Goal: Use online tool/utility: Utilize a website feature to perform a specific function

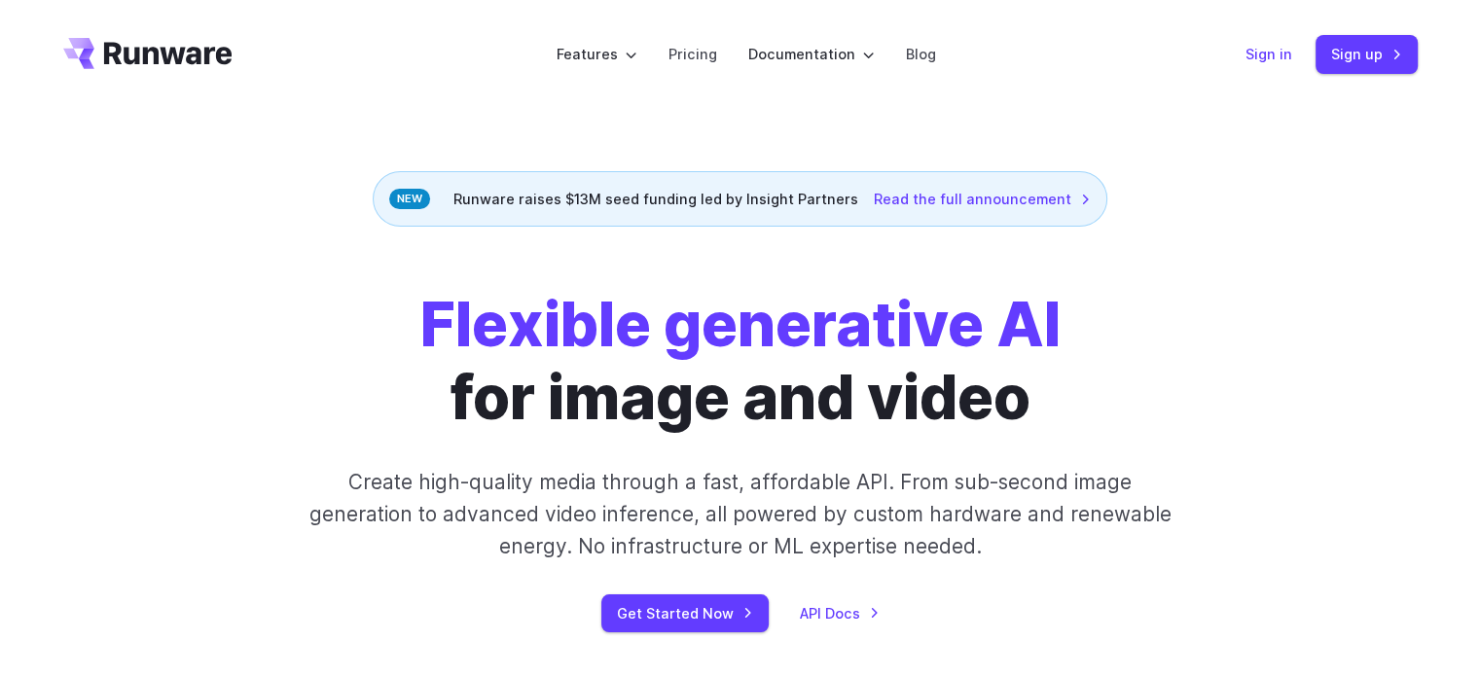
click at [1277, 57] on link "Sign in" at bounding box center [1268, 54] width 47 height 22
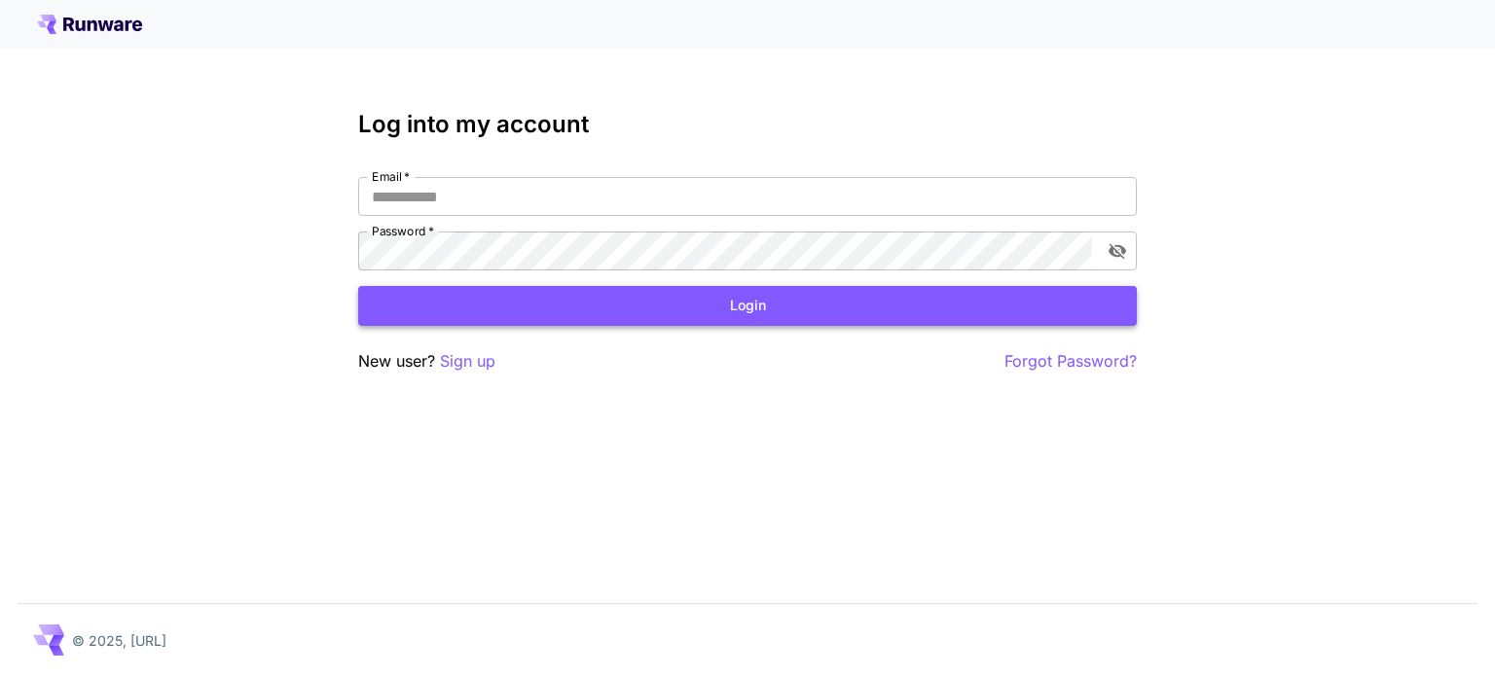
type input "**********"
click at [669, 303] on button "Login" at bounding box center [747, 306] width 778 height 40
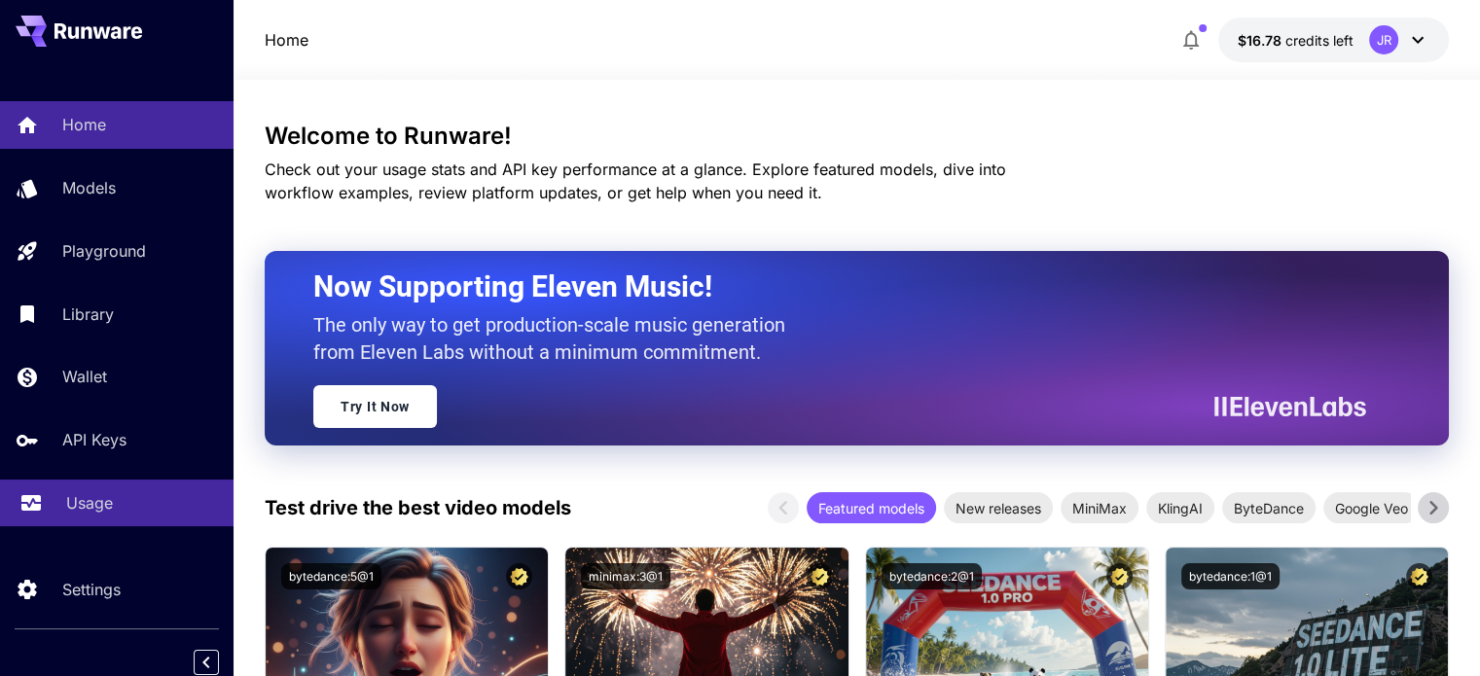
click at [97, 523] on link "Usage" at bounding box center [117, 504] width 234 height 48
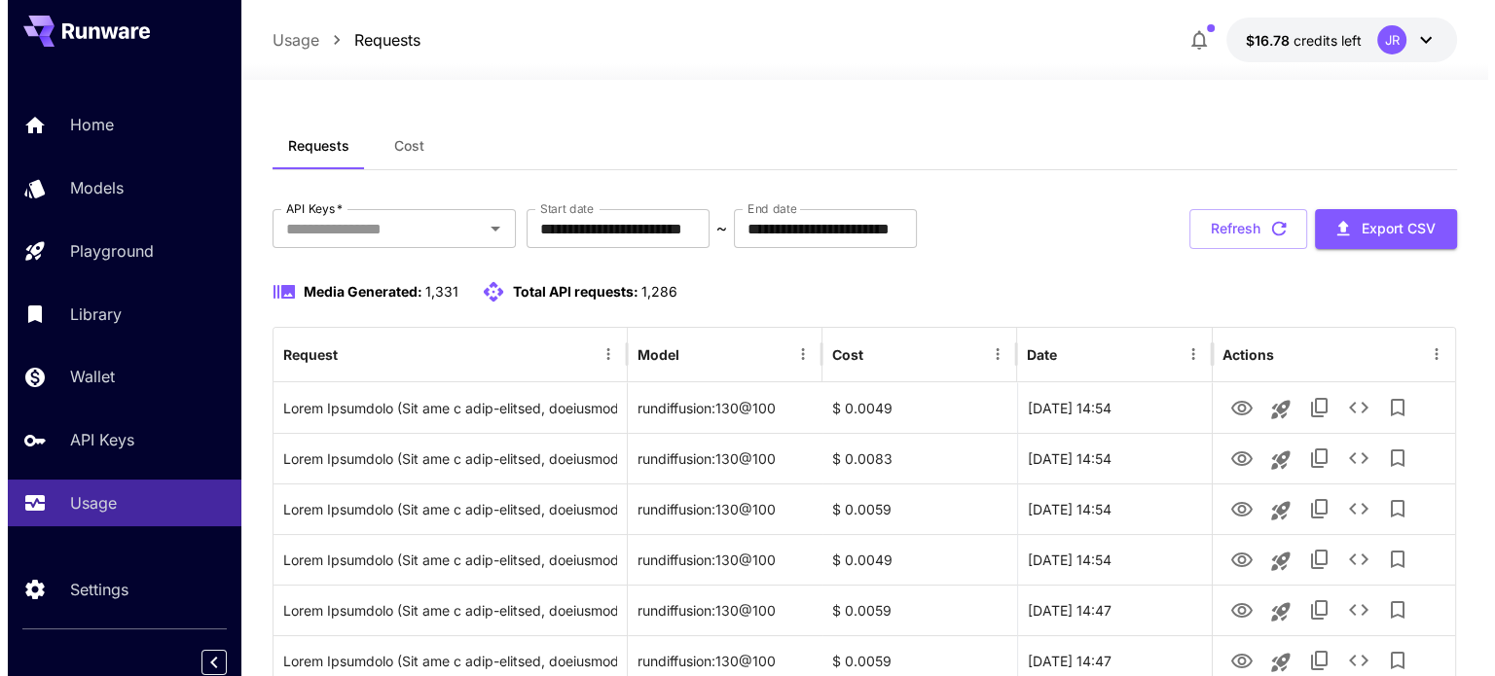
scroll to position [97, 0]
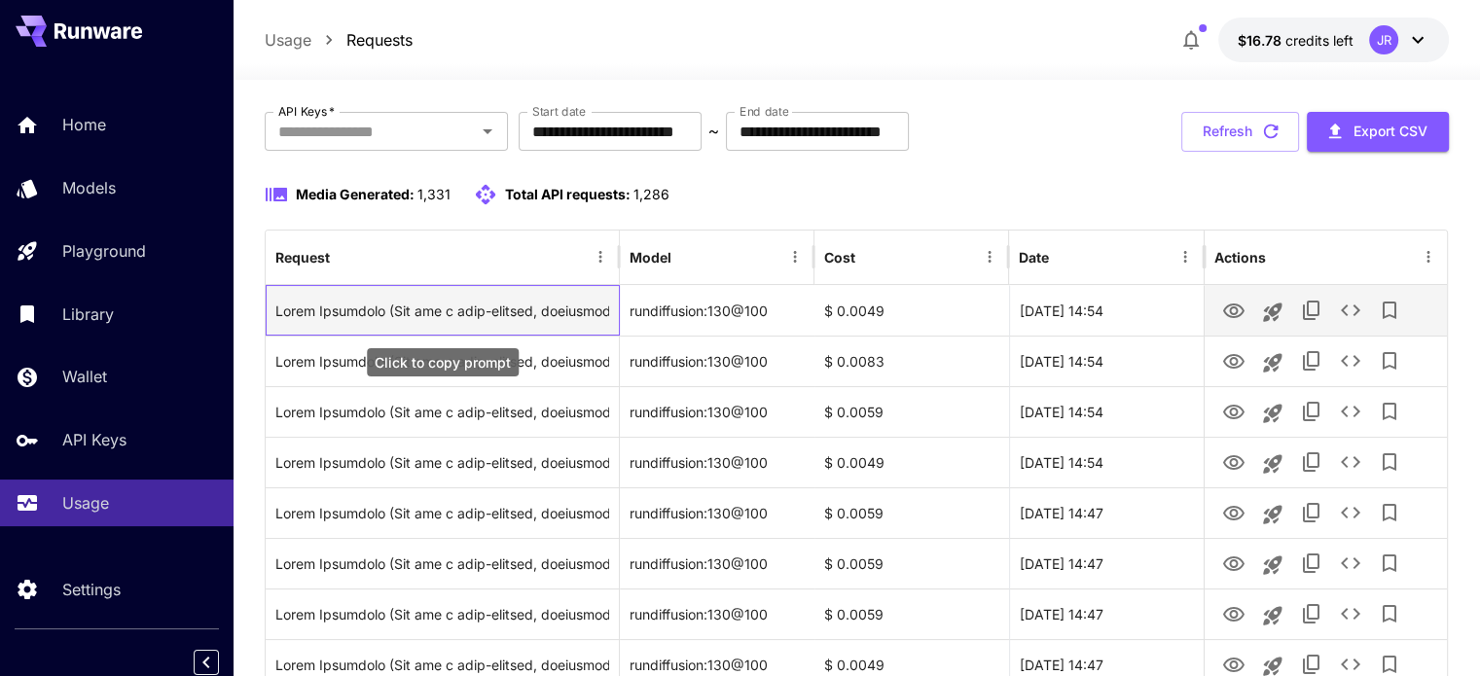
click at [575, 322] on div "Click to copy prompt" at bounding box center [442, 311] width 334 height 50
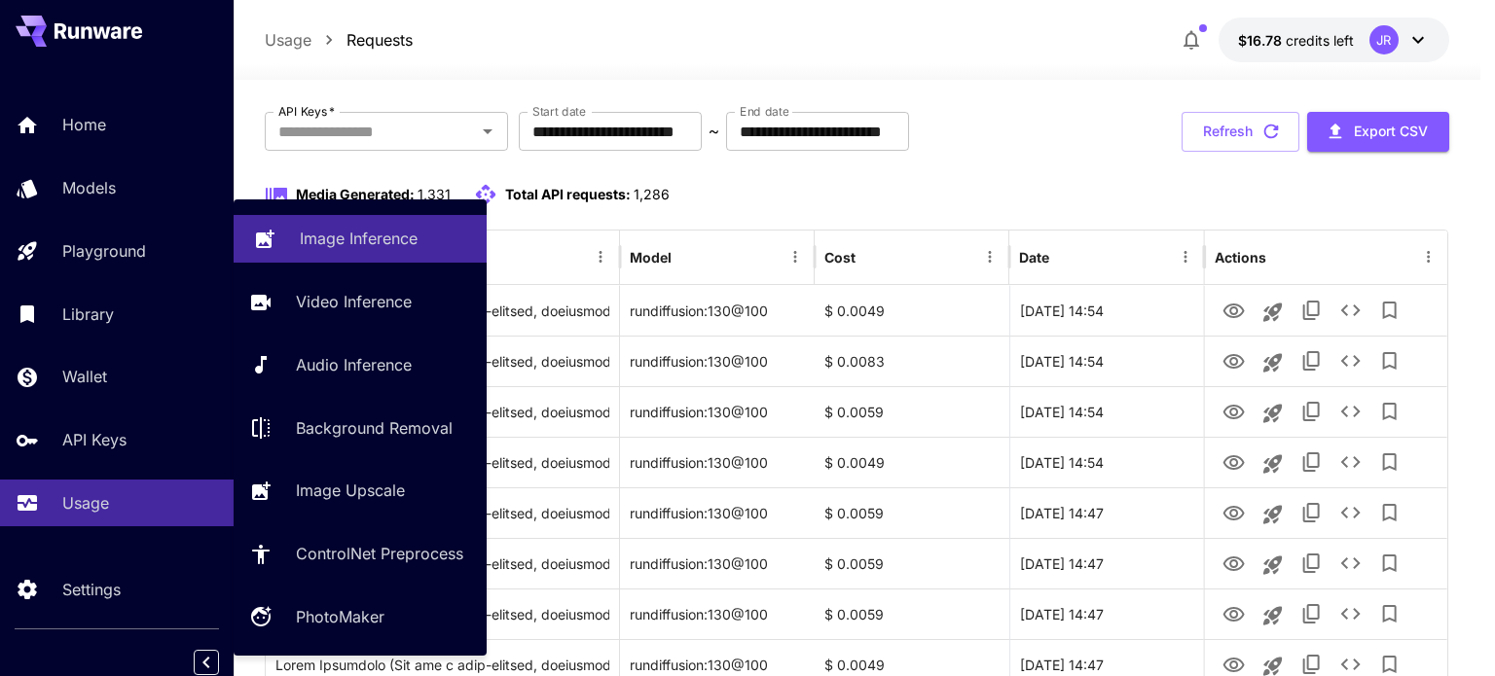
click at [337, 239] on p "Image Inference" at bounding box center [359, 238] width 118 height 23
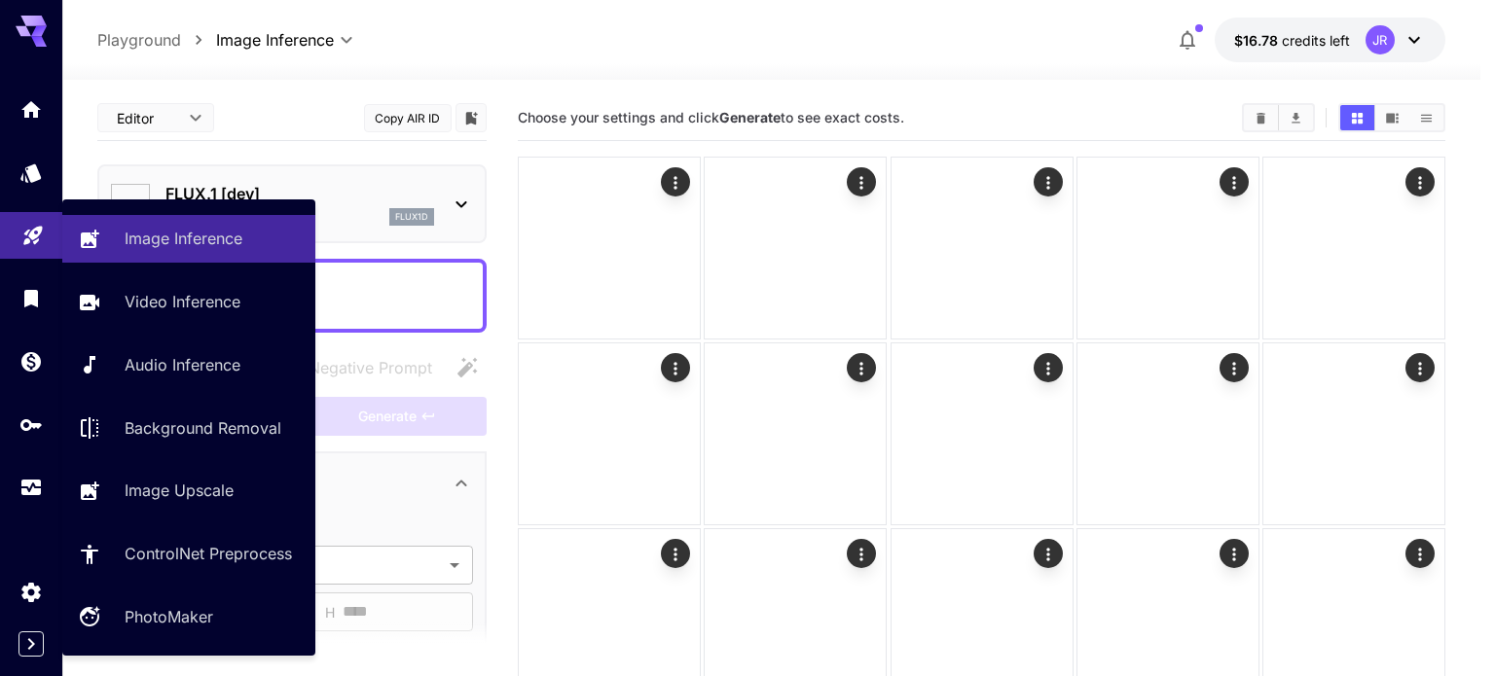
type input "**********"
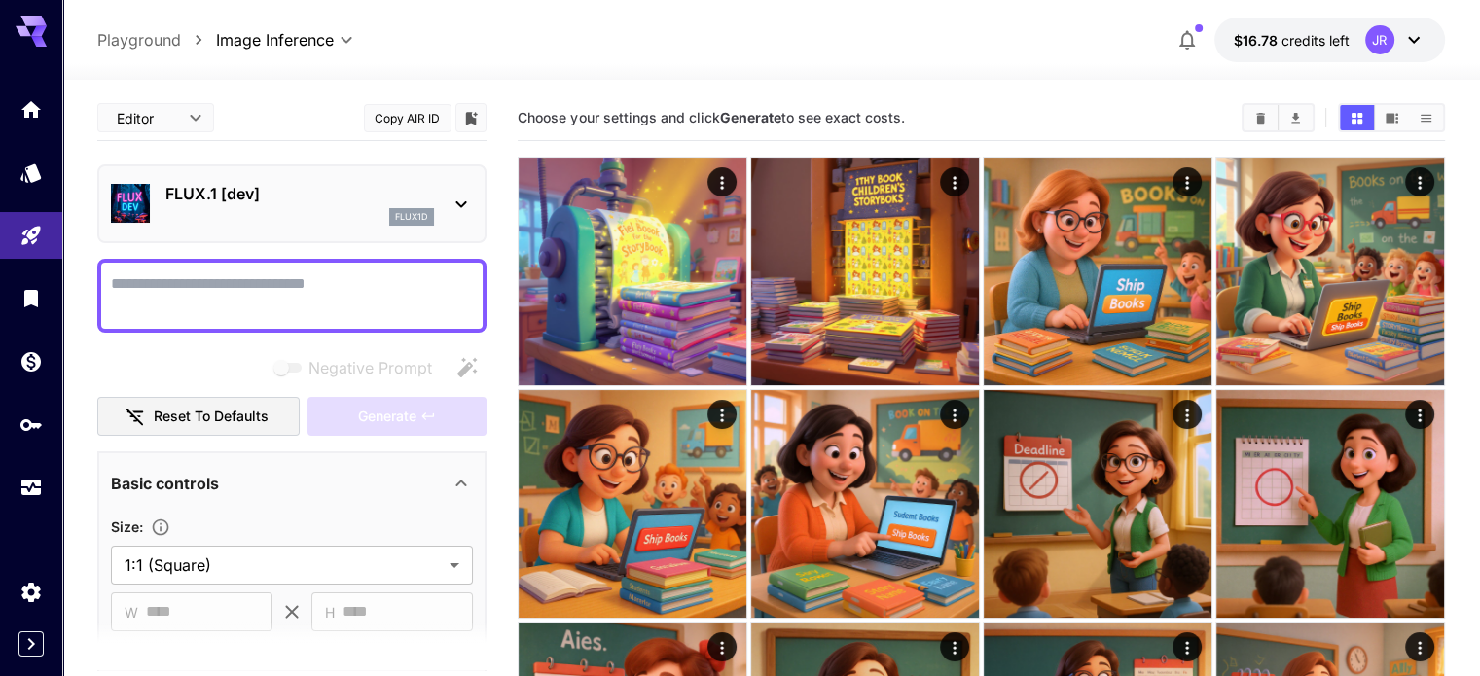
click at [339, 293] on textarea "Negative Prompt" at bounding box center [292, 295] width 362 height 47
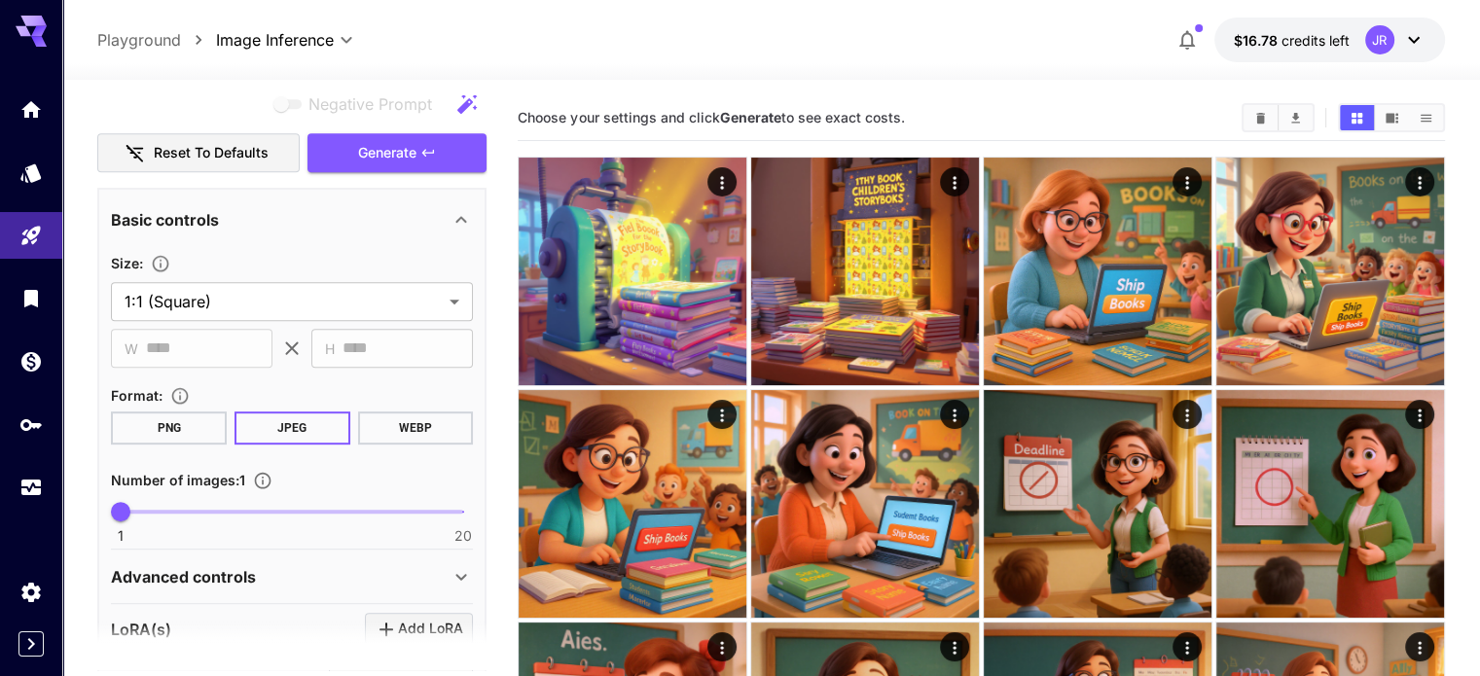
scroll to position [930, 0]
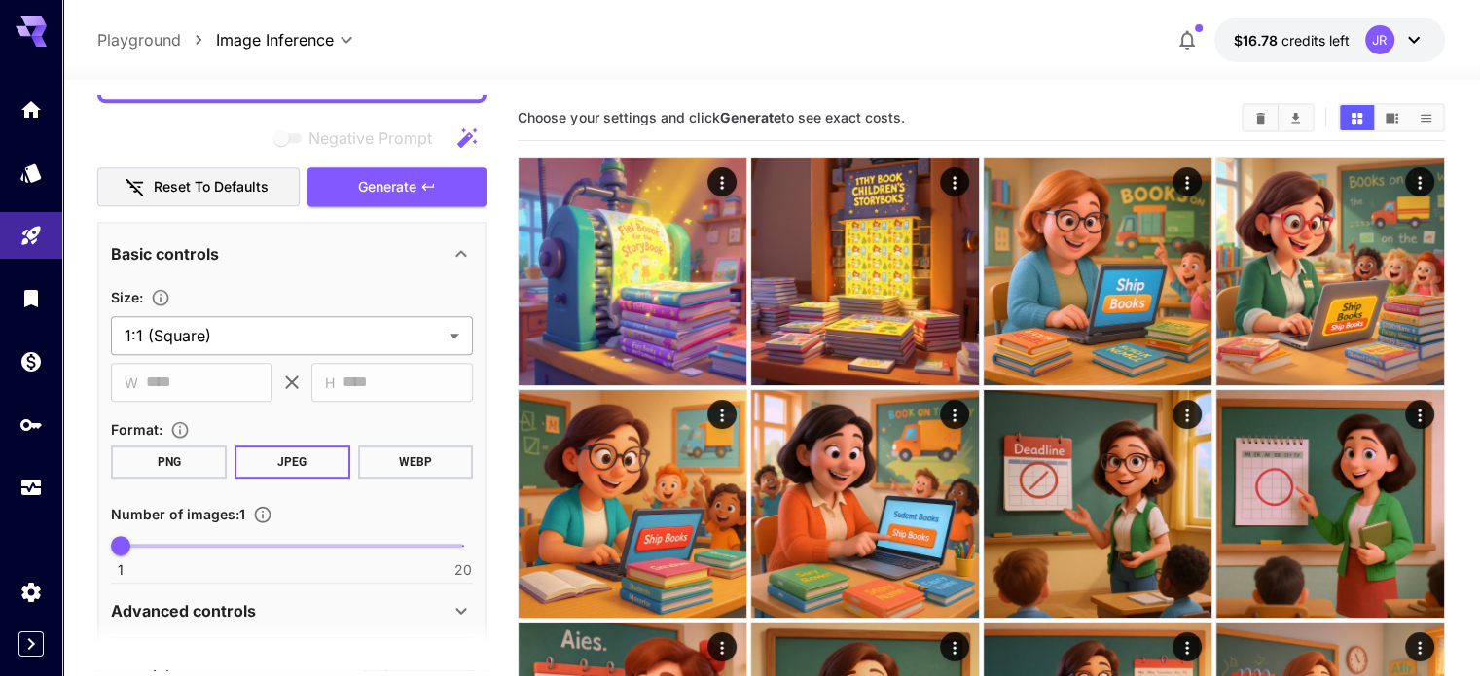
type textarea "**********"
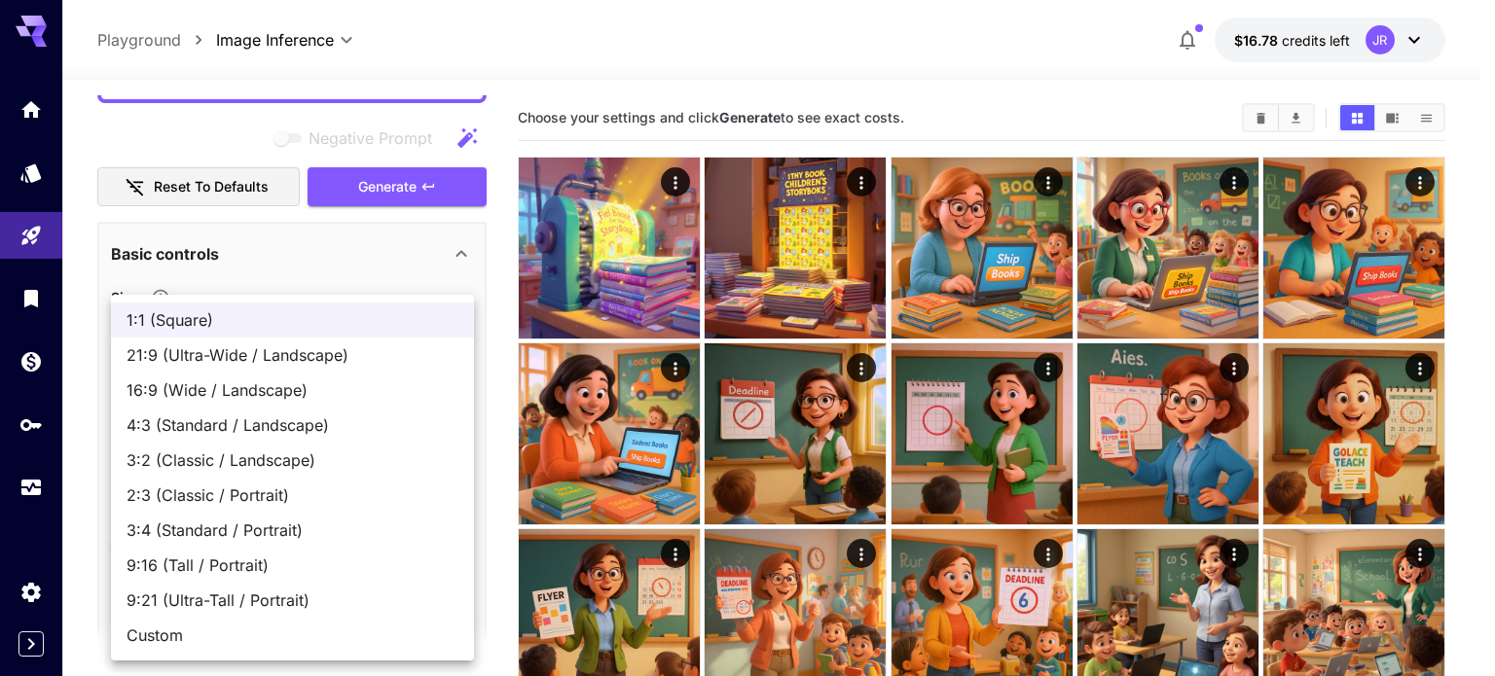
click at [327, 383] on span "16:9 (Wide / Landscape)" at bounding box center [292, 390] width 332 height 23
type input "**********"
type input "****"
type input "***"
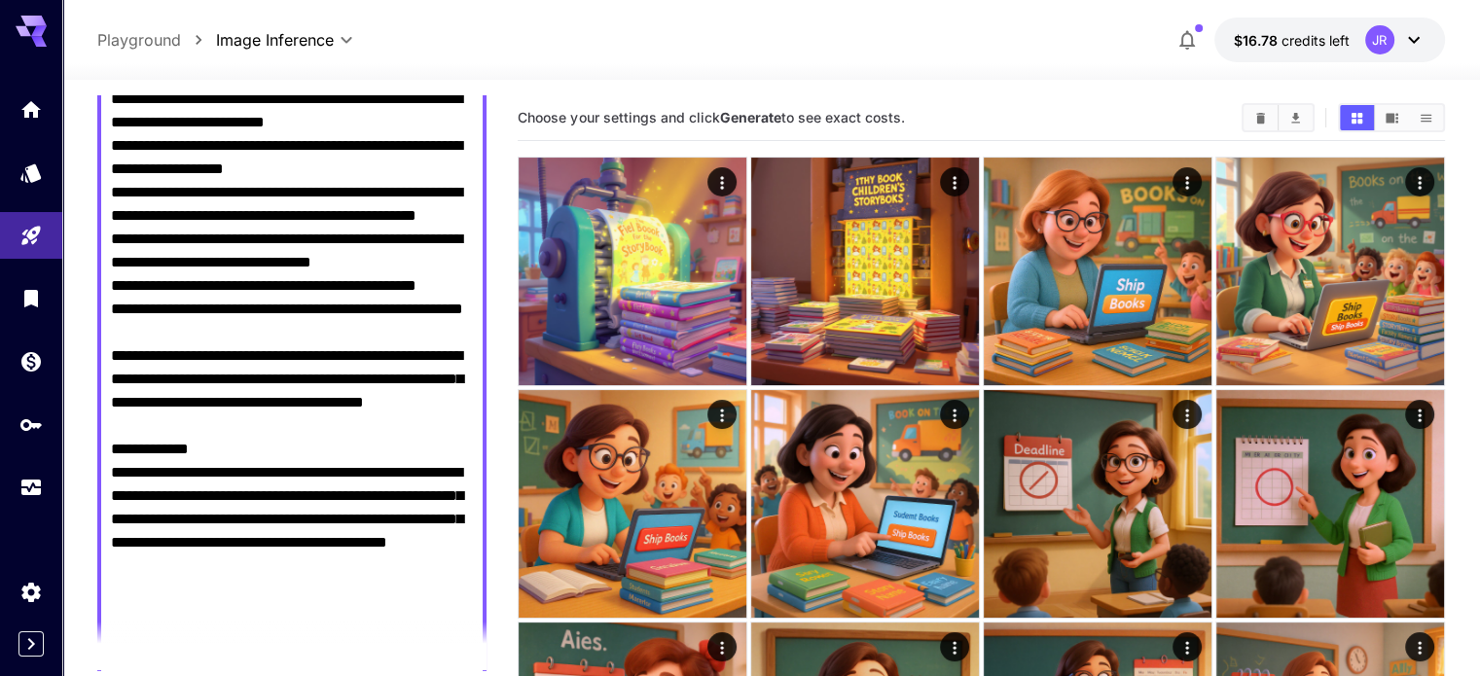
scroll to position [681, 0]
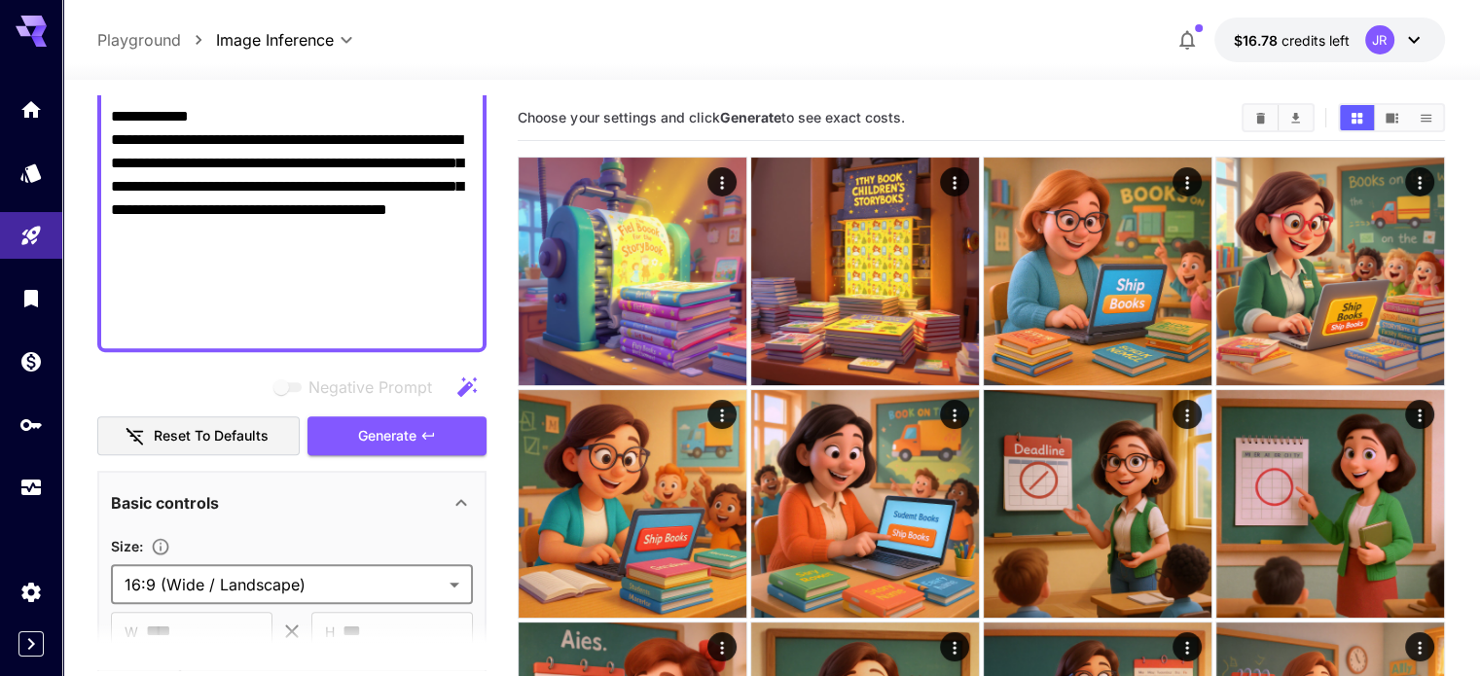
click at [385, 441] on span "Generate" at bounding box center [387, 436] width 58 height 24
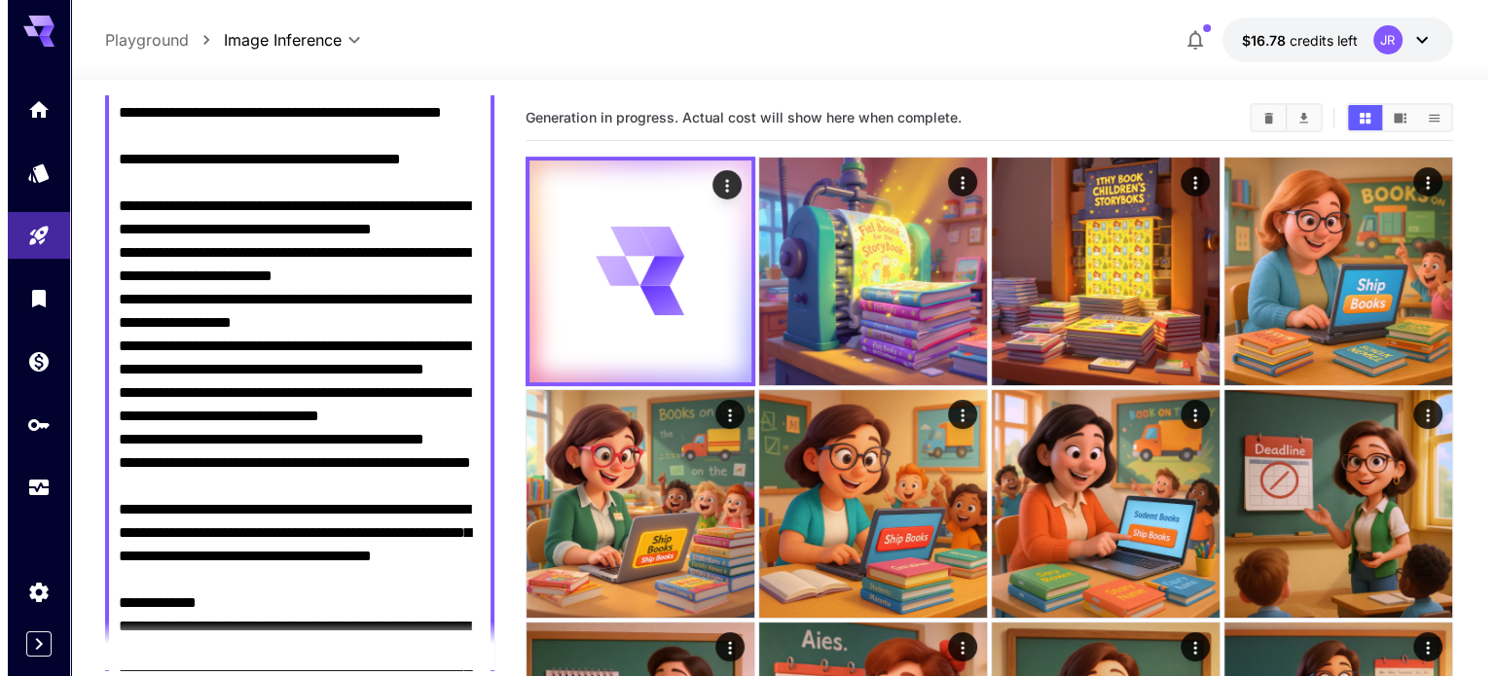
scroll to position [0, 0]
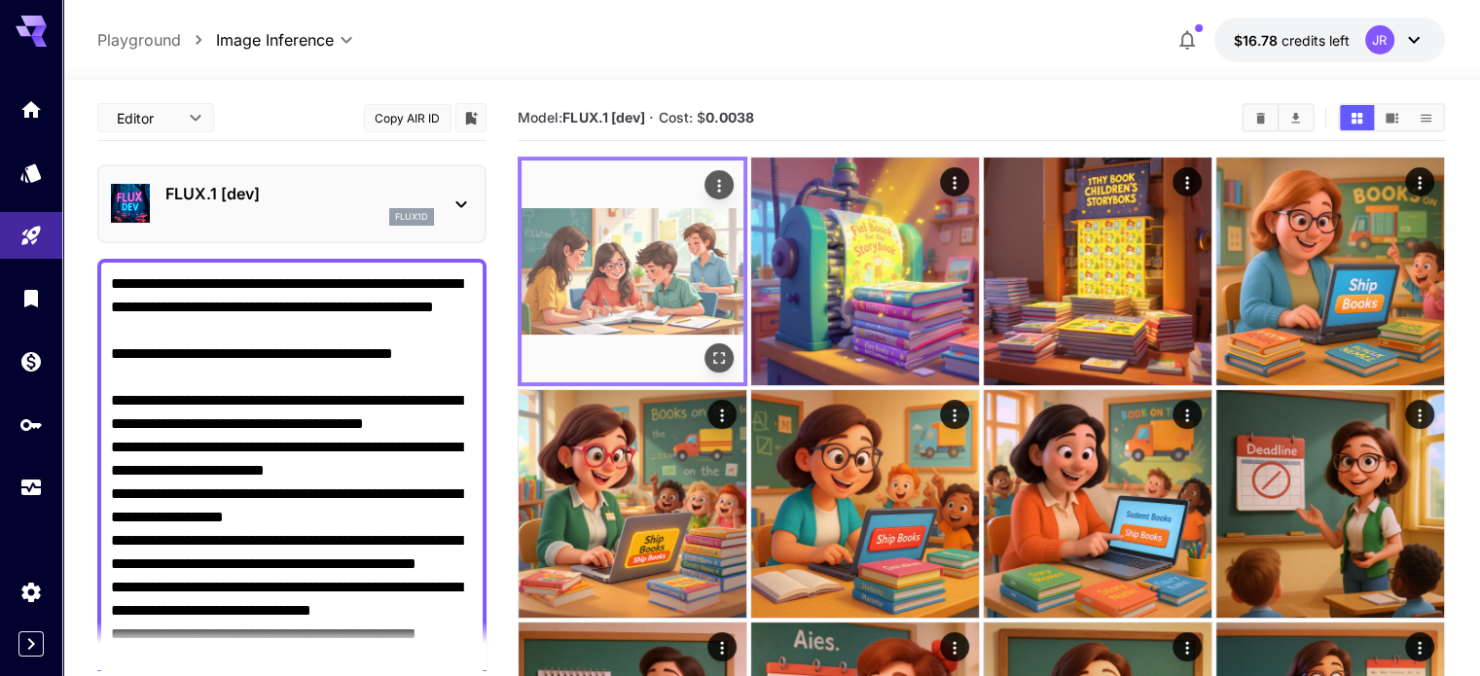
click at [574, 252] on img at bounding box center [633, 272] width 222 height 222
click at [709, 348] on icon "Open in fullscreen" at bounding box center [718, 357] width 19 height 19
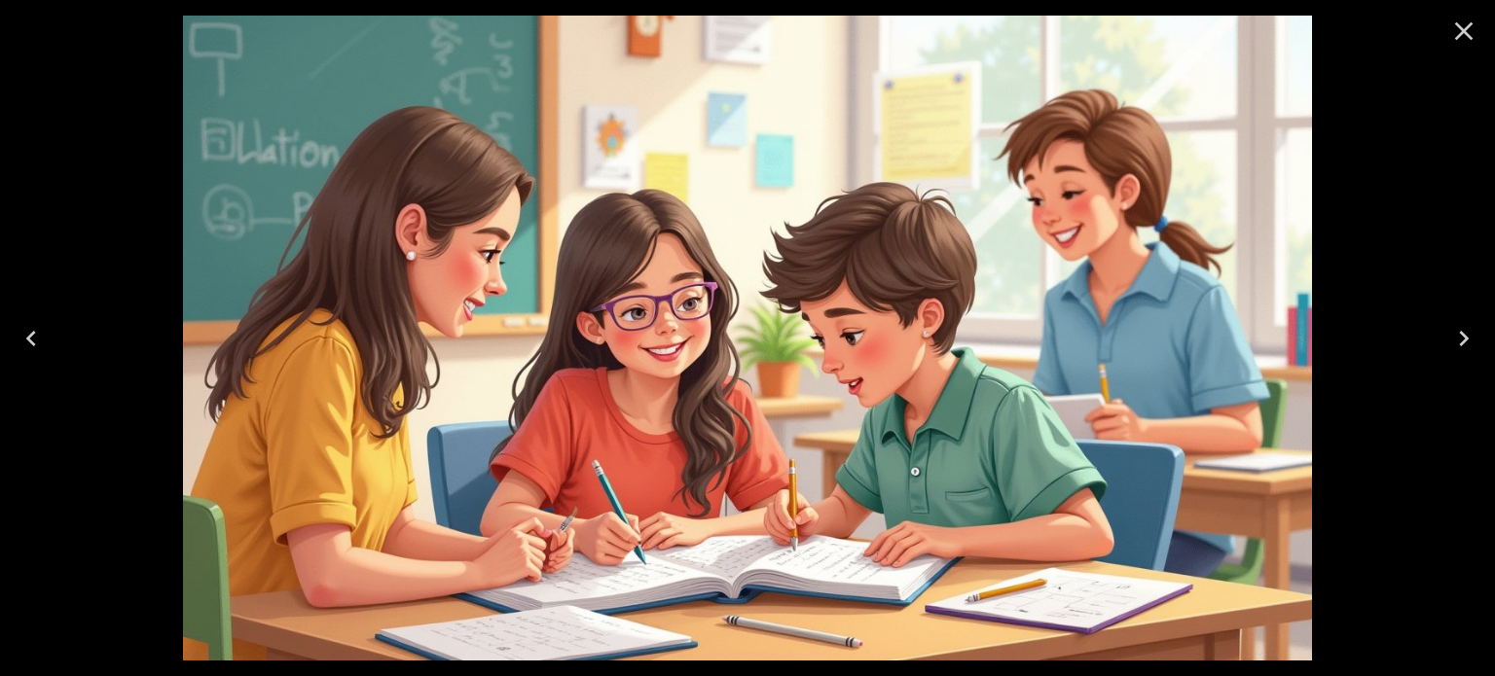
click at [1465, 30] on icon "Close" at bounding box center [1463, 31] width 31 height 31
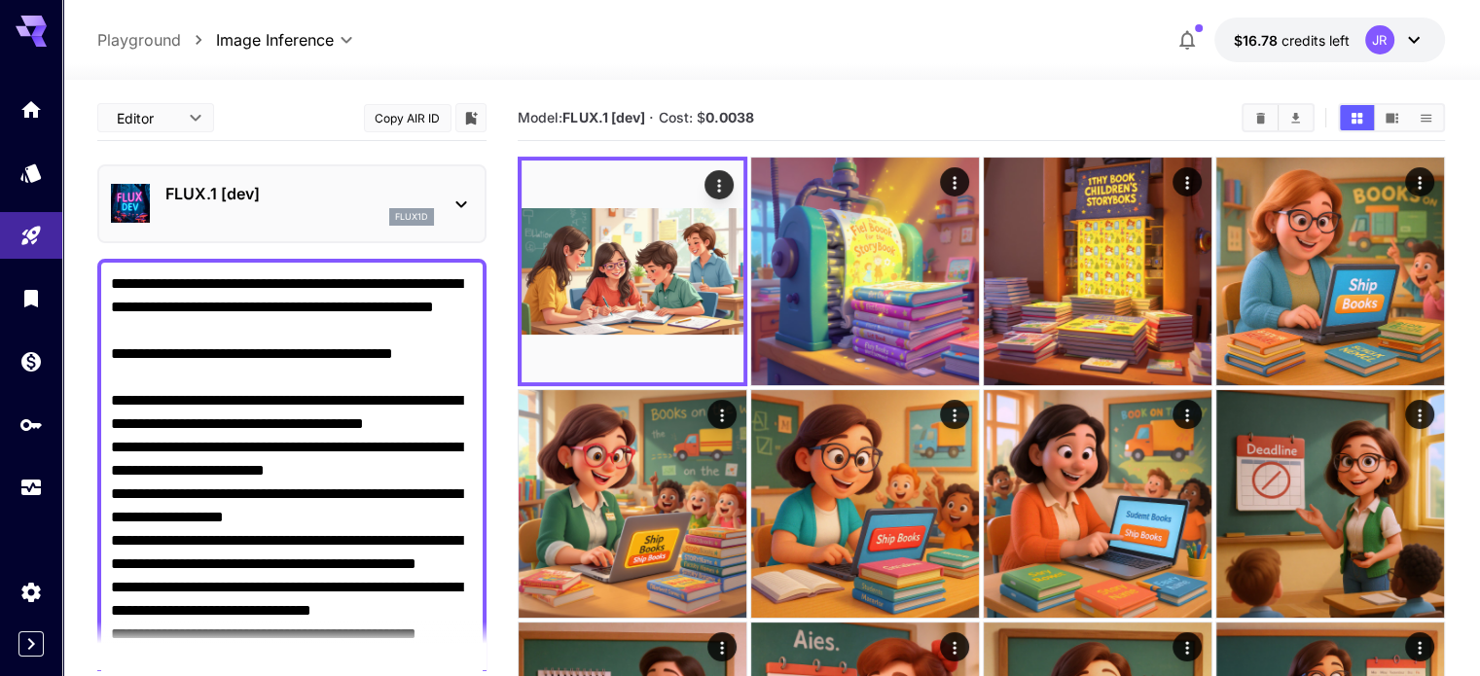
click at [323, 220] on div "flux1d" at bounding box center [299, 217] width 269 height 18
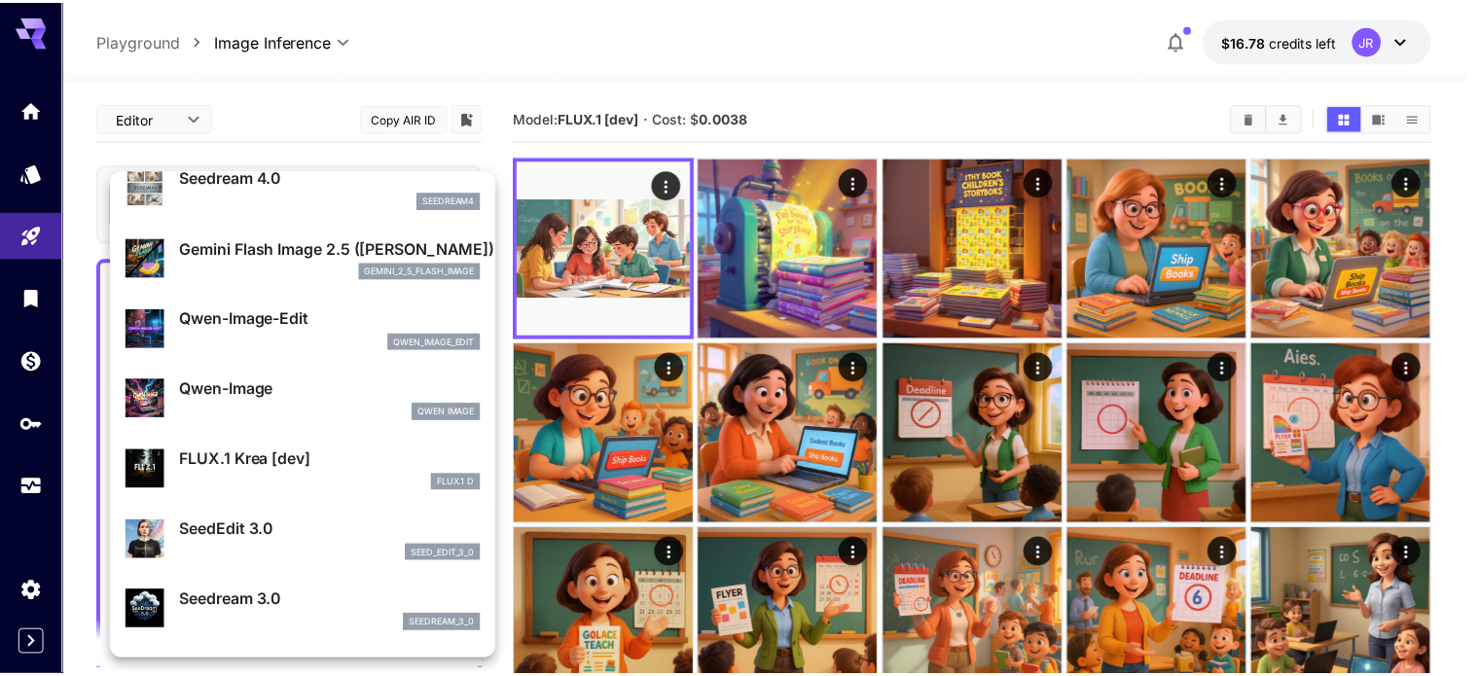
scroll to position [195, 0]
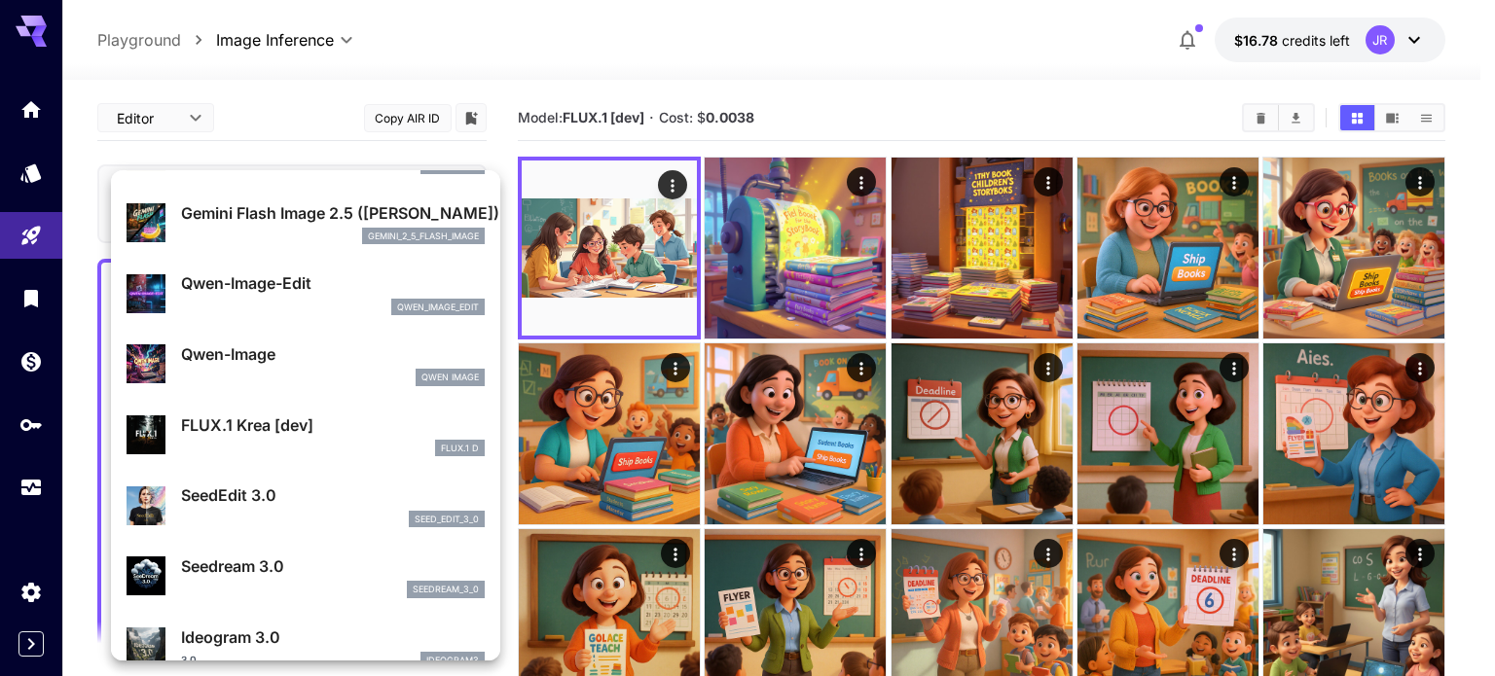
click at [311, 433] on p "FLUX.1 Krea [dev]" at bounding box center [333, 425] width 304 height 23
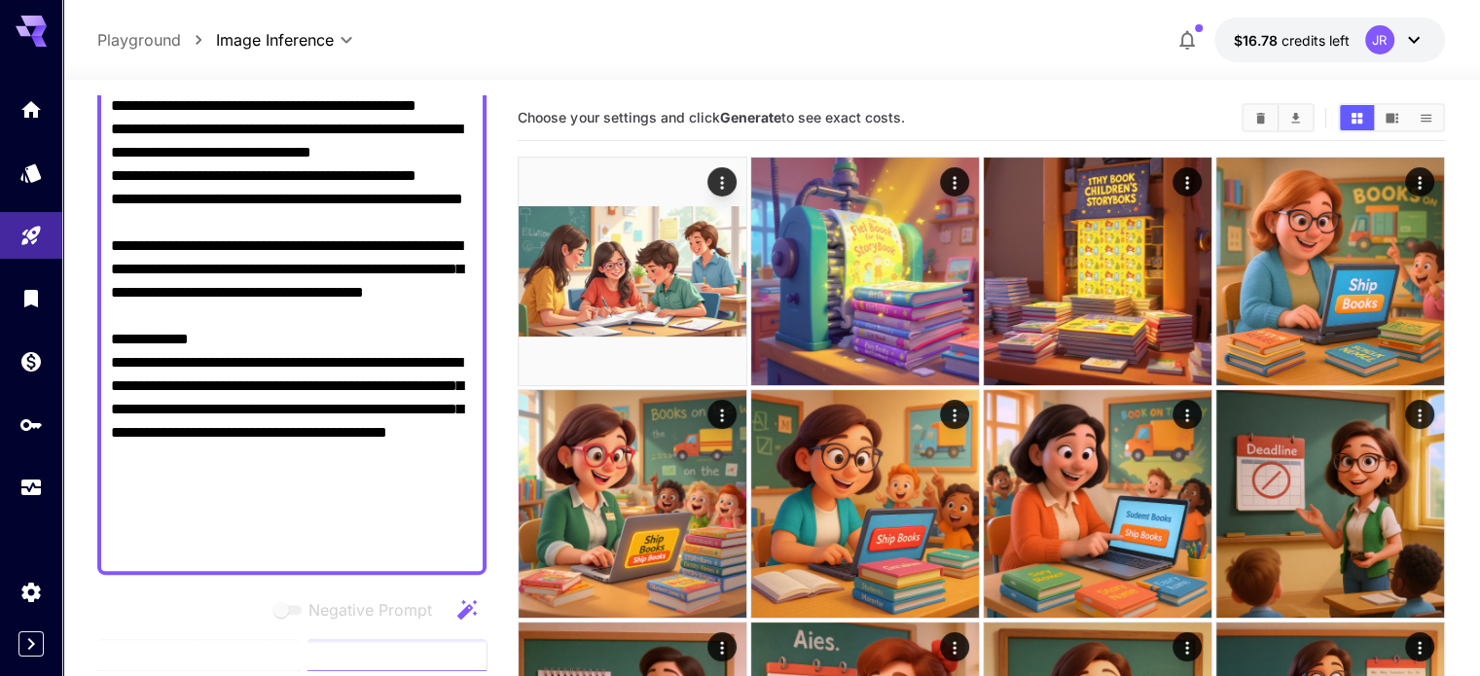
scroll to position [584, 0]
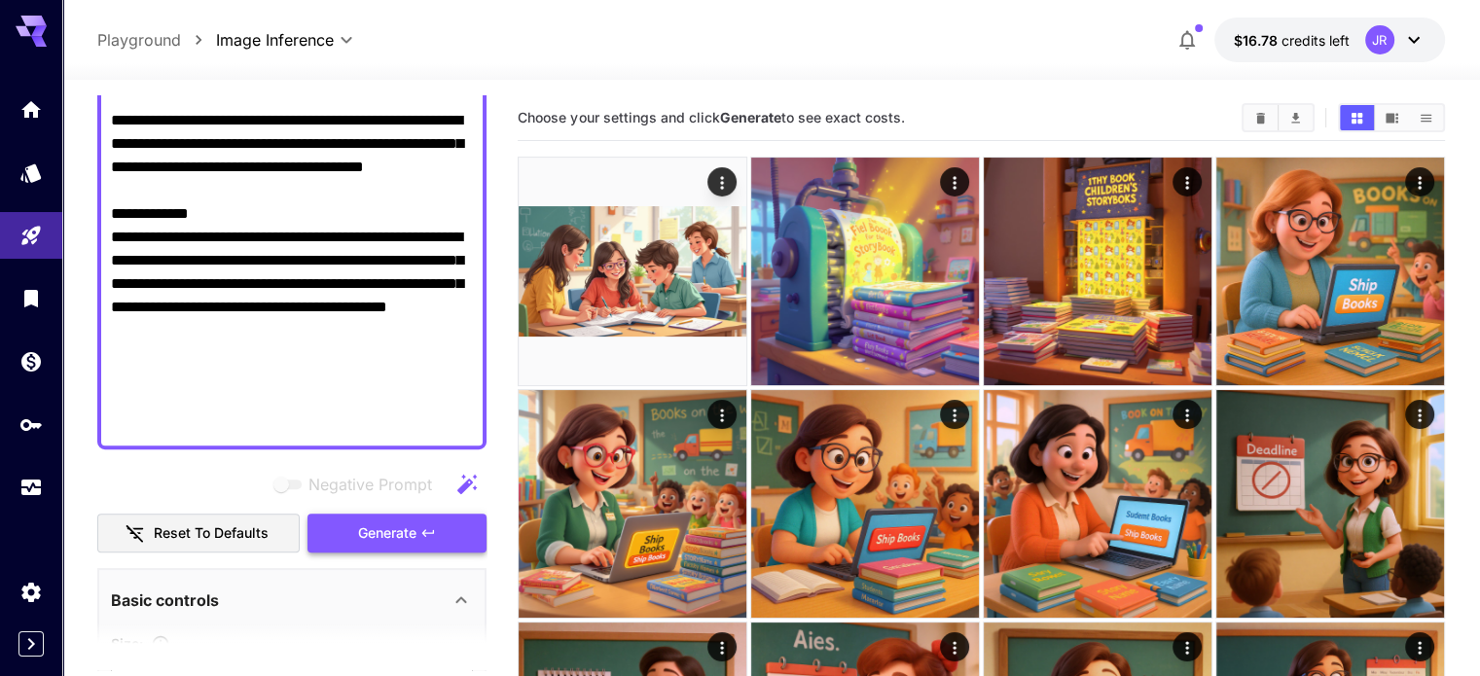
click at [429, 521] on button "Generate" at bounding box center [396, 534] width 179 height 40
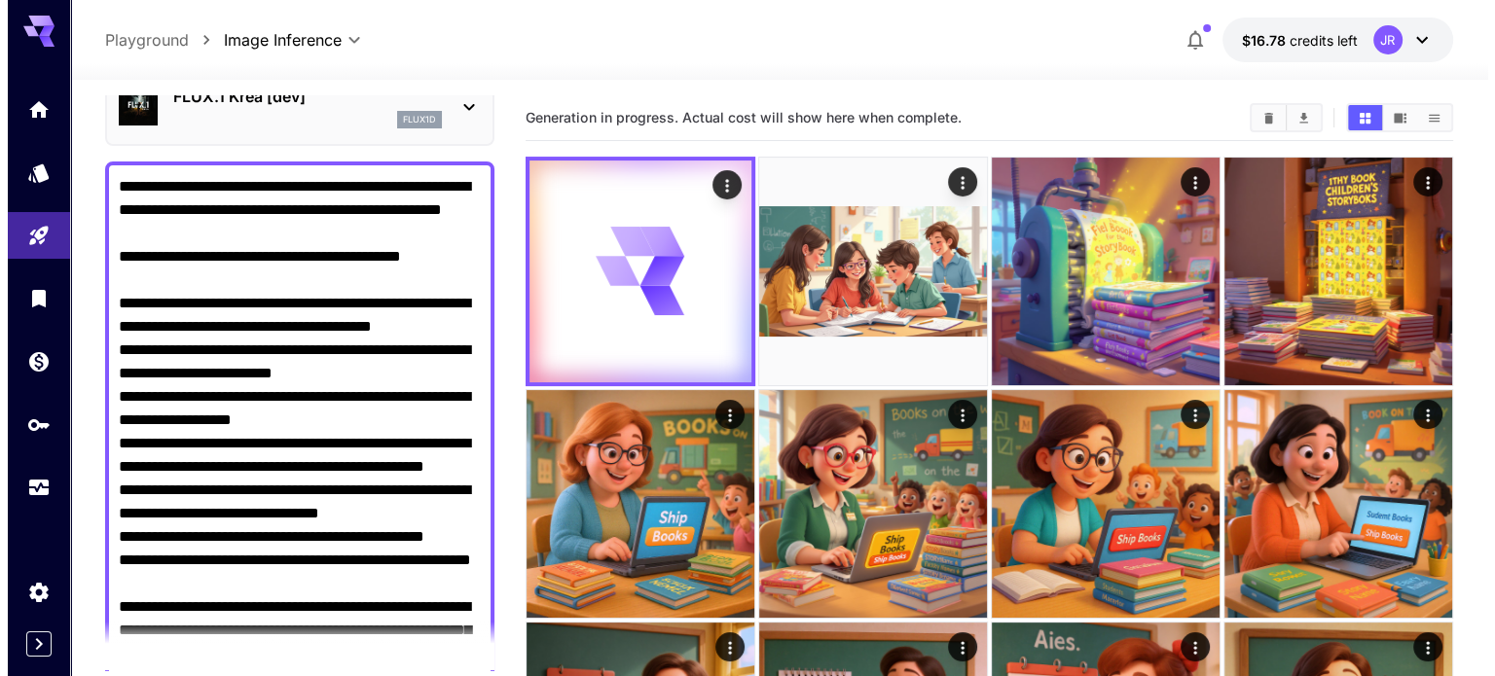
scroll to position [0, 0]
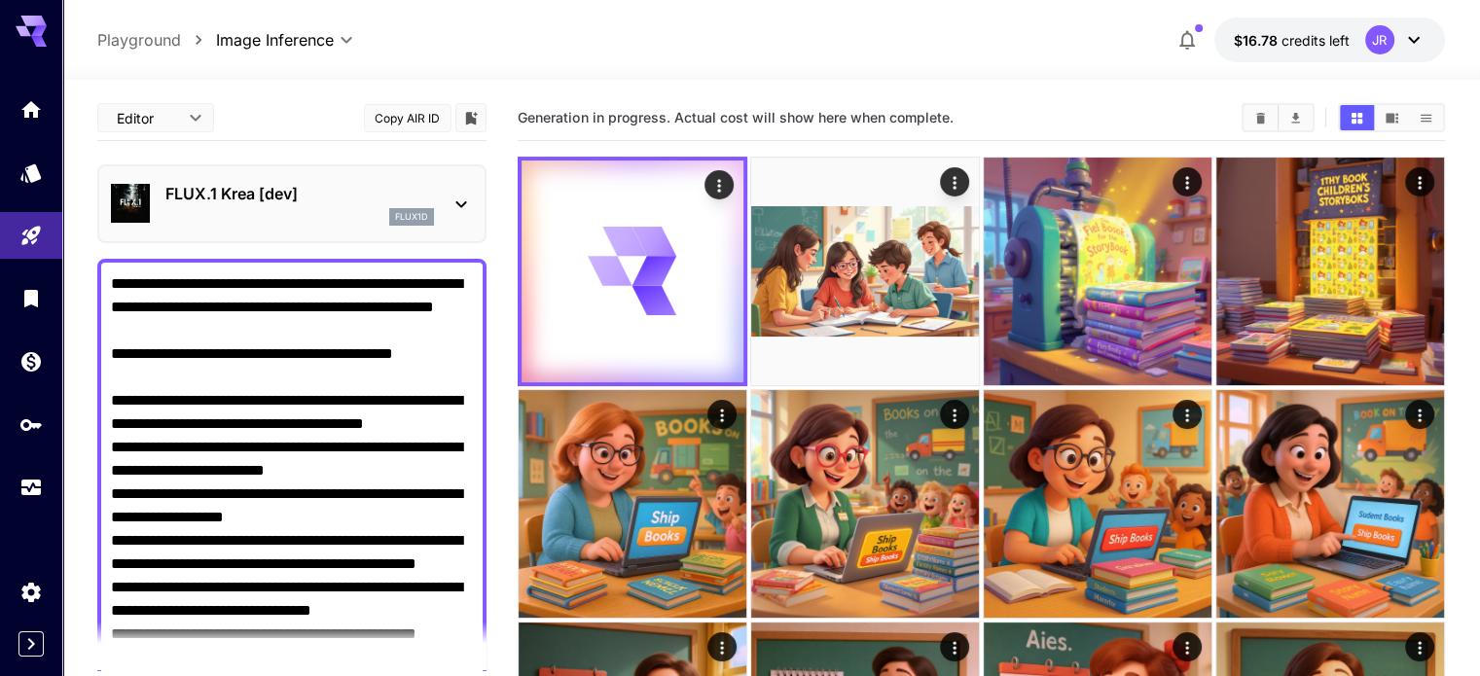
click at [280, 225] on div "flux1d" at bounding box center [299, 217] width 269 height 18
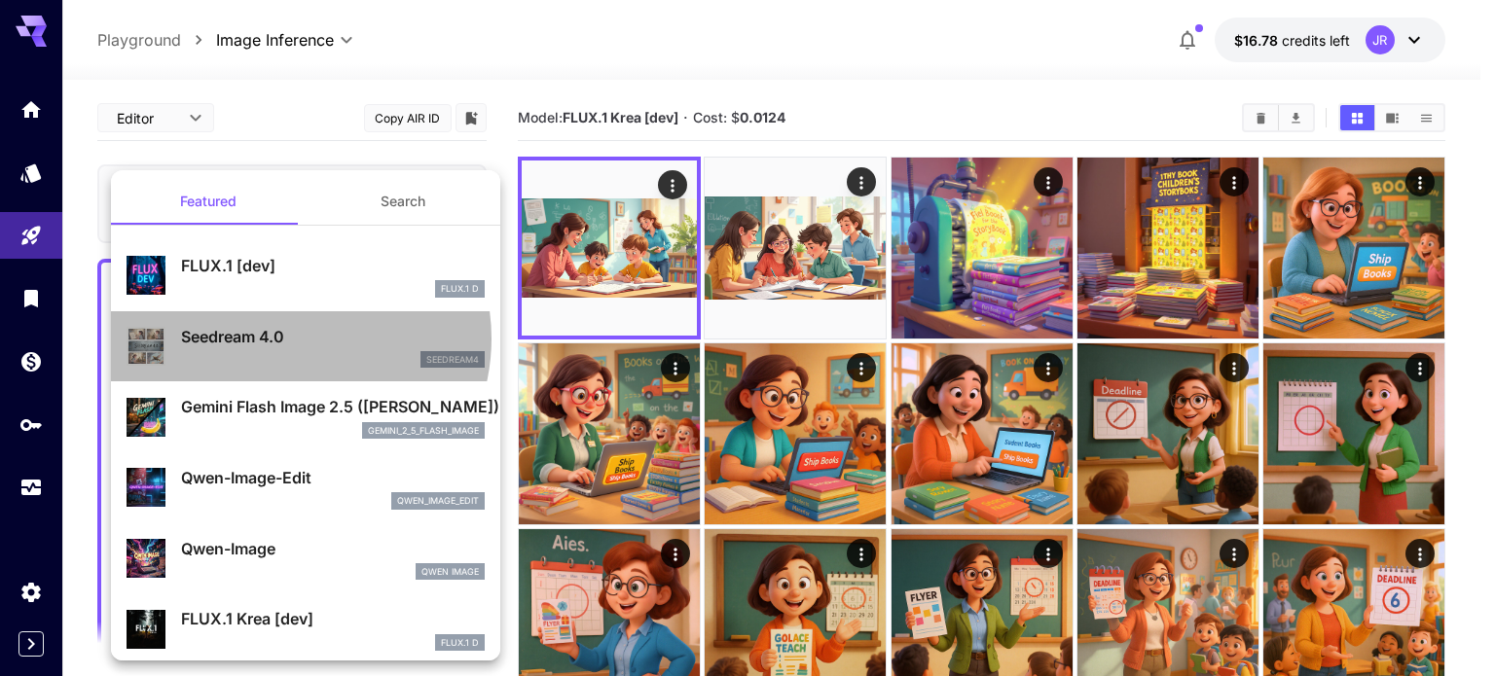
click at [287, 338] on p "Seedream 4.0" at bounding box center [333, 336] width 304 height 23
type input "**********"
type input "****"
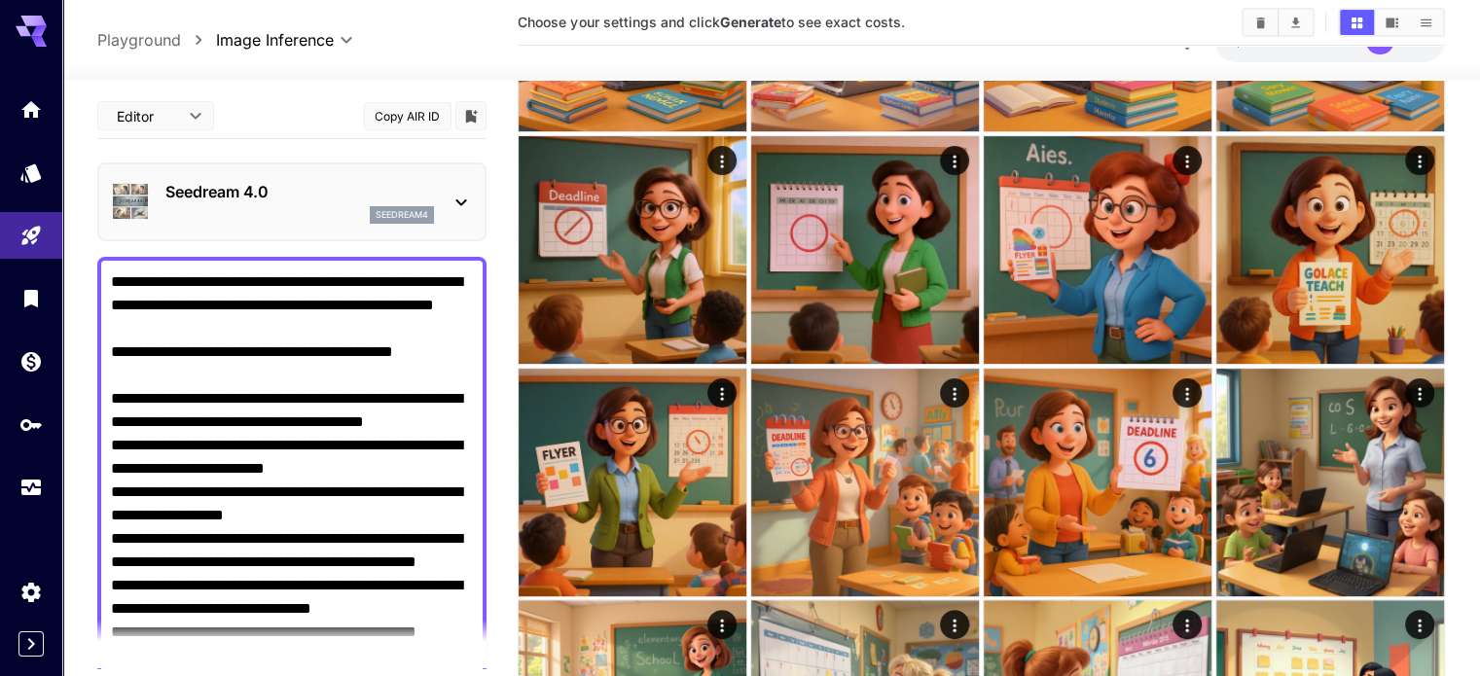
scroll to position [487, 0]
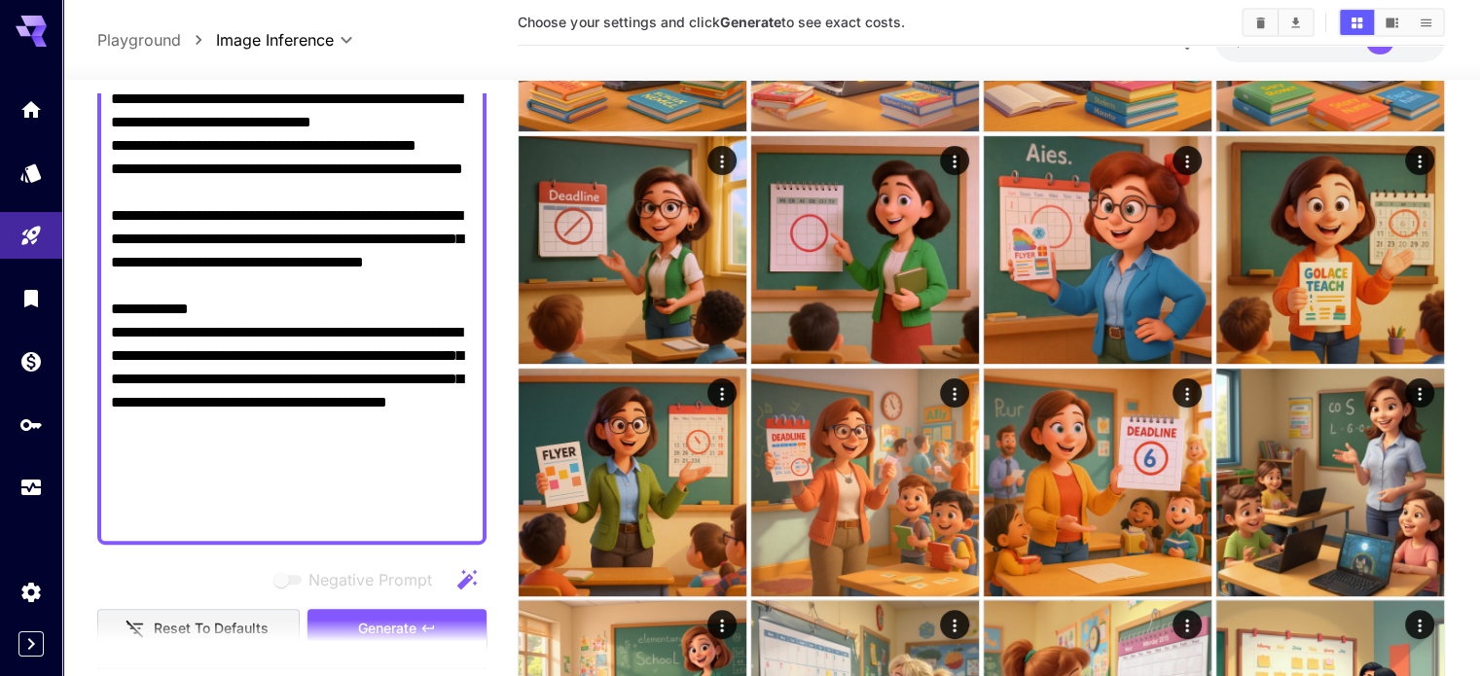
click at [382, 621] on section at bounding box center [291, 644] width 389 height 49
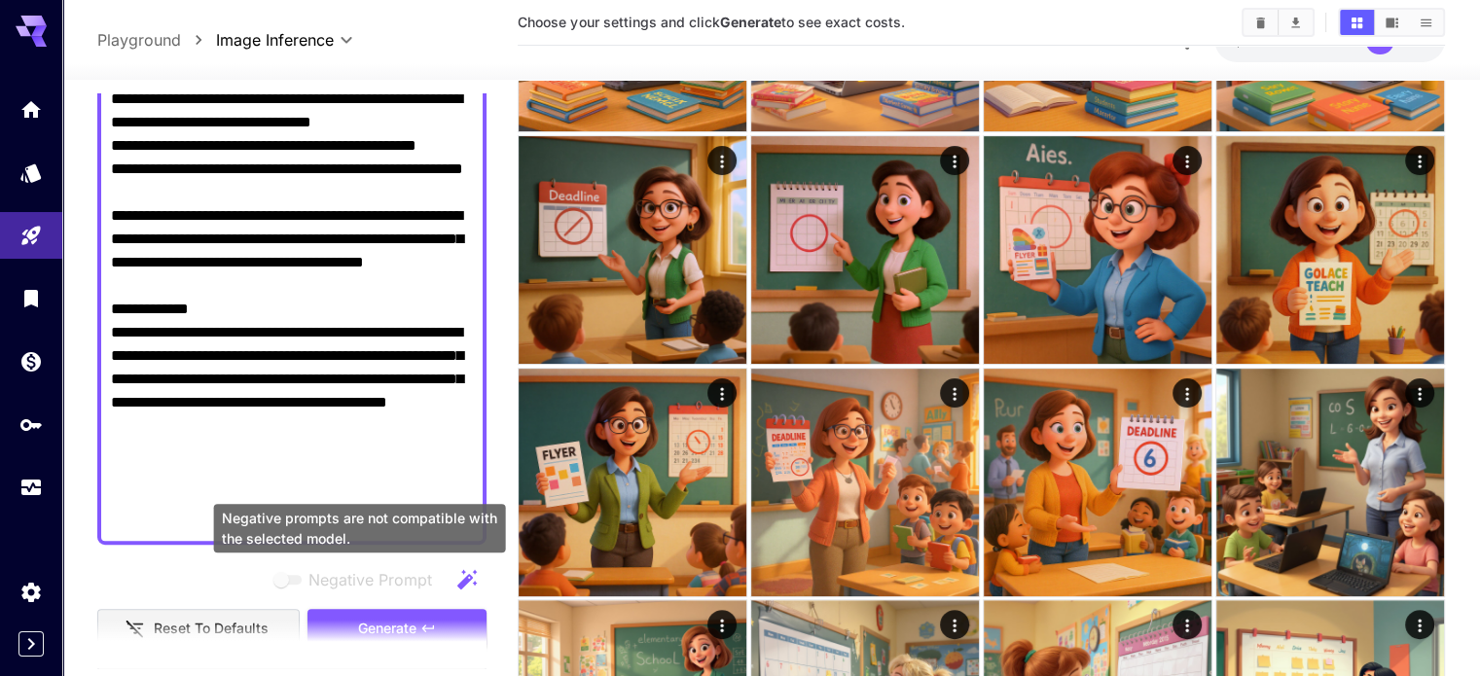
scroll to position [681, 0]
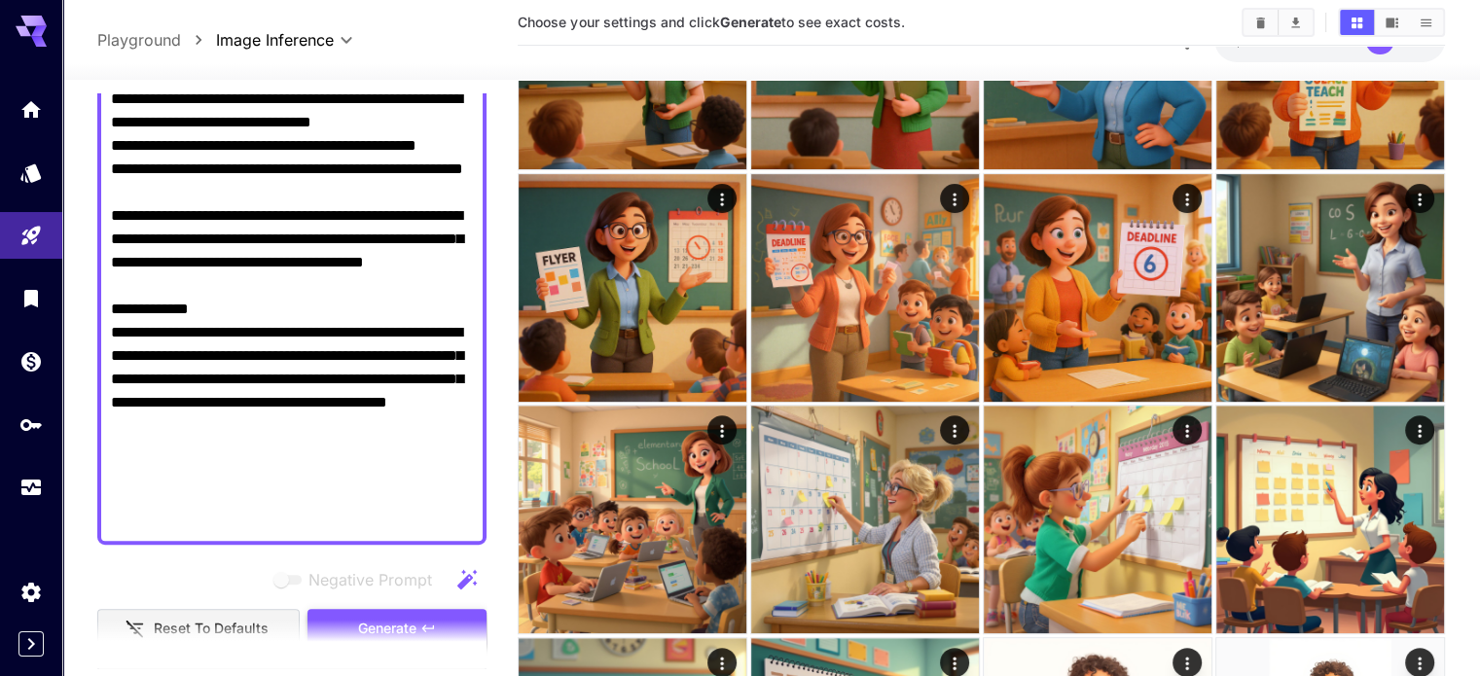
click at [391, 617] on span "Generate" at bounding box center [387, 629] width 58 height 24
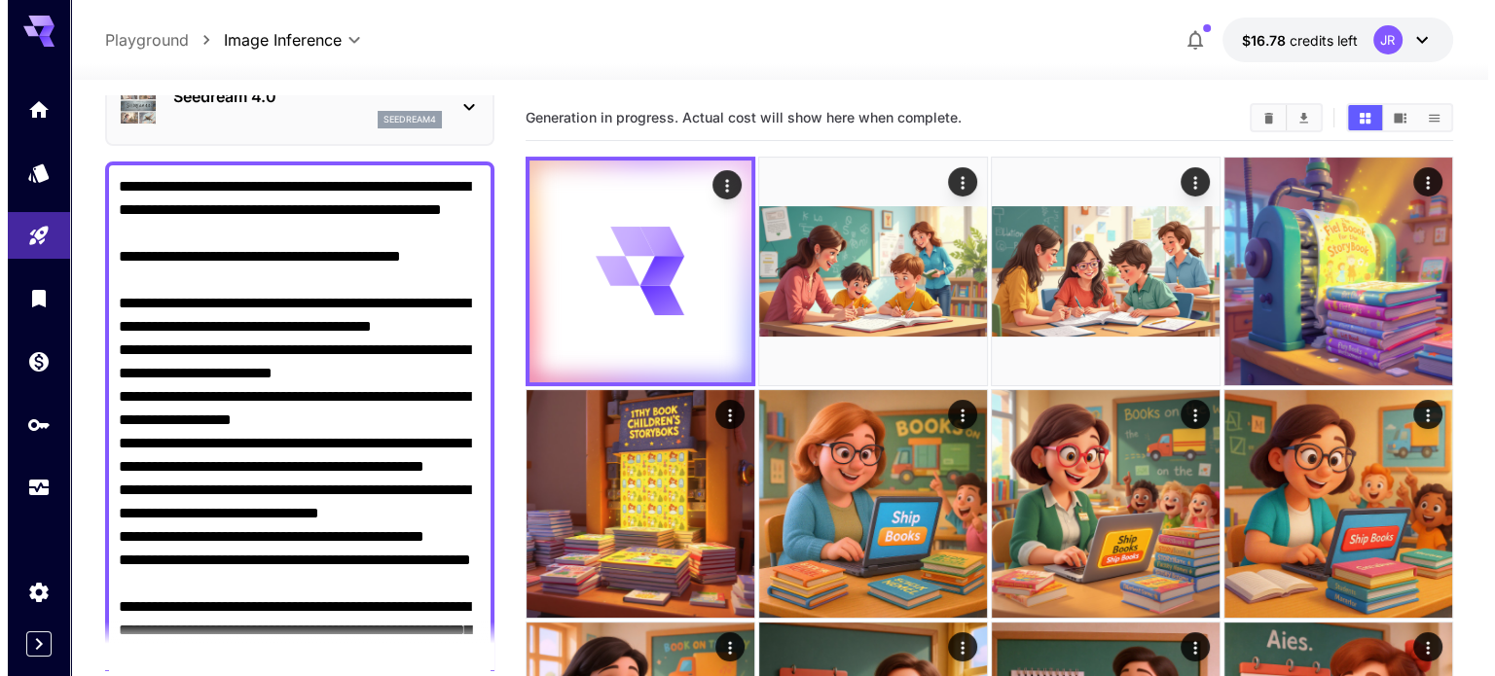
scroll to position [0, 0]
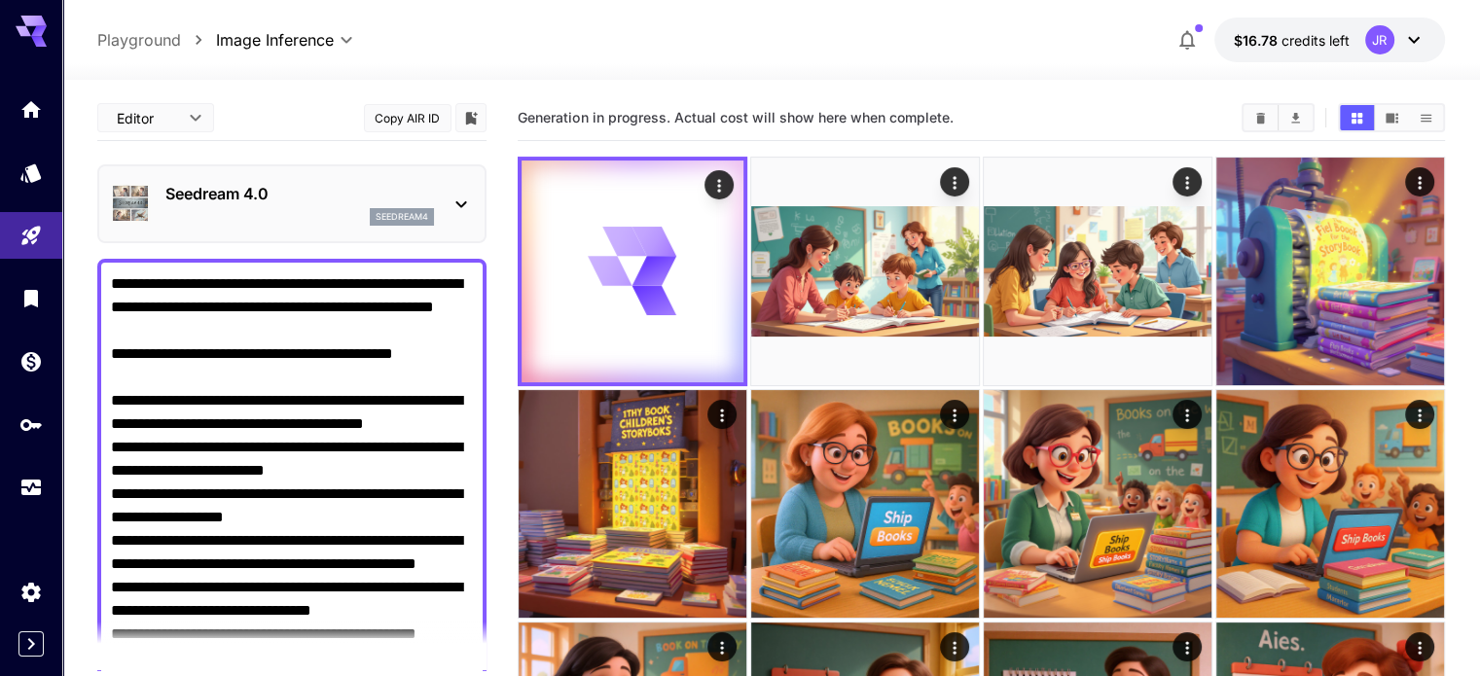
click at [307, 229] on div "Seedream 4.0 seedream4" at bounding box center [292, 203] width 362 height 59
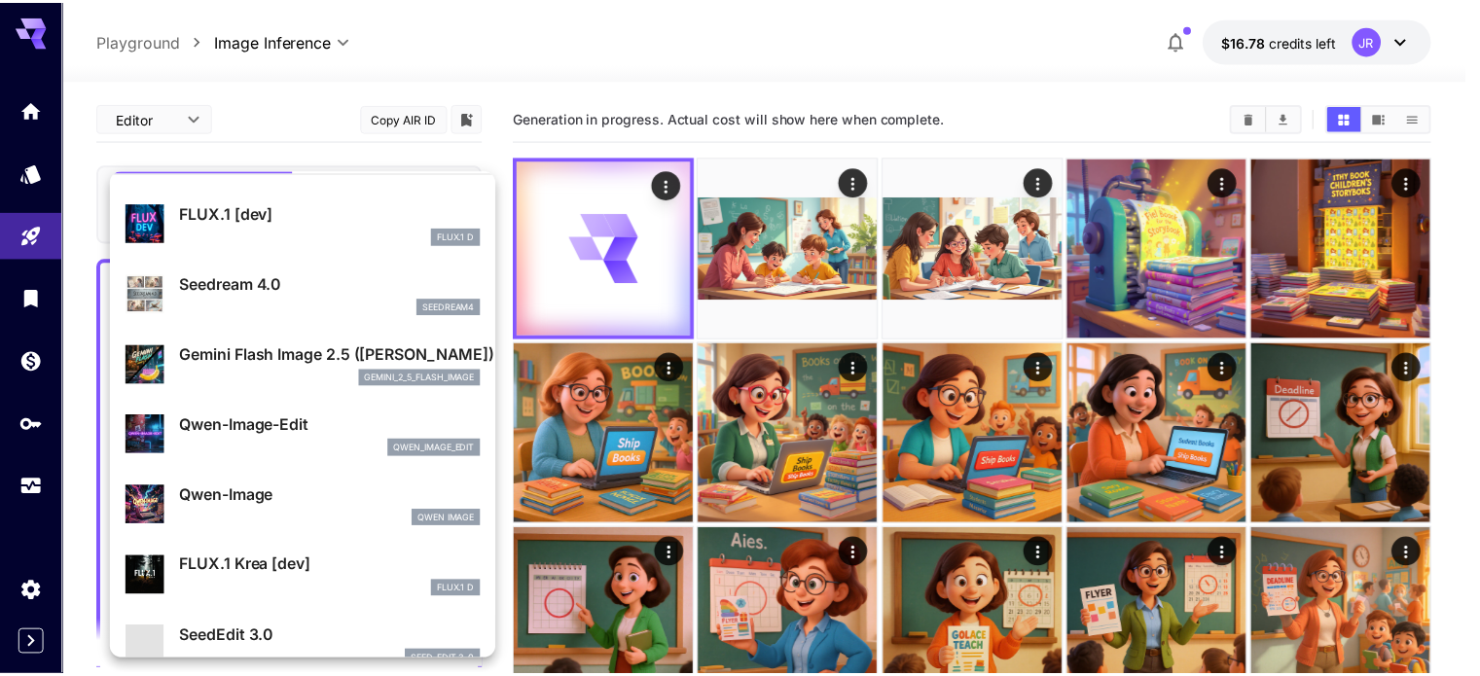
scroll to position [97, 0]
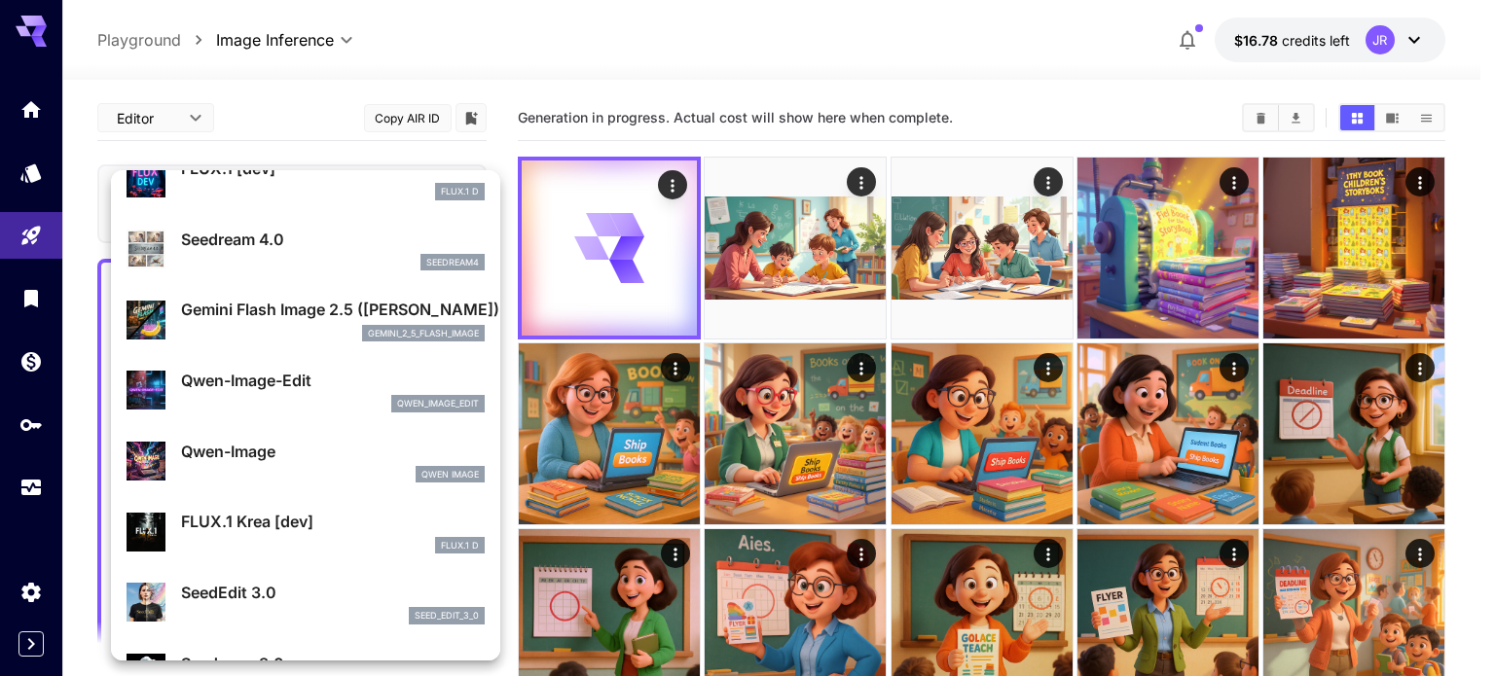
click at [286, 307] on p "Gemini Flash Image 2.5 ([PERSON_NAME])" at bounding box center [333, 309] width 304 height 23
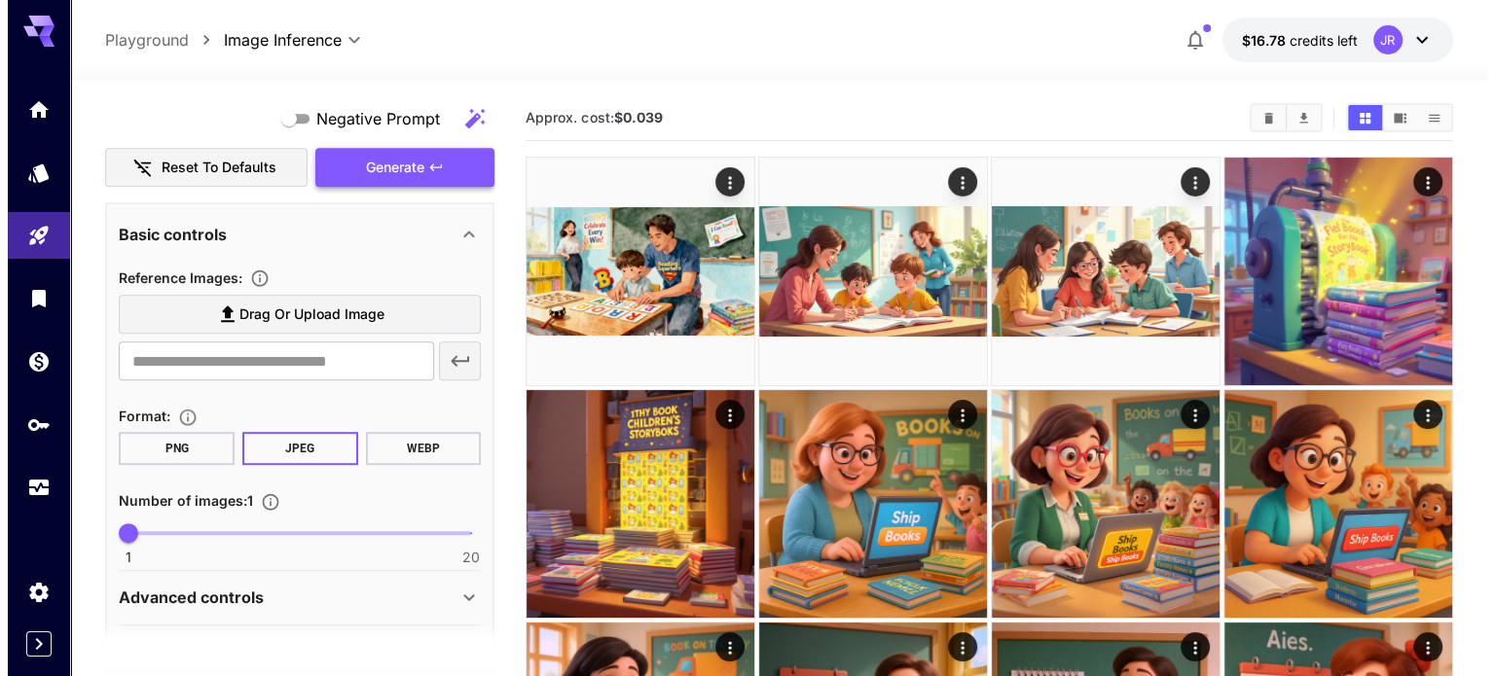
scroll to position [778, 0]
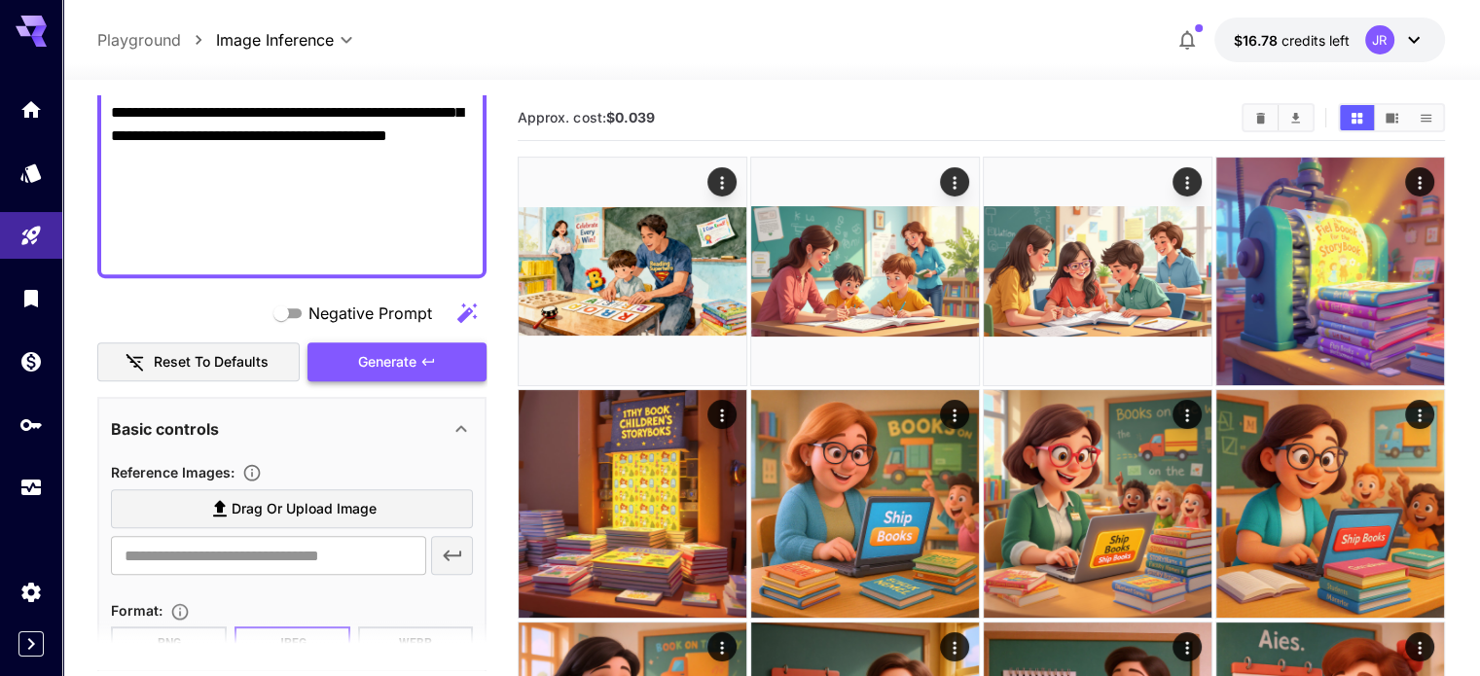
click at [370, 353] on span "Generate" at bounding box center [387, 362] width 58 height 24
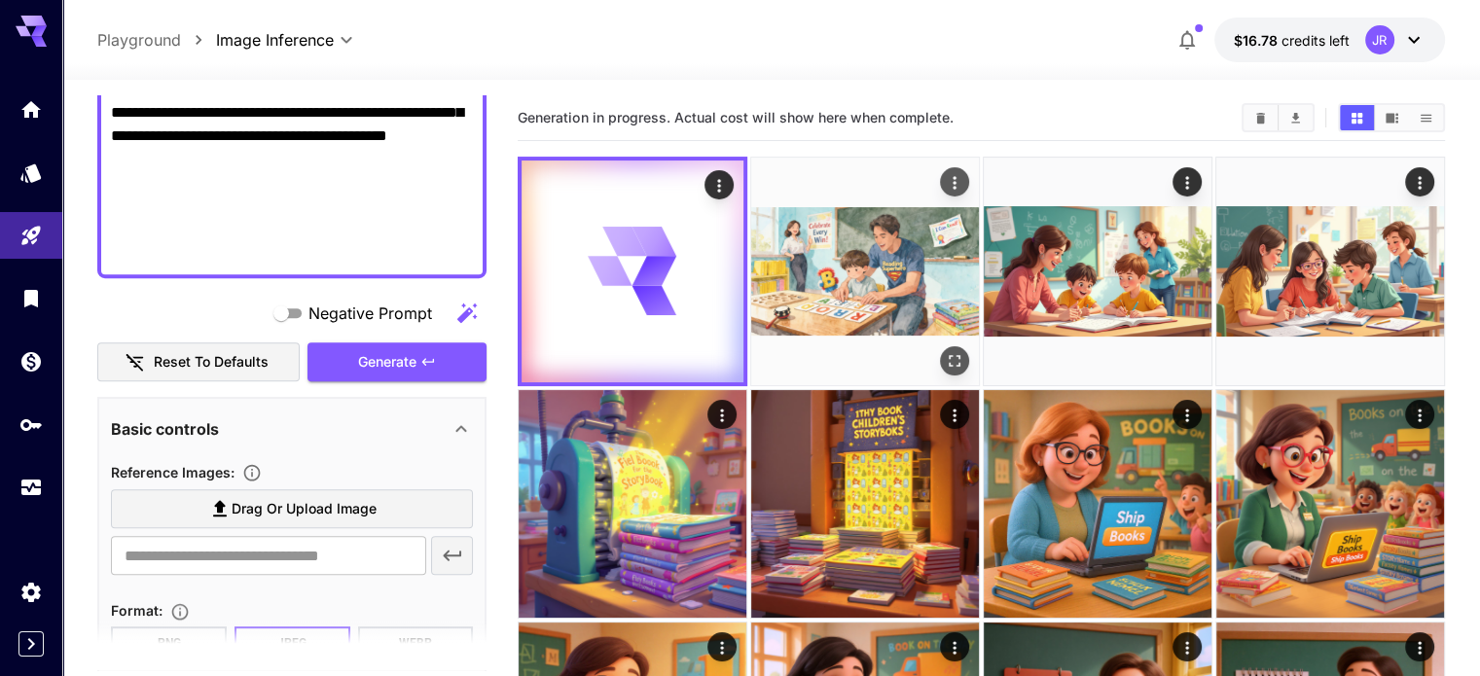
click at [860, 252] on img at bounding box center [865, 272] width 228 height 228
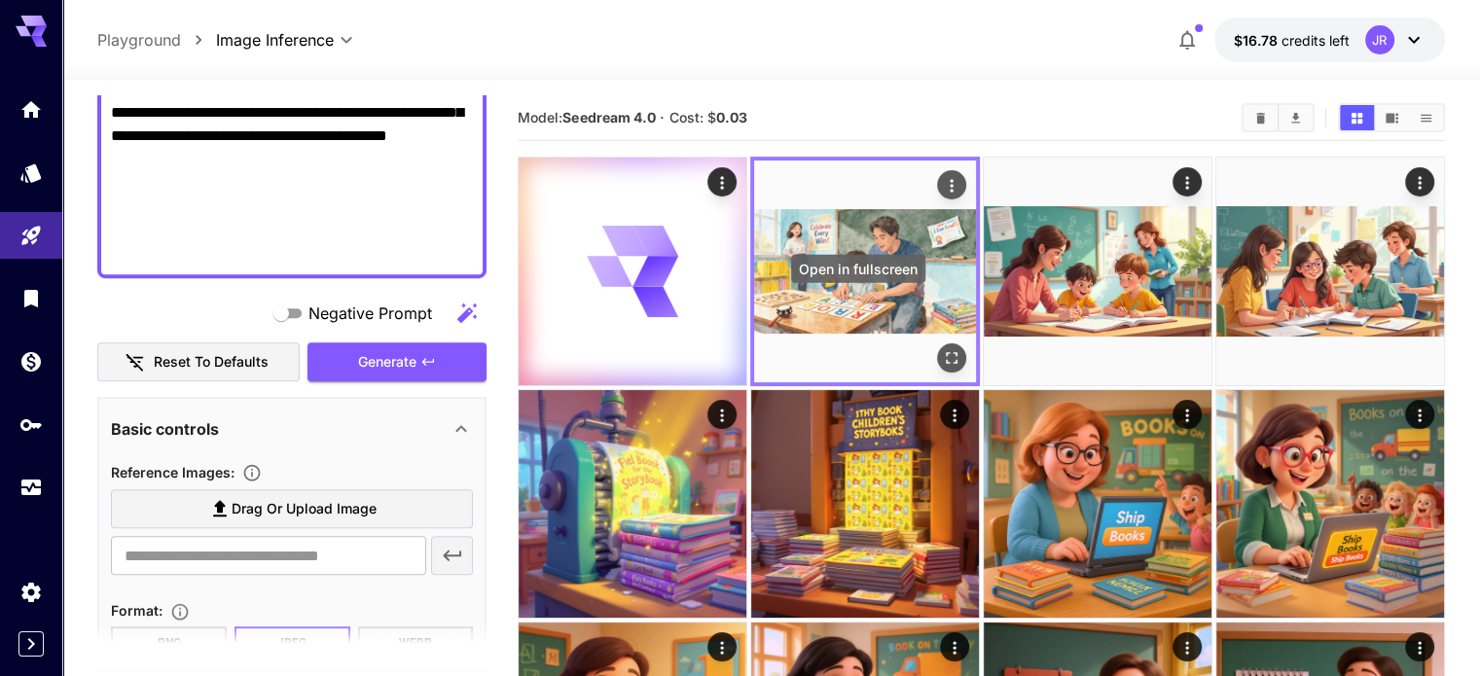
click at [937, 343] on button "Open in fullscreen" at bounding box center [951, 357] width 29 height 29
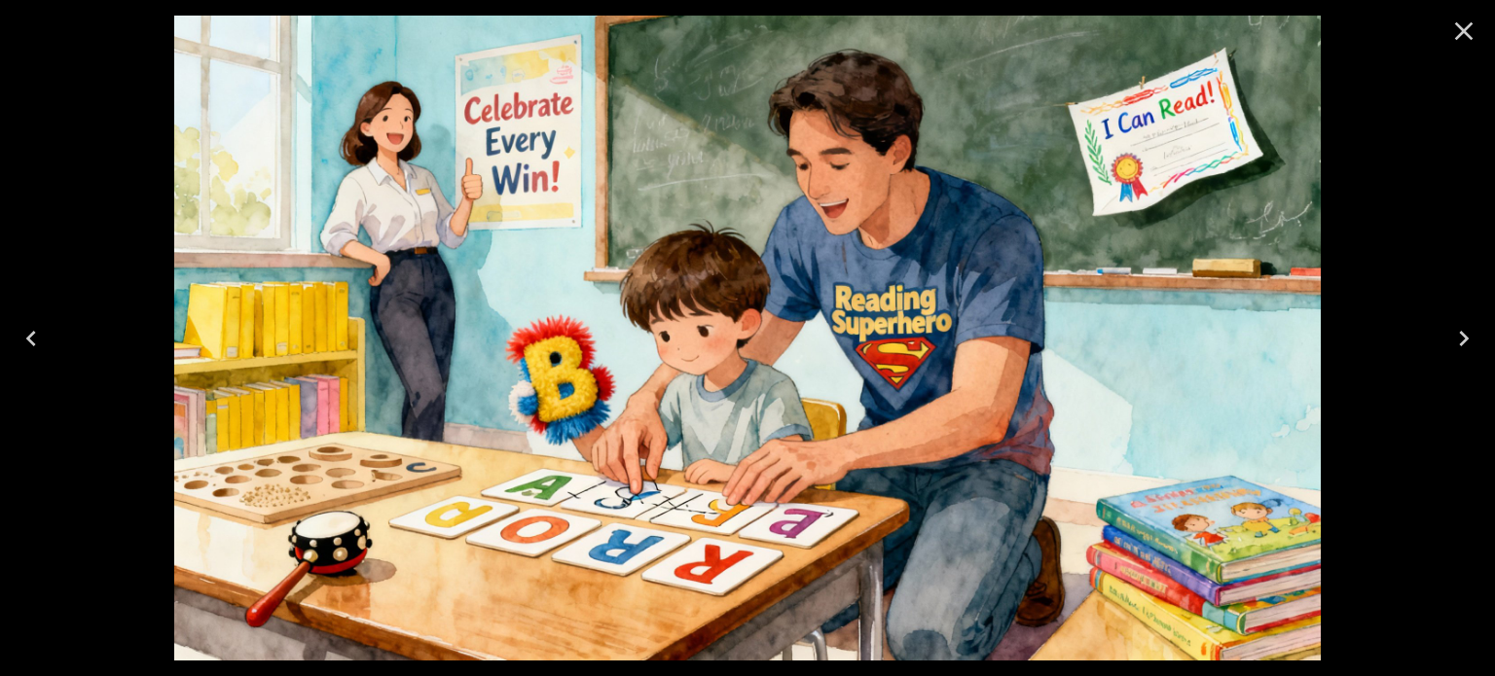
click at [1460, 28] on icon "Close" at bounding box center [1464, 31] width 18 height 18
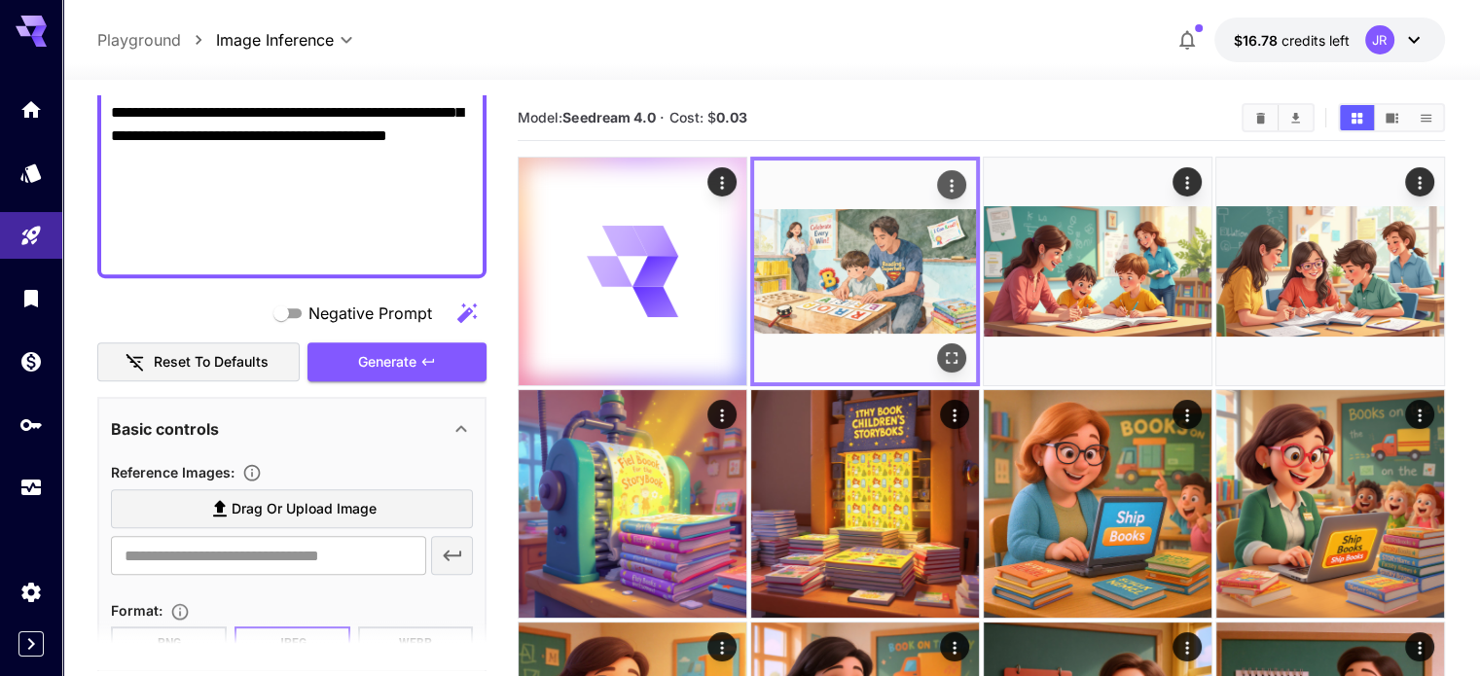
click at [946, 352] on icon "Open in fullscreen" at bounding box center [952, 358] width 12 height 12
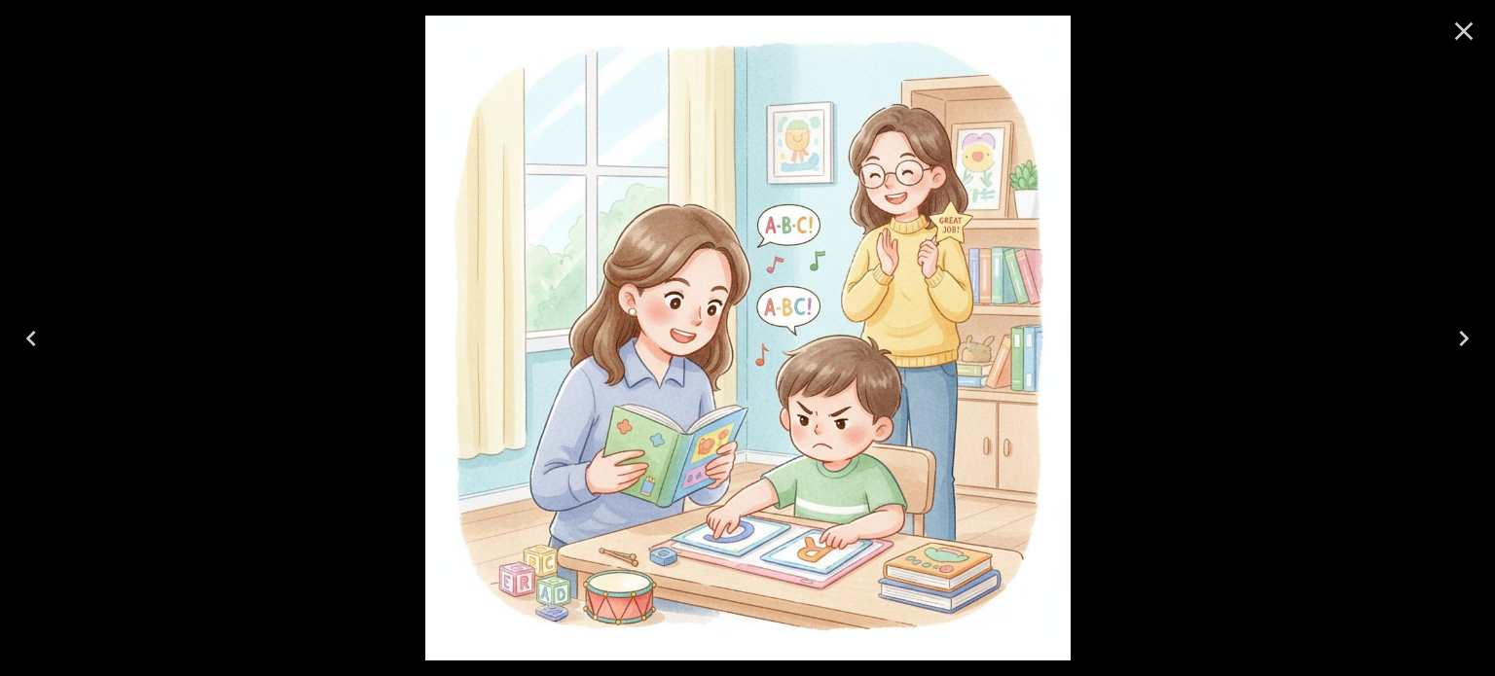
scroll to position [778, 0]
click at [1466, 27] on icon "Close" at bounding box center [1464, 31] width 18 height 18
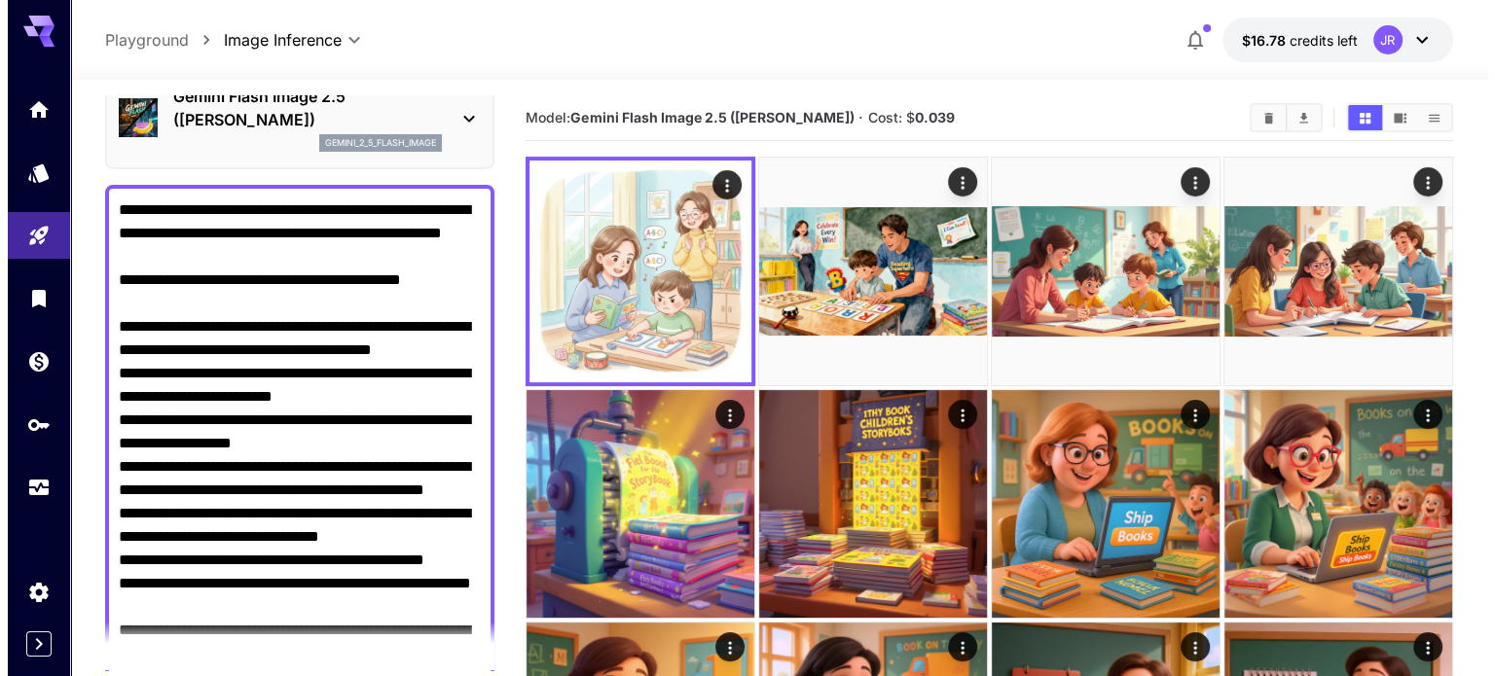
scroll to position [0, 0]
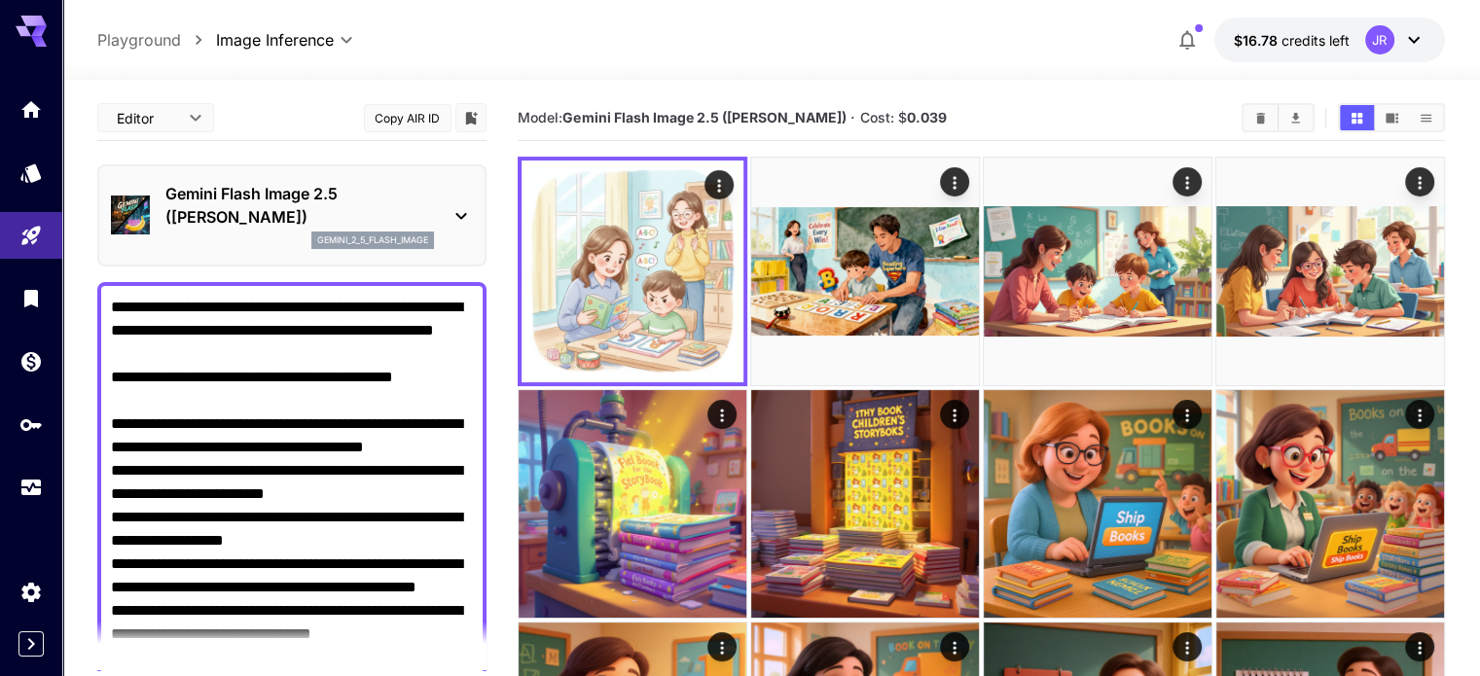
click at [267, 228] on p "Gemini Flash Image 2.5 ([PERSON_NAME])" at bounding box center [299, 205] width 269 height 47
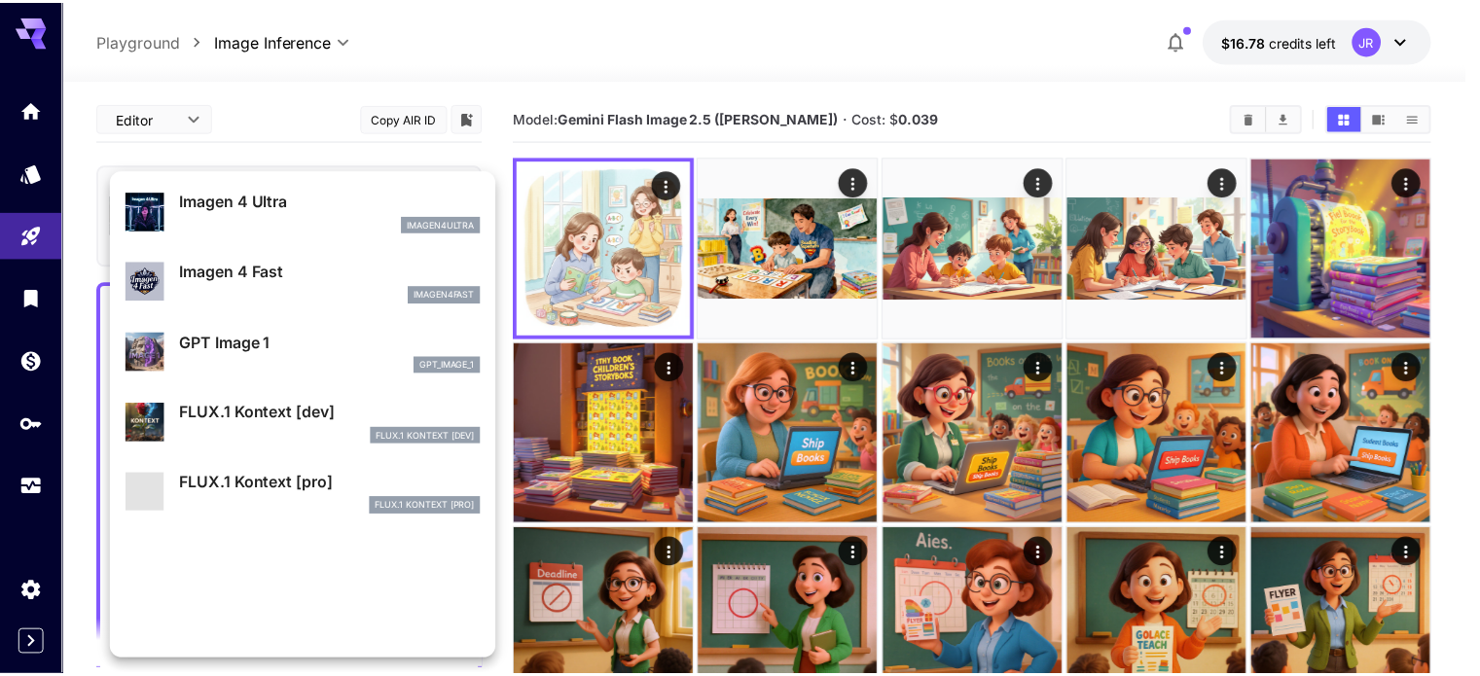
scroll to position [1171, 0]
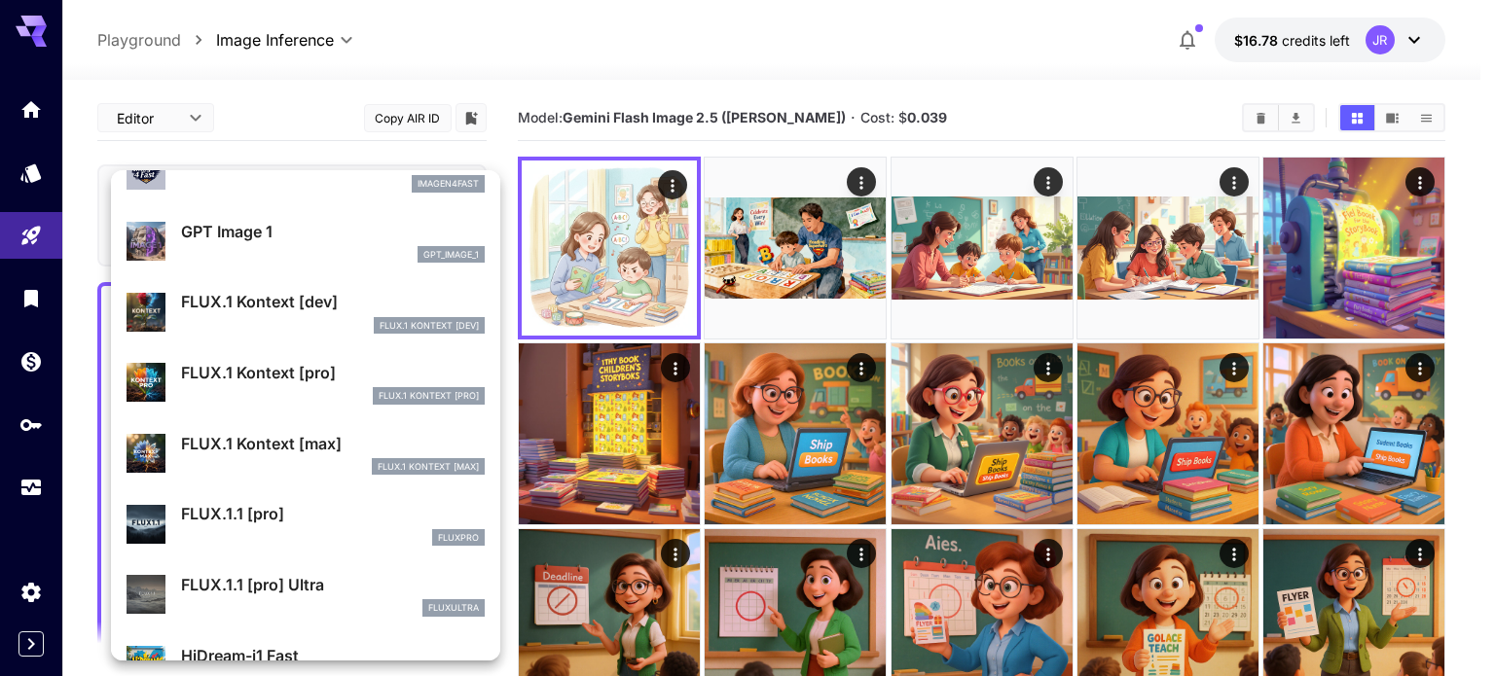
click at [270, 388] on div "FLUX.1 Kontext [pro]" at bounding box center [333, 396] width 304 height 18
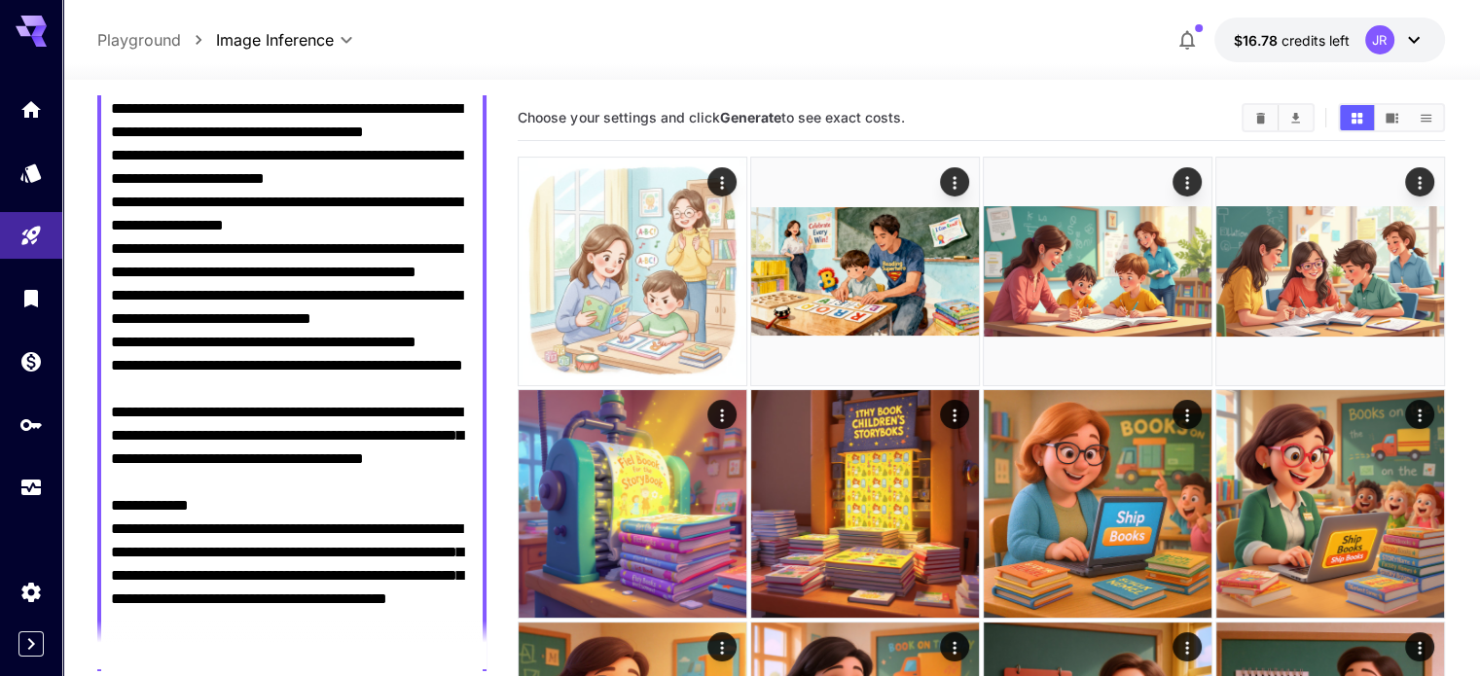
scroll to position [584, 0]
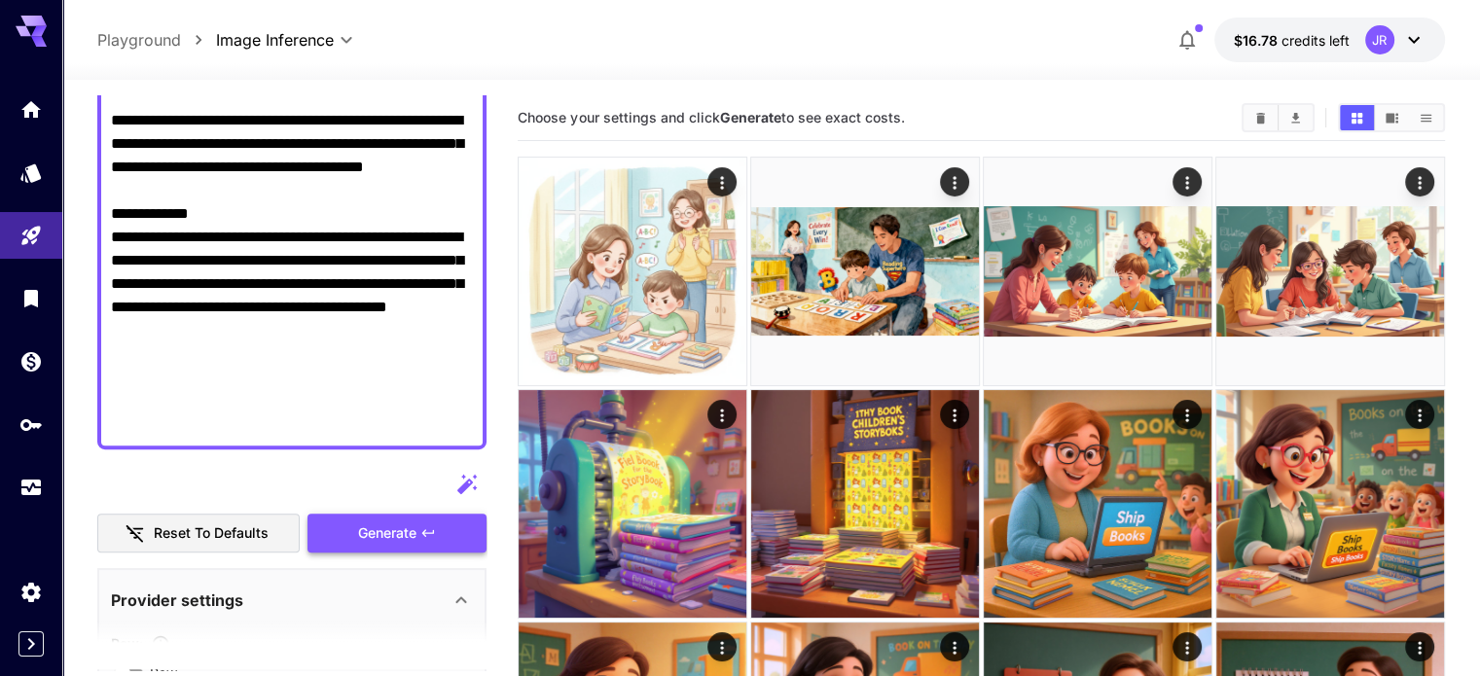
click at [436, 526] on icon "button" at bounding box center [428, 533] width 16 height 16
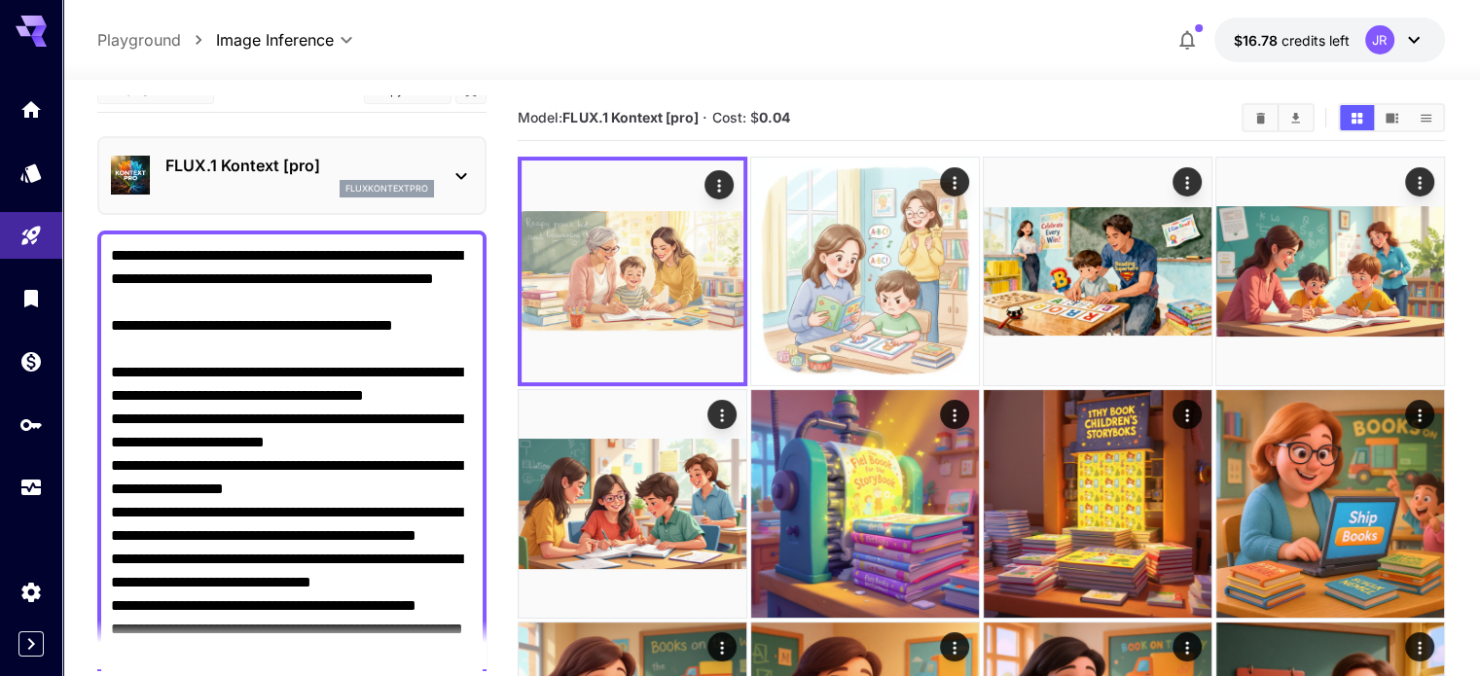
scroll to position [0, 0]
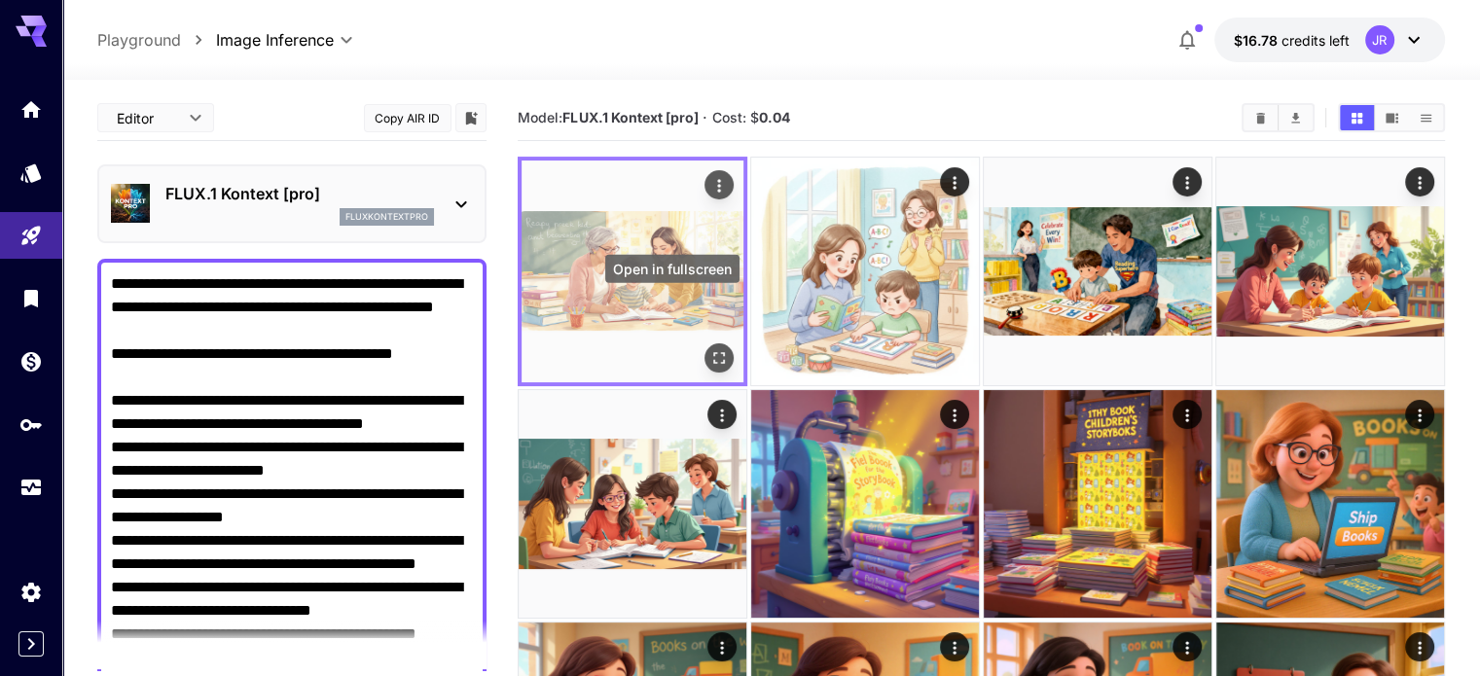
click at [709, 348] on icon "Open in fullscreen" at bounding box center [718, 357] width 19 height 19
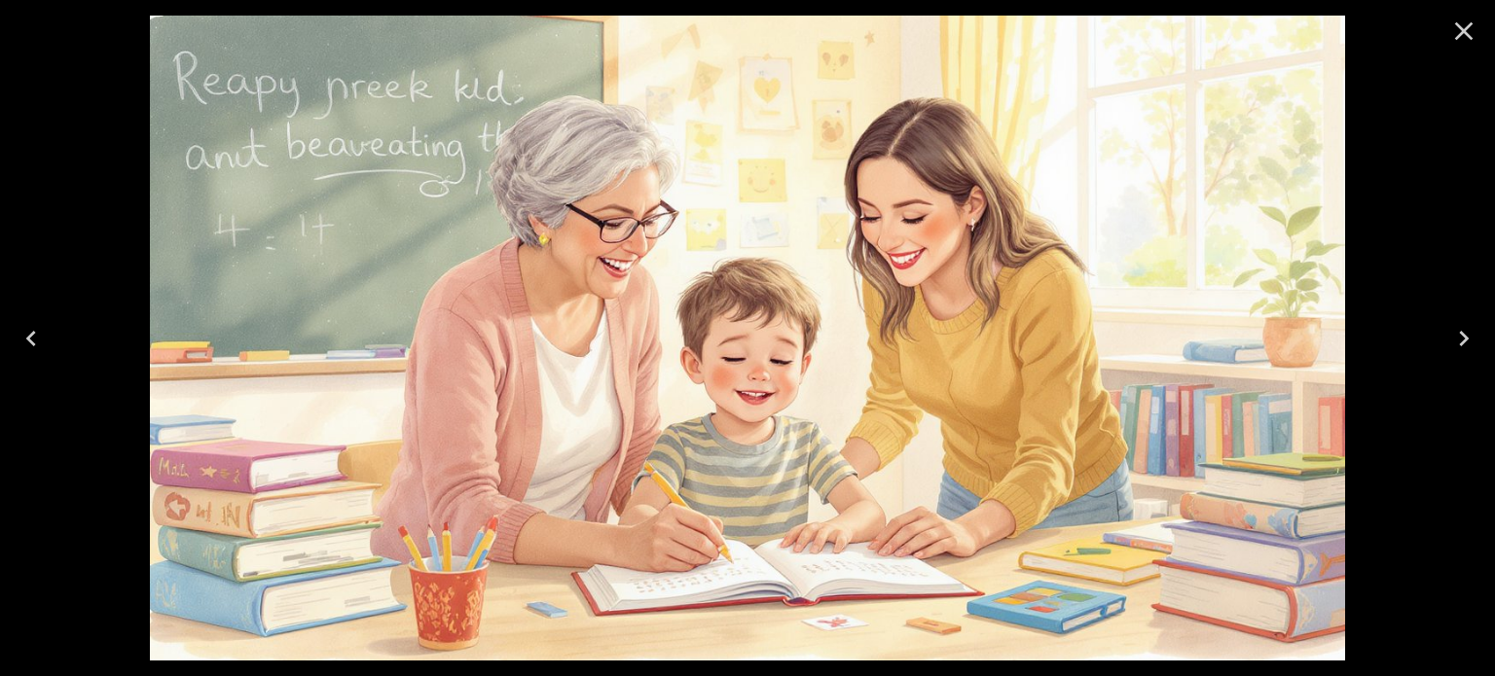
click at [1469, 26] on icon "Close" at bounding box center [1464, 31] width 18 height 18
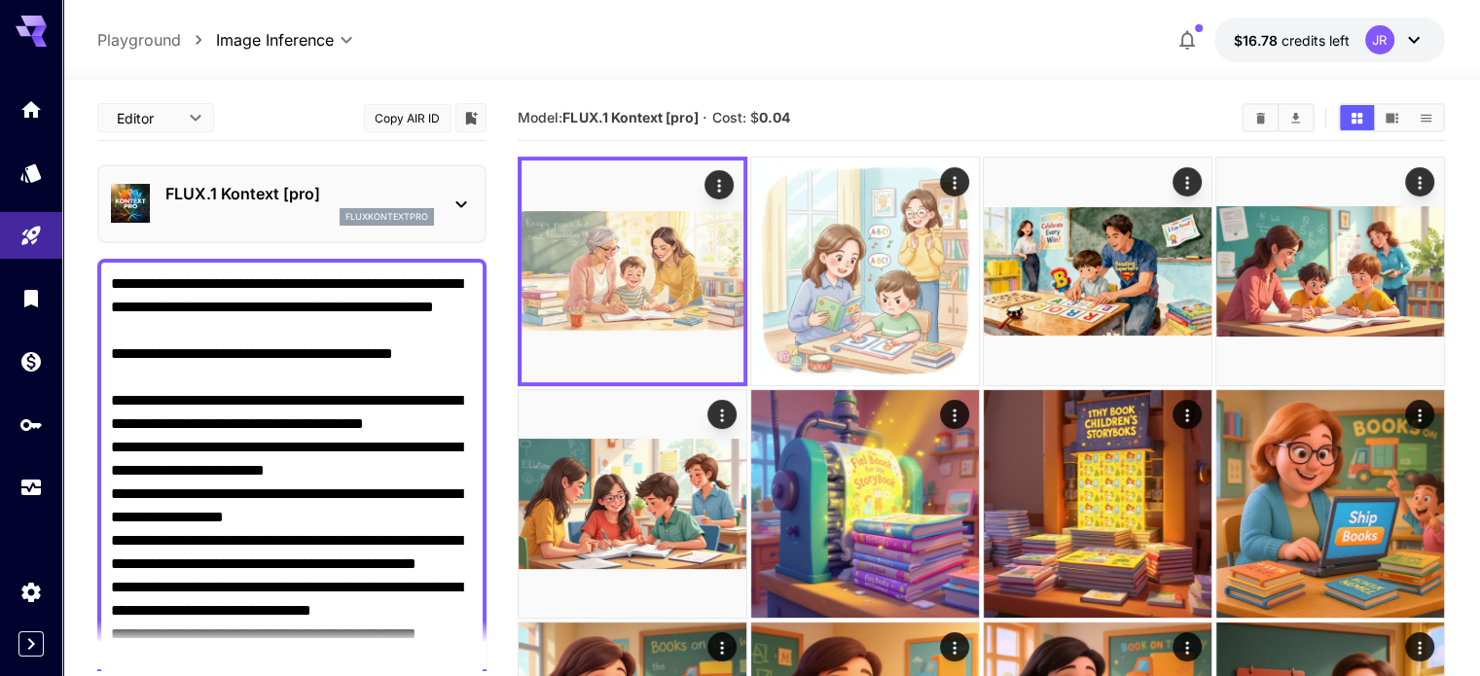
click at [265, 178] on div "FLUX.1 Kontext [pro] fluxkontextpro" at bounding box center [292, 203] width 362 height 59
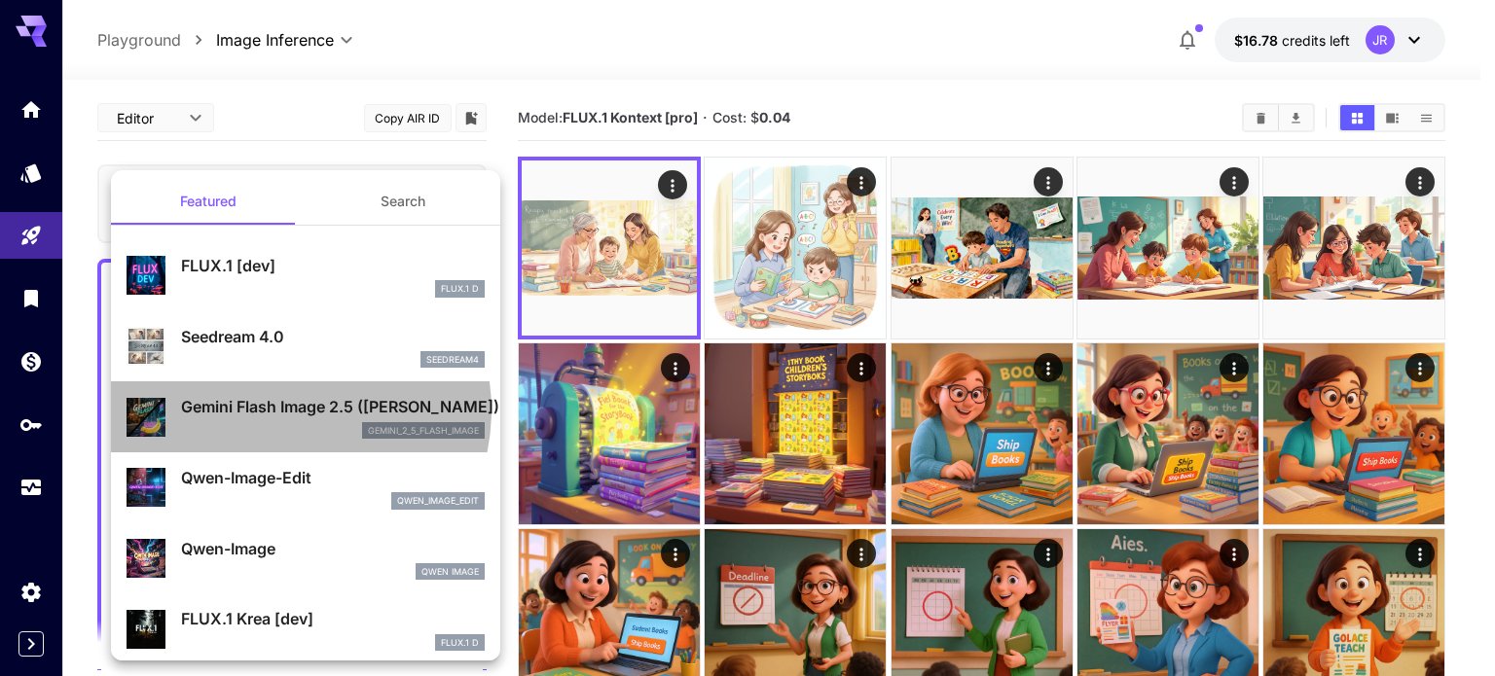
click at [284, 410] on p "Gemini Flash Image 2.5 ([PERSON_NAME])" at bounding box center [333, 406] width 304 height 23
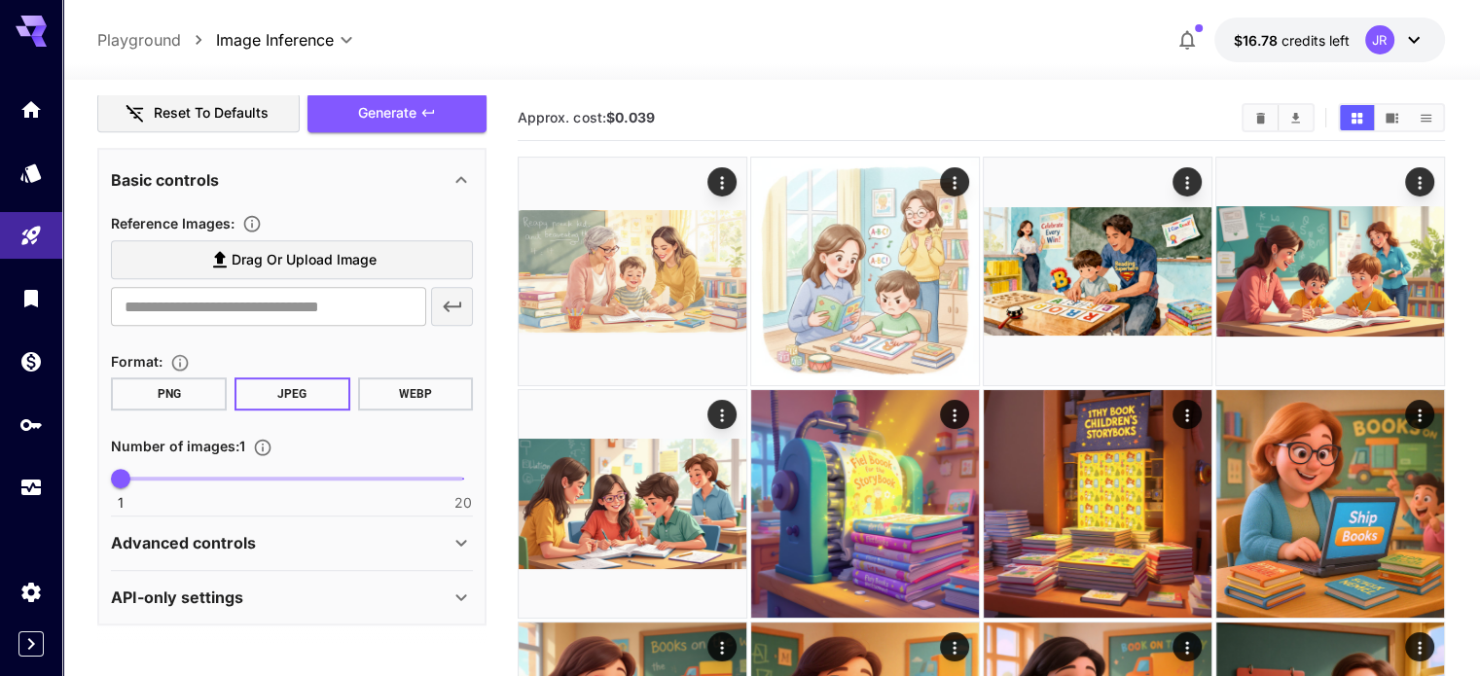
click at [267, 549] on div "Advanced controls" at bounding box center [280, 542] width 339 height 23
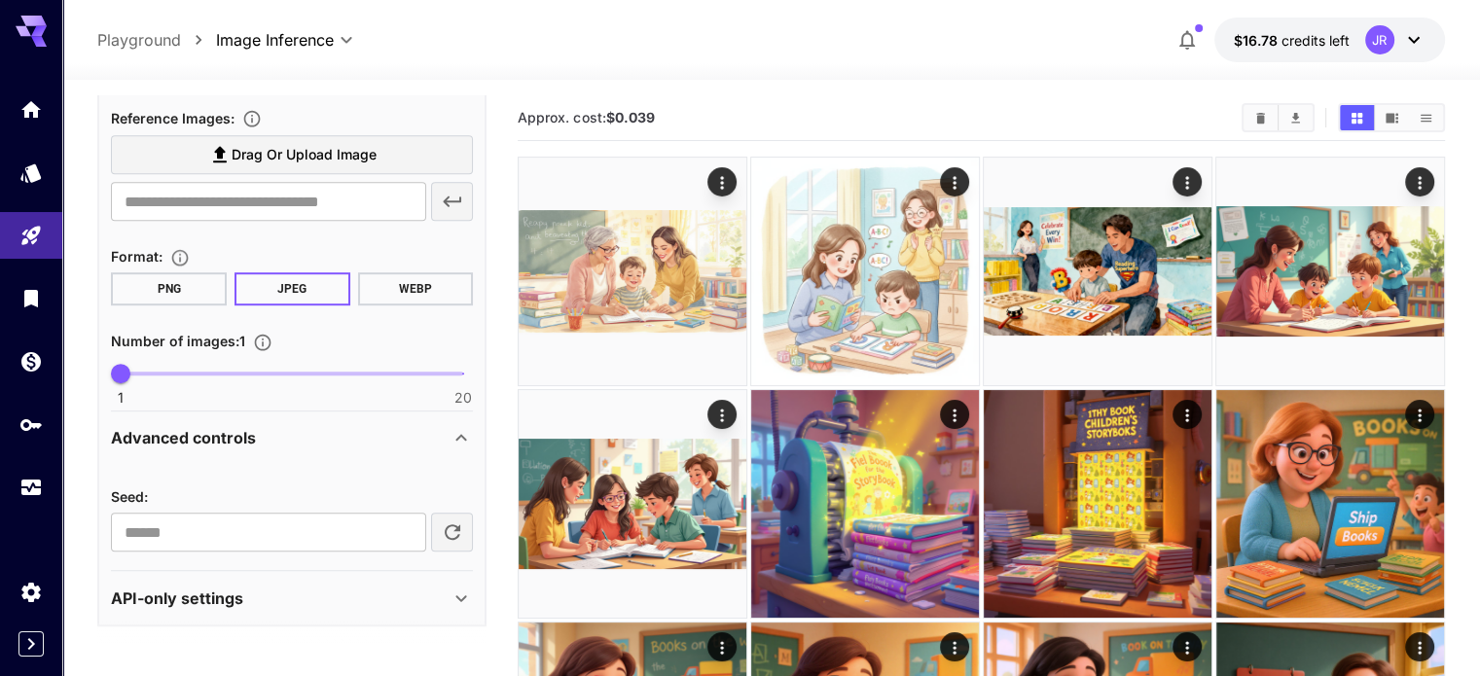
click at [317, 427] on div "Advanced controls" at bounding box center [280, 437] width 339 height 23
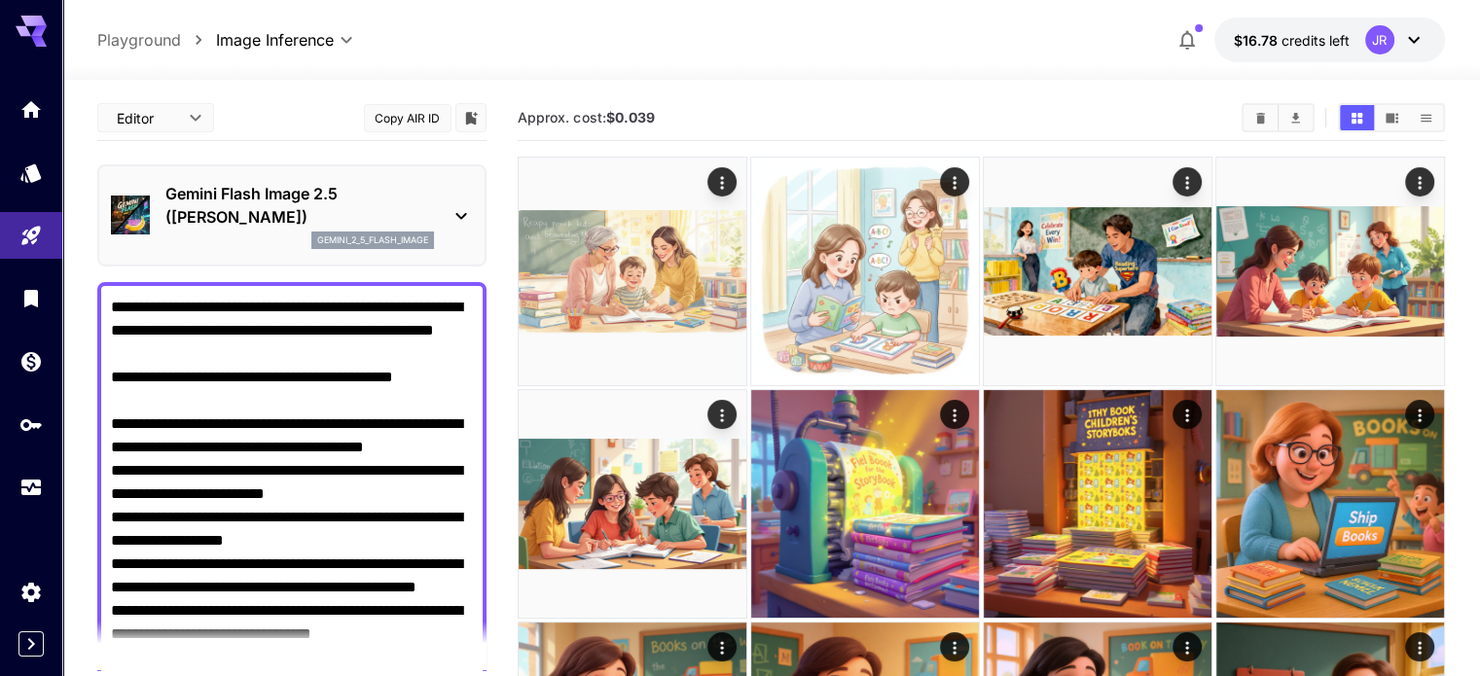
click at [245, 198] on p "Gemini Flash Image 2.5 ([PERSON_NAME])" at bounding box center [299, 205] width 269 height 47
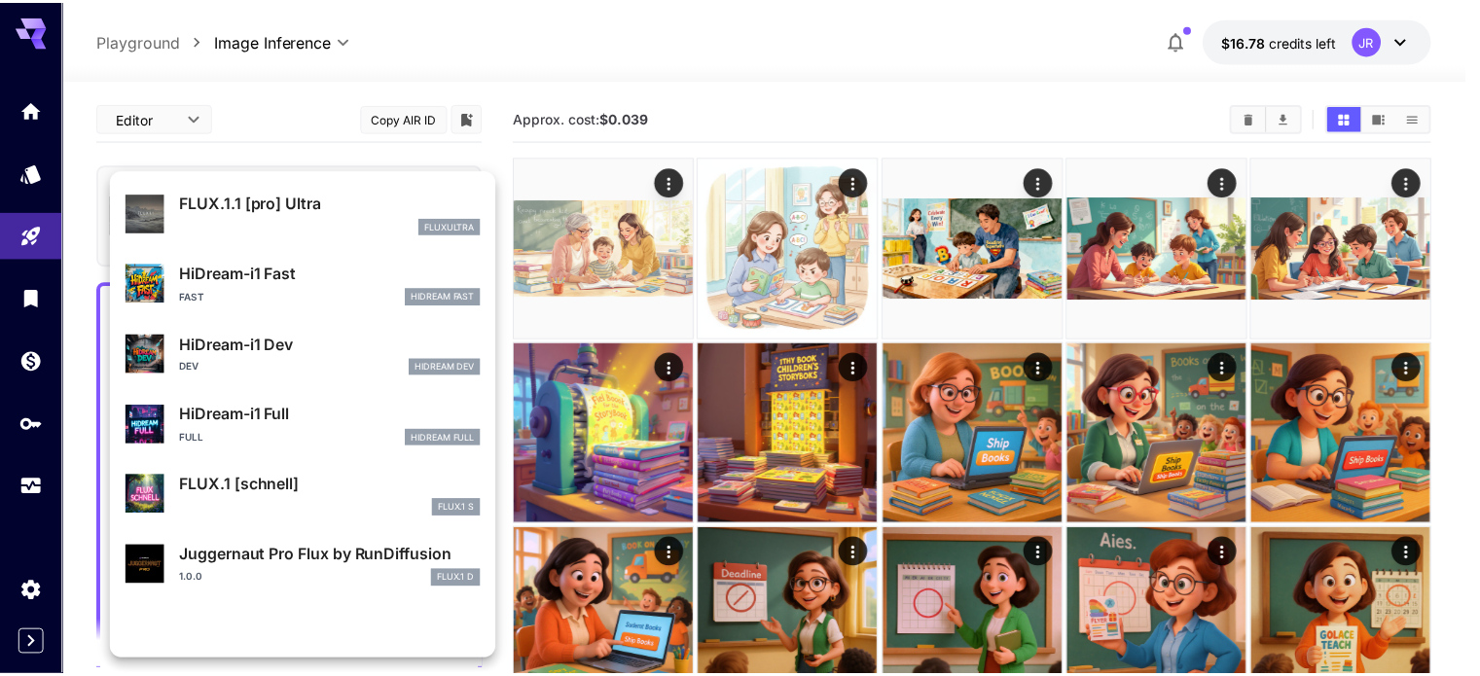
scroll to position [1573, 0]
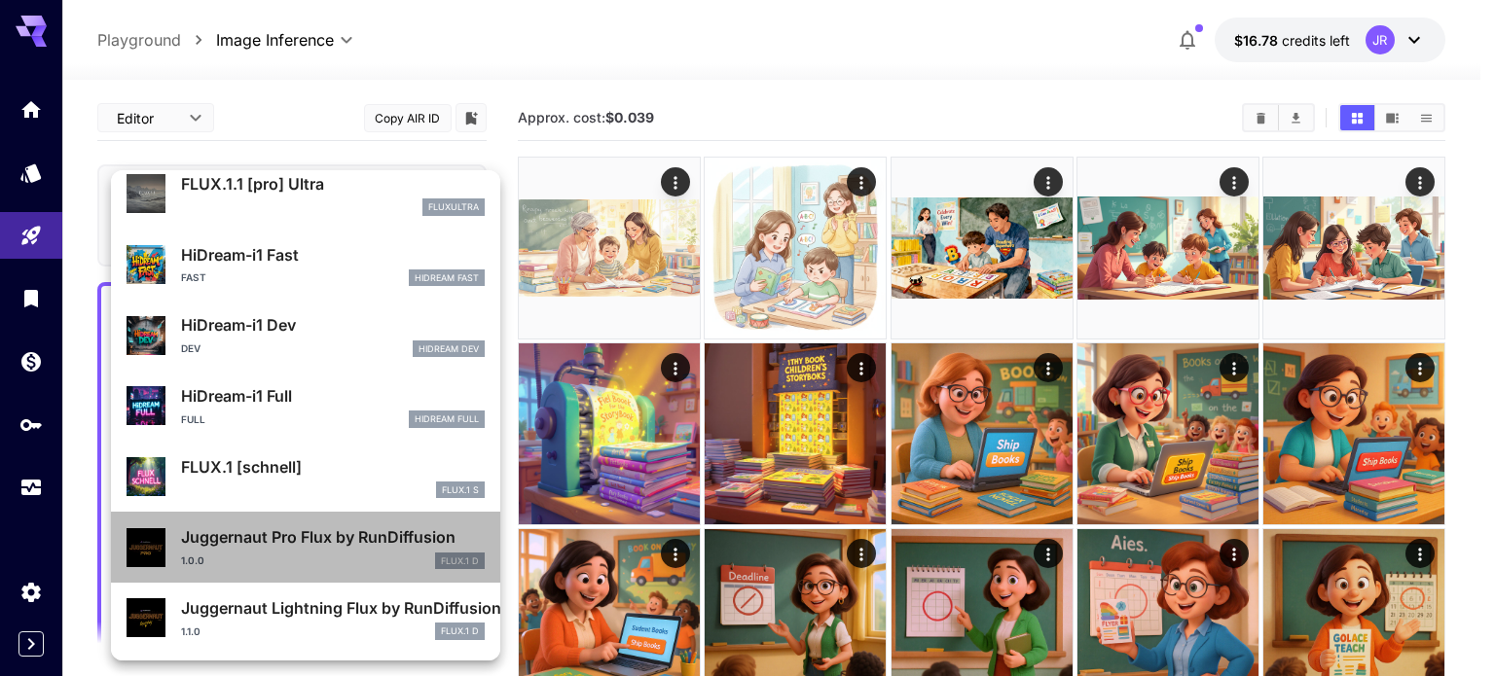
click at [327, 539] on p "Juggernaut Pro Flux by RunDiffusion" at bounding box center [333, 536] width 304 height 23
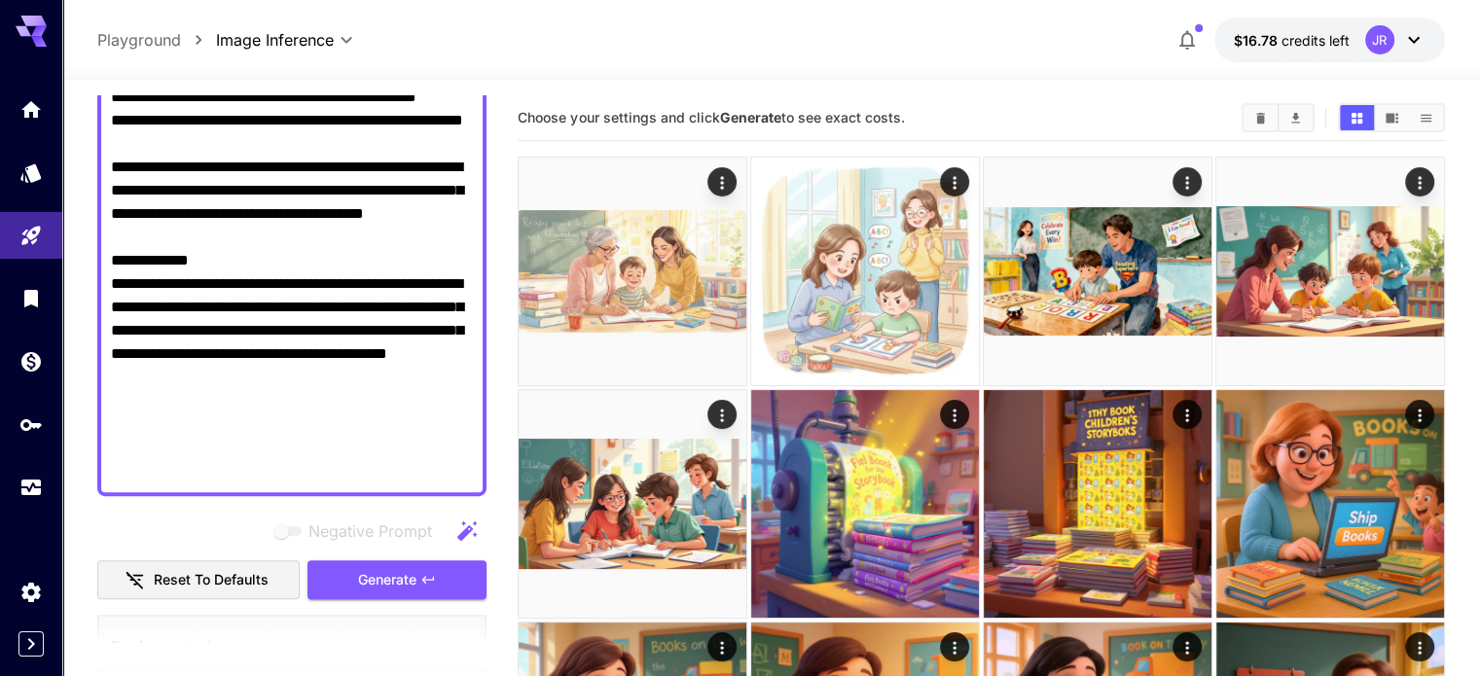
scroll to position [778, 0]
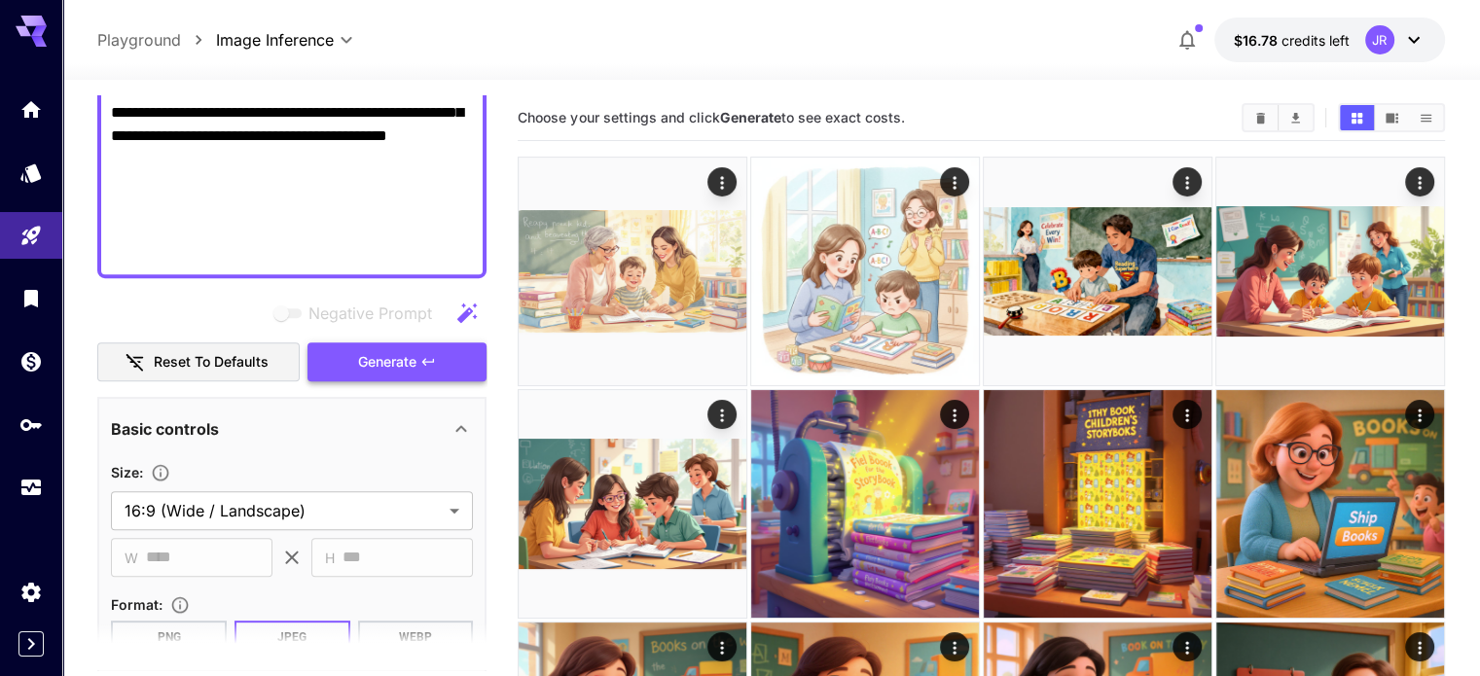
click at [420, 374] on button "Generate" at bounding box center [396, 363] width 179 height 40
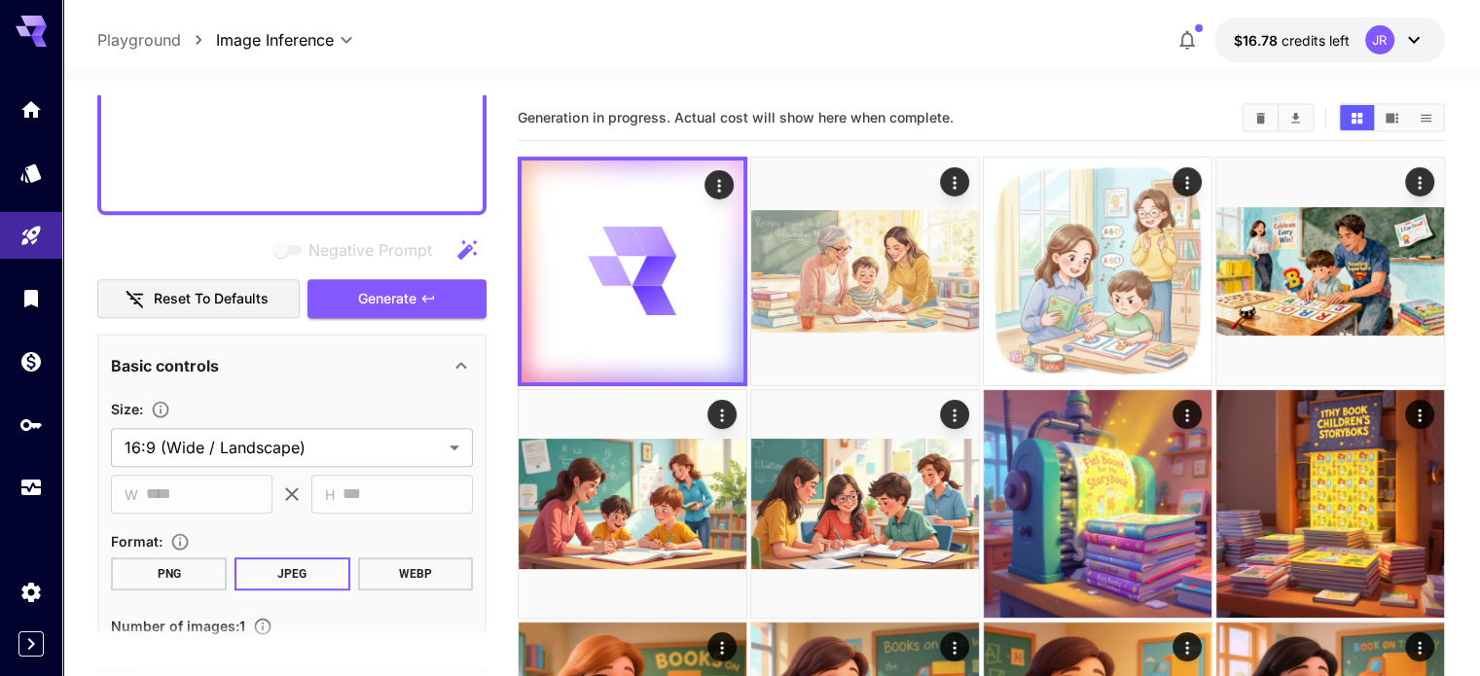
scroll to position [876, 0]
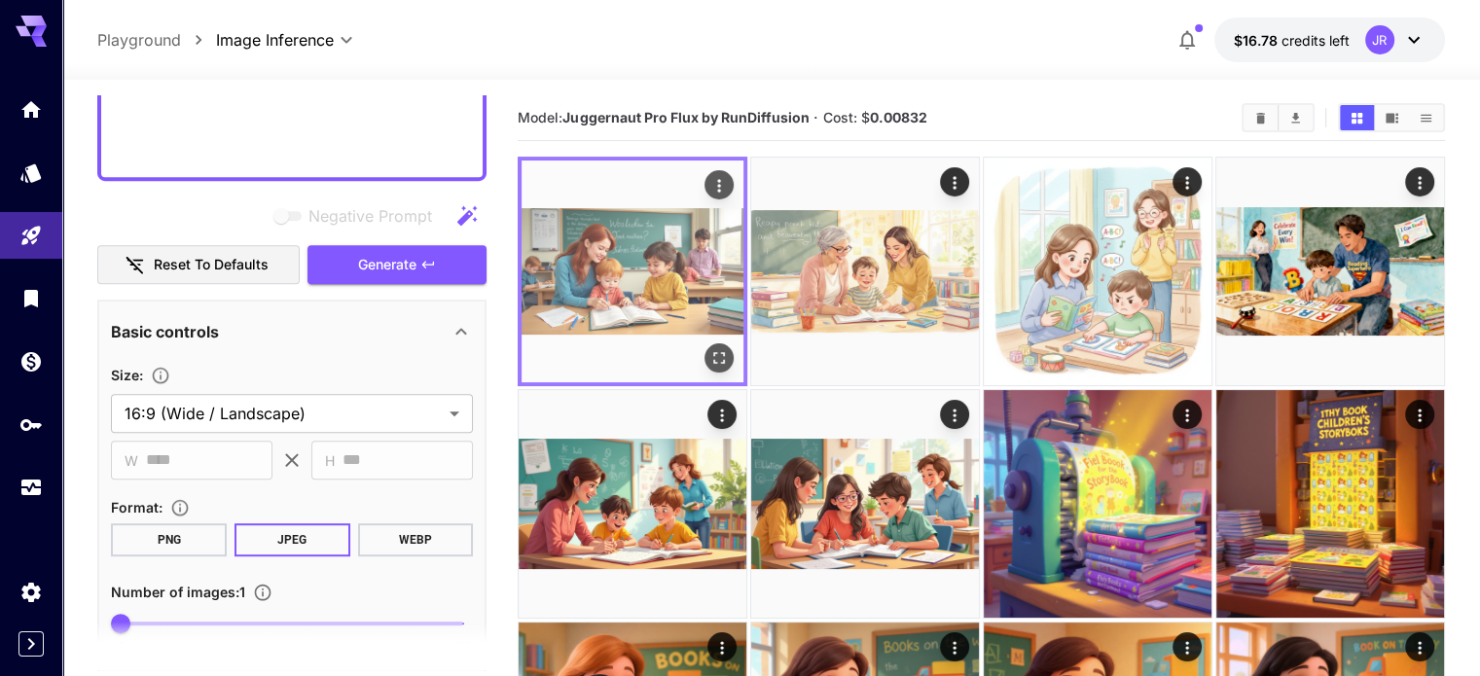
click at [713, 352] on icon "Open in fullscreen" at bounding box center [719, 358] width 12 height 12
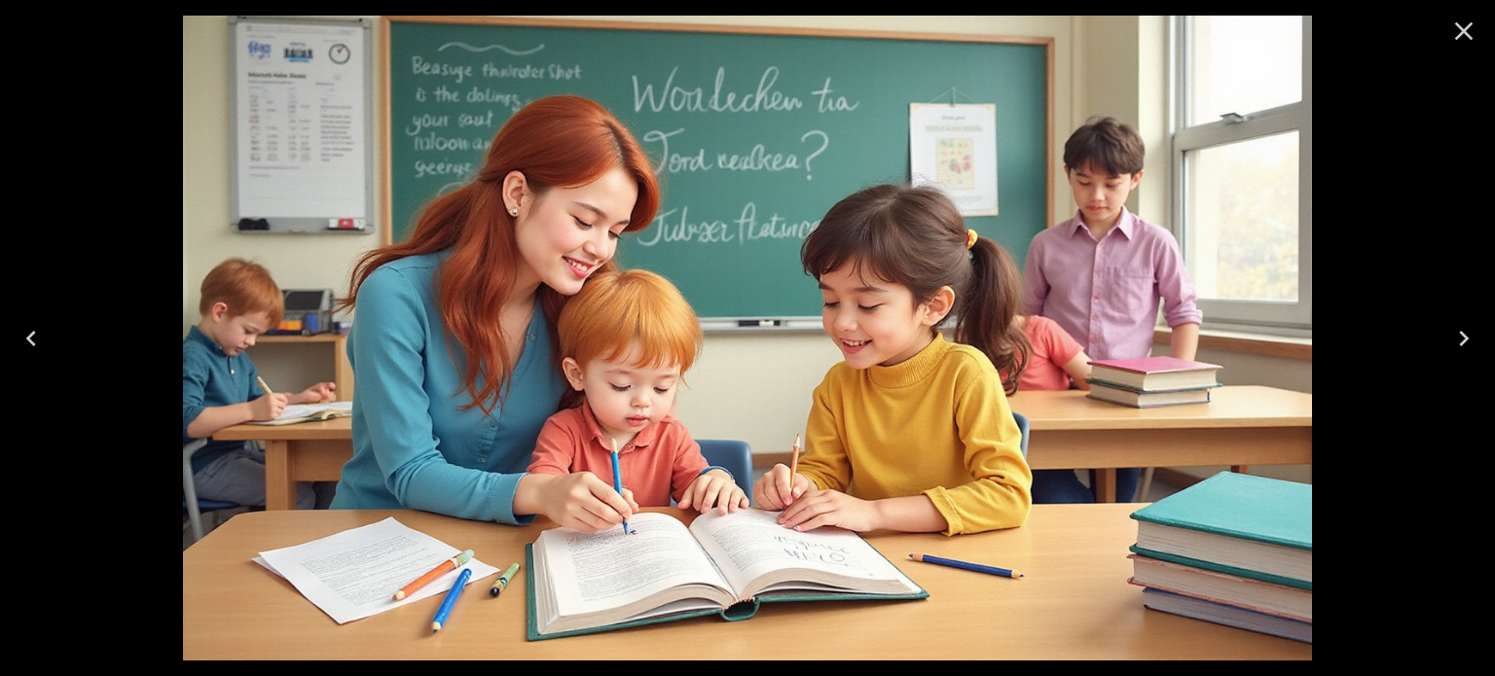
click at [1413, 214] on div at bounding box center [747, 338] width 1495 height 676
click at [1453, 26] on icon "Close" at bounding box center [1463, 31] width 31 height 31
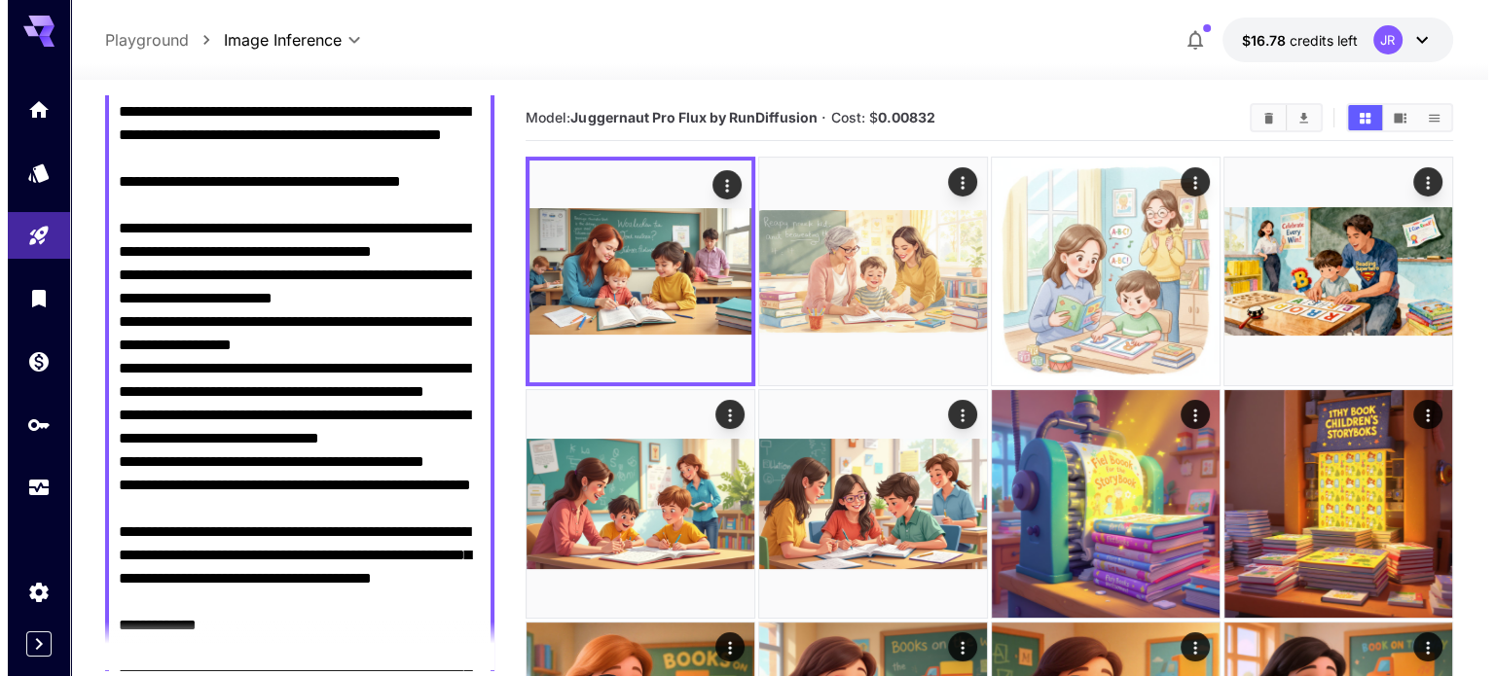
scroll to position [0, 0]
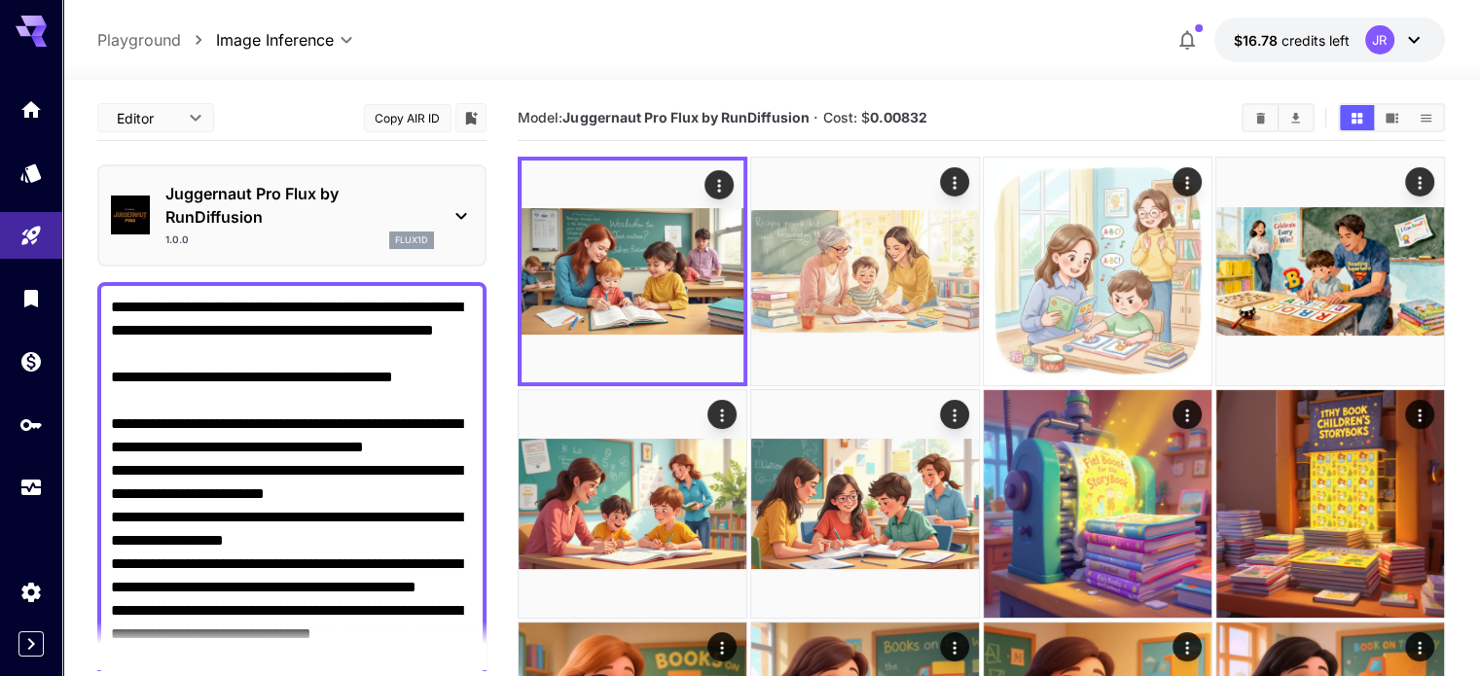
click at [333, 239] on div "1.0.0 flux1d" at bounding box center [299, 241] width 269 height 18
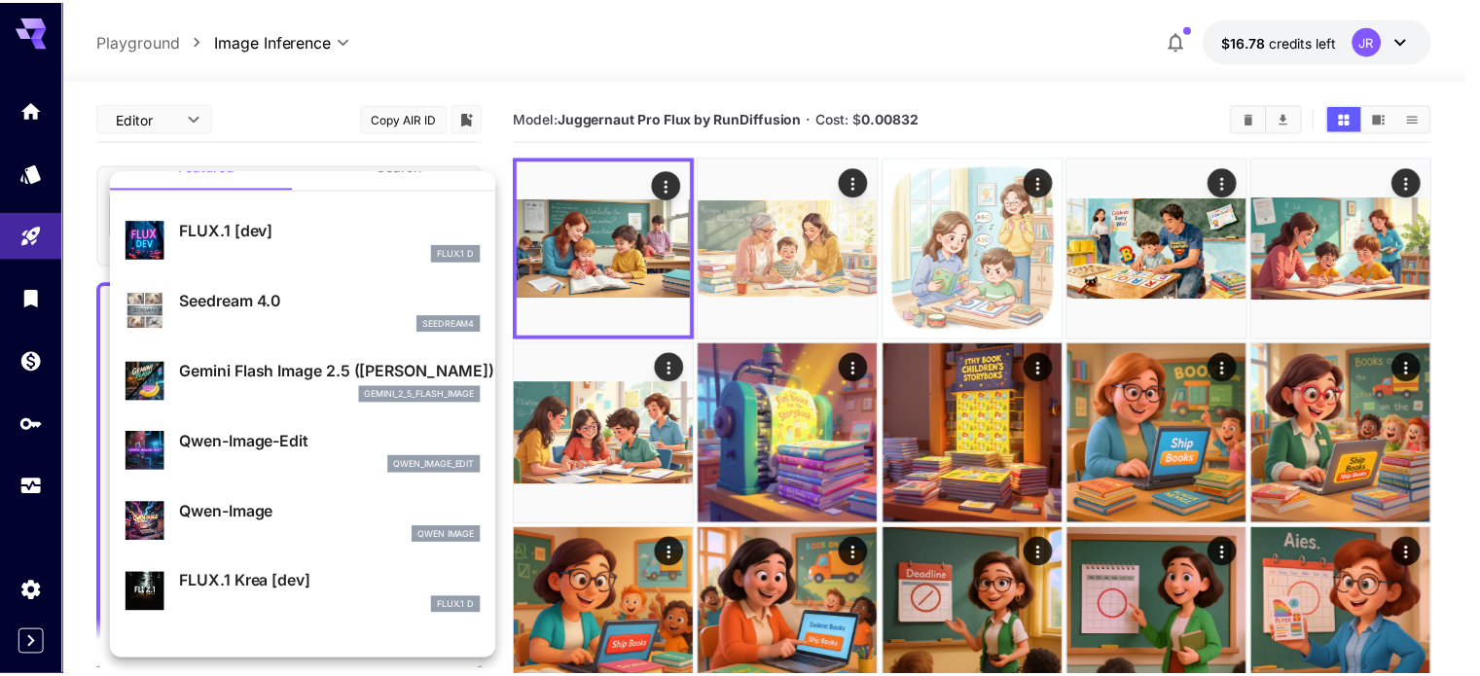
scroll to position [97, 0]
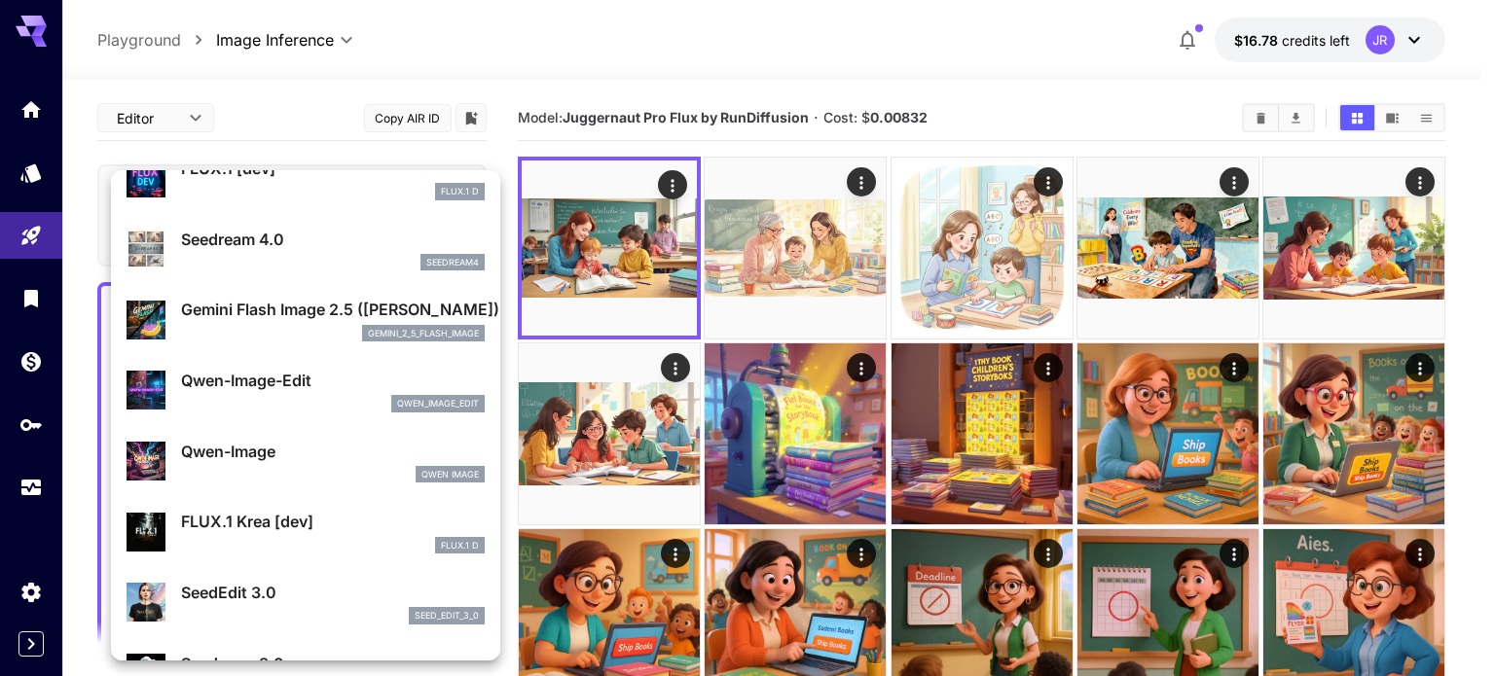
click at [282, 319] on p "Gemini Flash Image 2.5 ([PERSON_NAME])" at bounding box center [333, 309] width 304 height 23
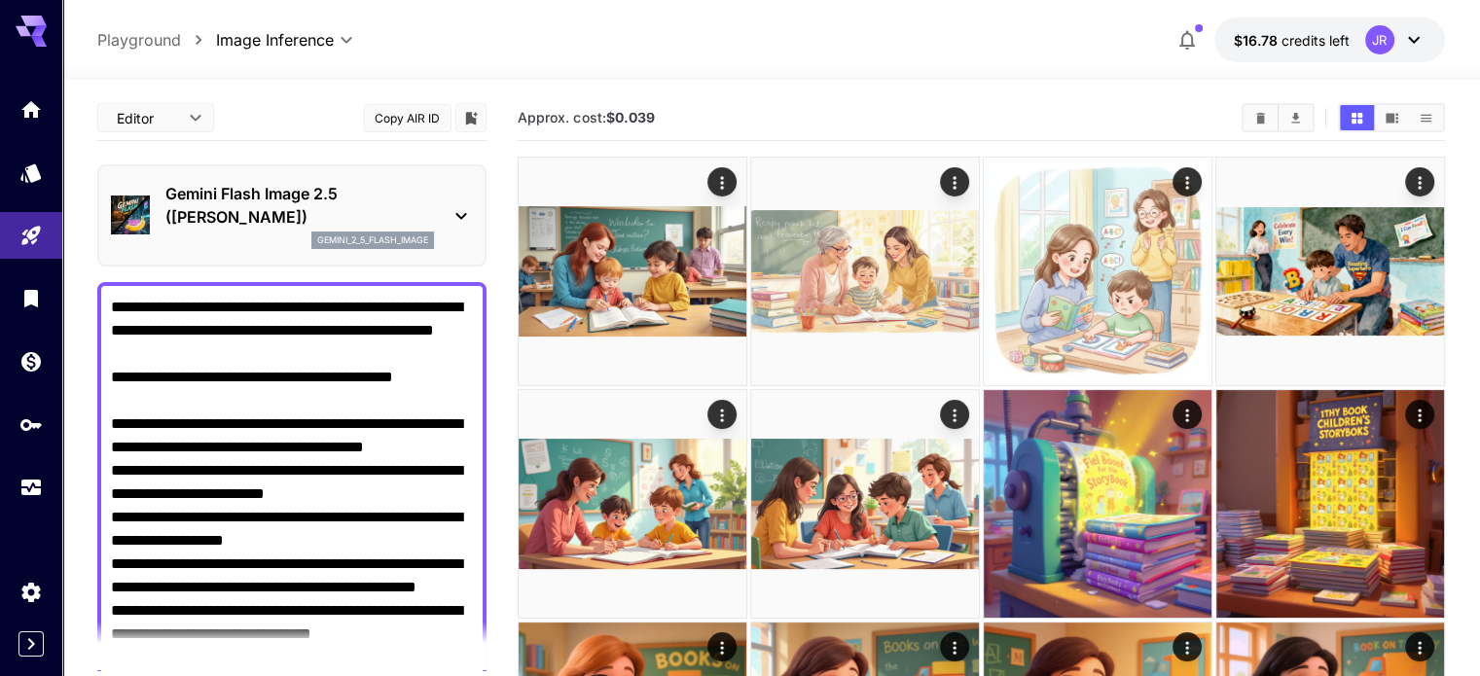
drag, startPoint x: 403, startPoint y: 445, endPoint x: 214, endPoint y: 447, distance: 188.8
click at [214, 447] on textarea "Negative Prompt" at bounding box center [292, 669] width 362 height 747
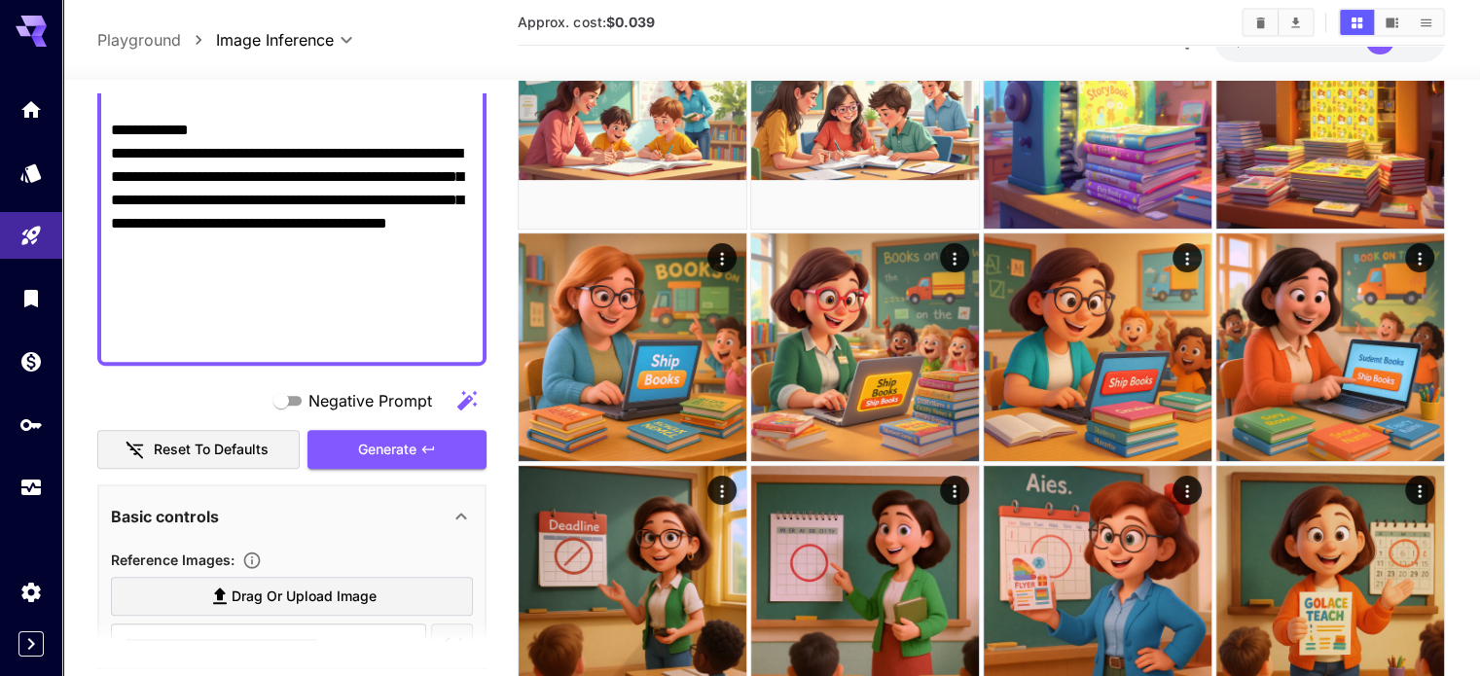
scroll to position [876, 0]
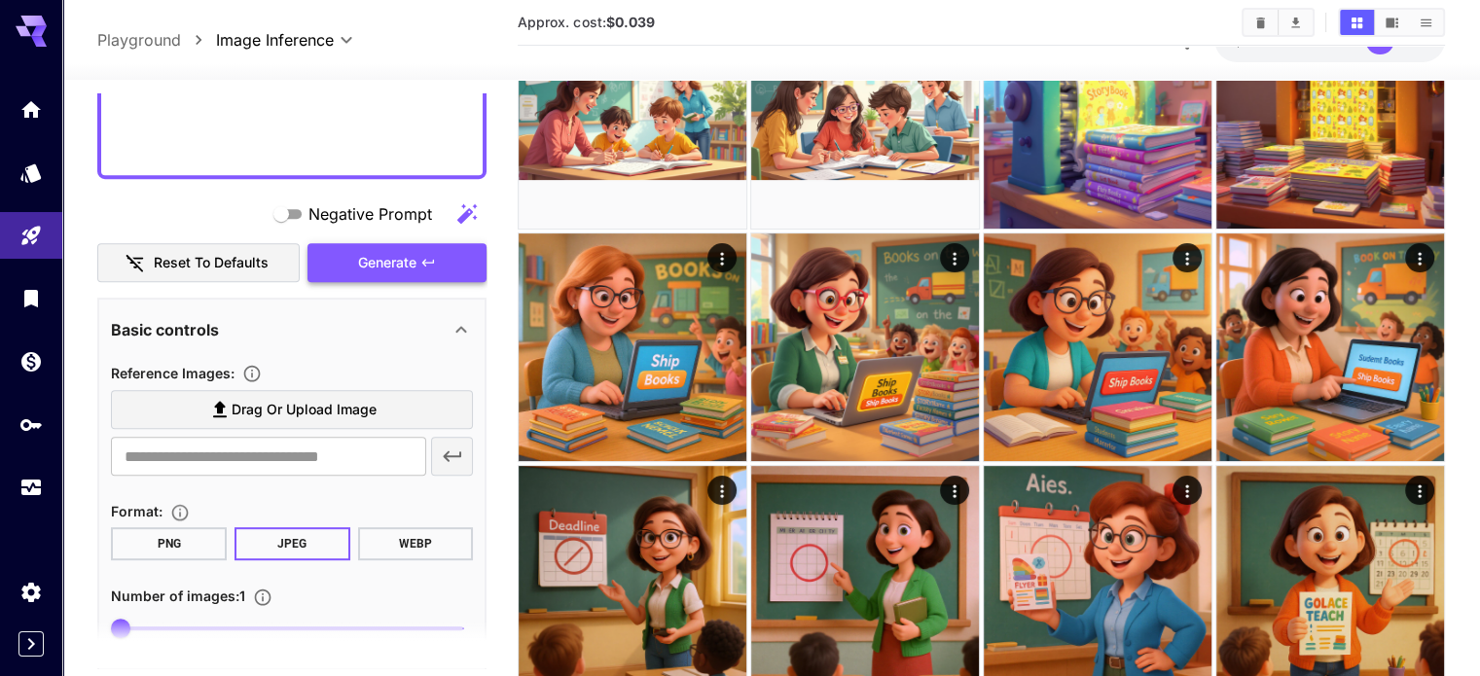
type textarea "**********"
click at [405, 267] on span "Generate" at bounding box center [387, 263] width 58 height 24
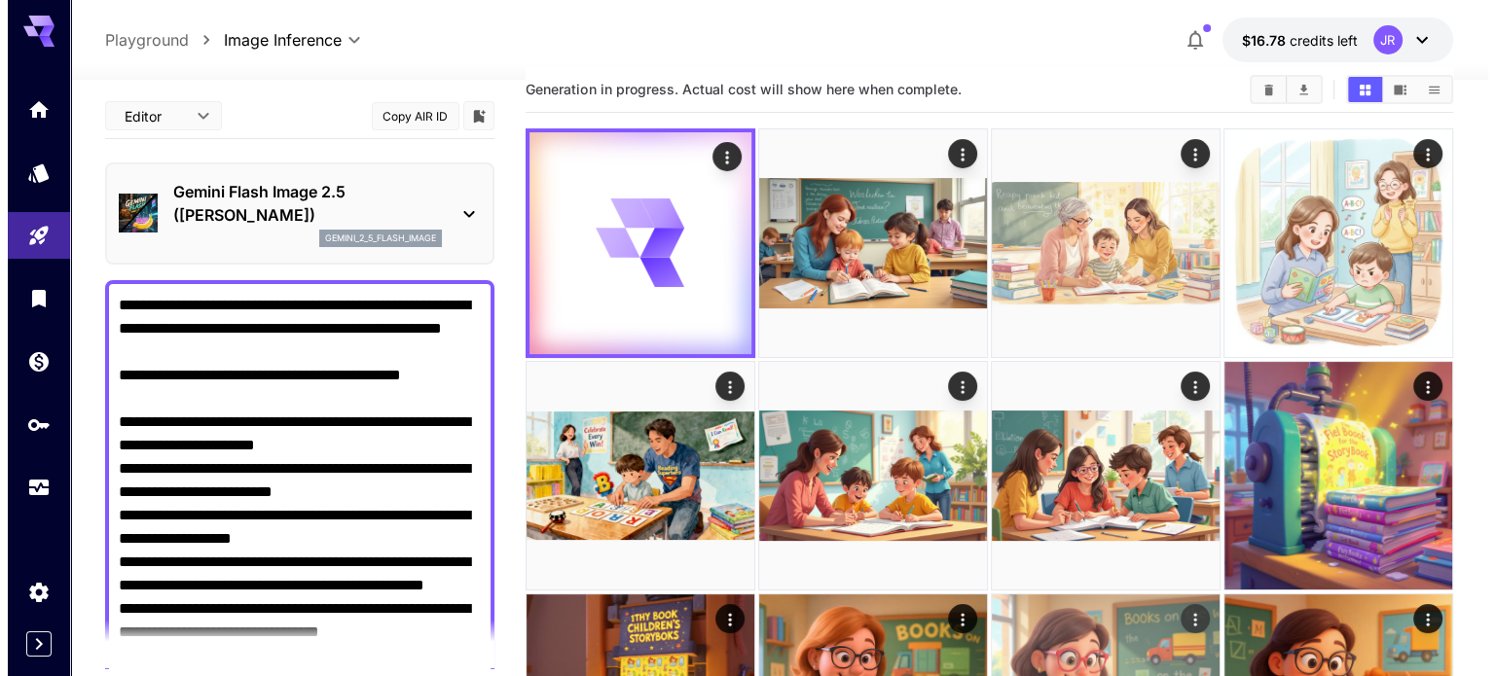
scroll to position [0, 0]
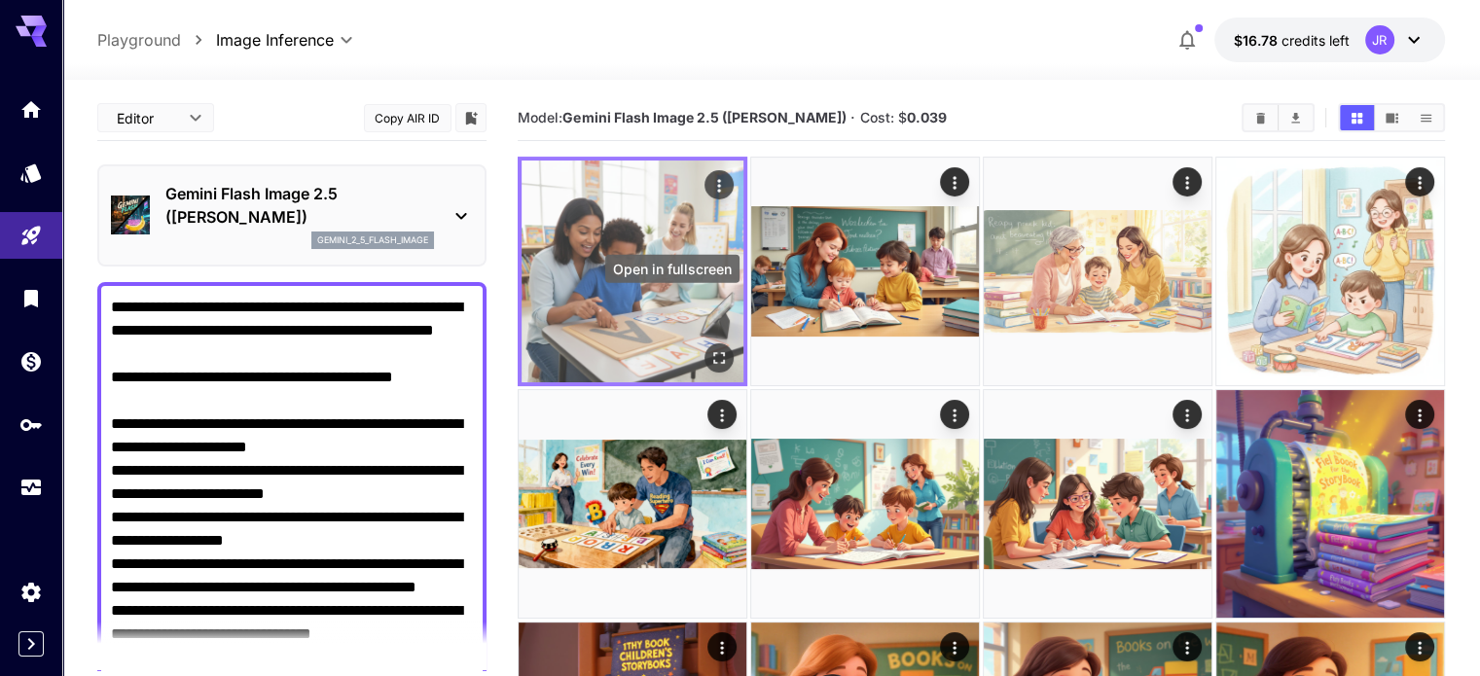
click at [704, 343] on button "Open in fullscreen" at bounding box center [718, 357] width 29 height 29
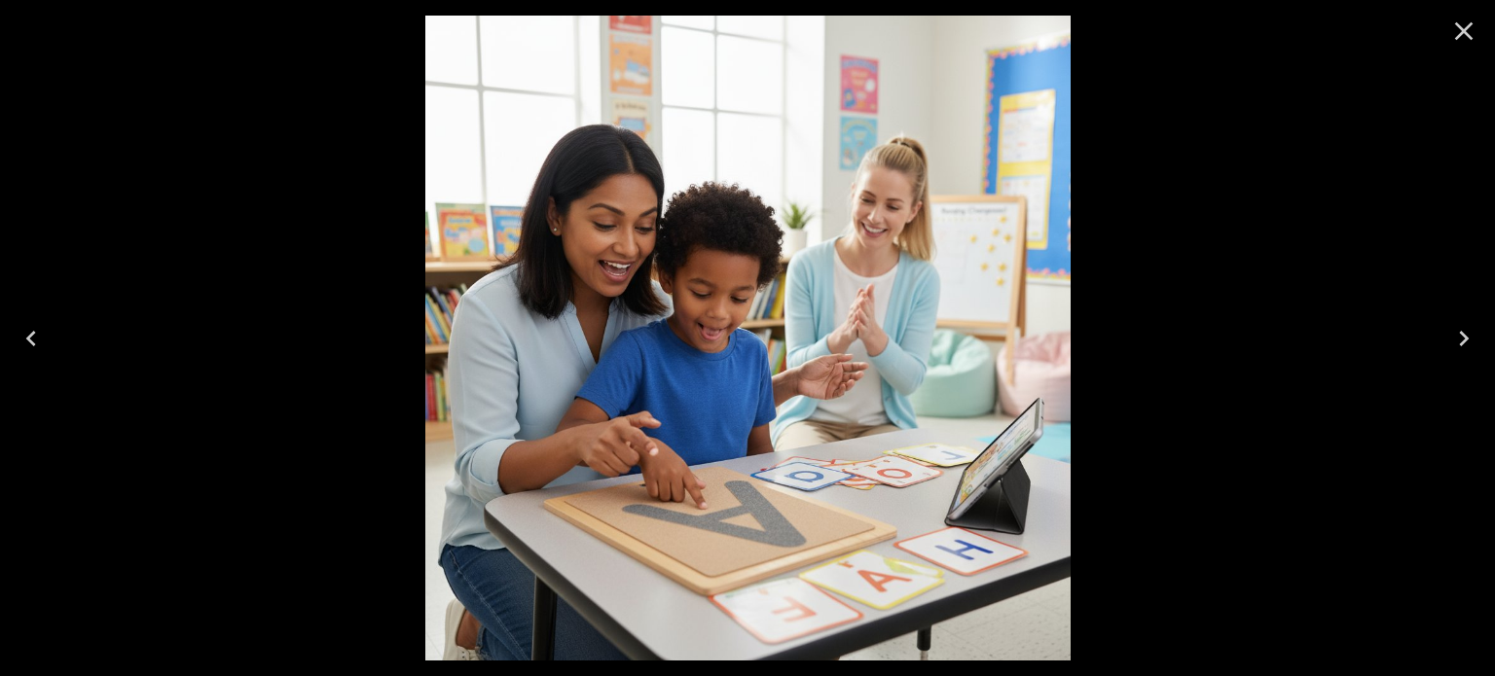
click at [1465, 30] on icon "Close" at bounding box center [1463, 31] width 31 height 31
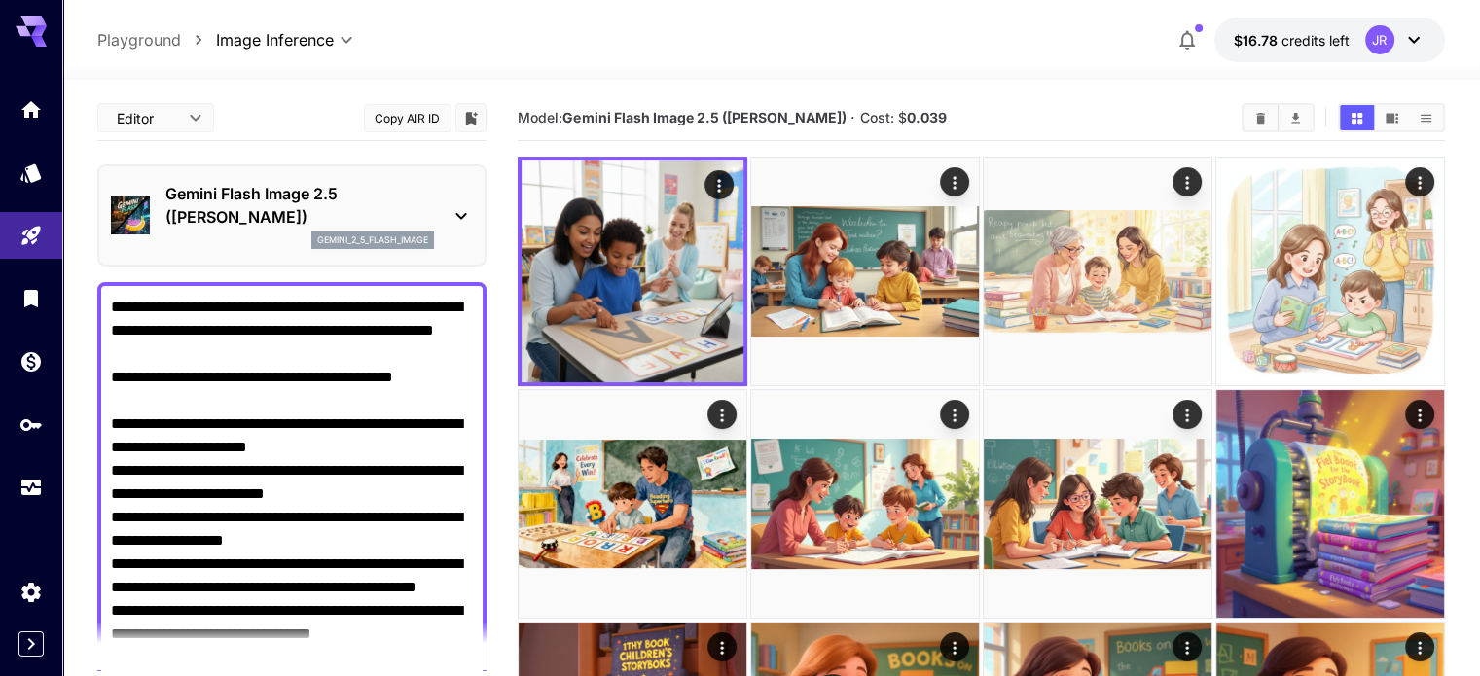
click at [245, 205] on p "Gemini Flash Image 2.5 ([PERSON_NAME])" at bounding box center [299, 205] width 269 height 47
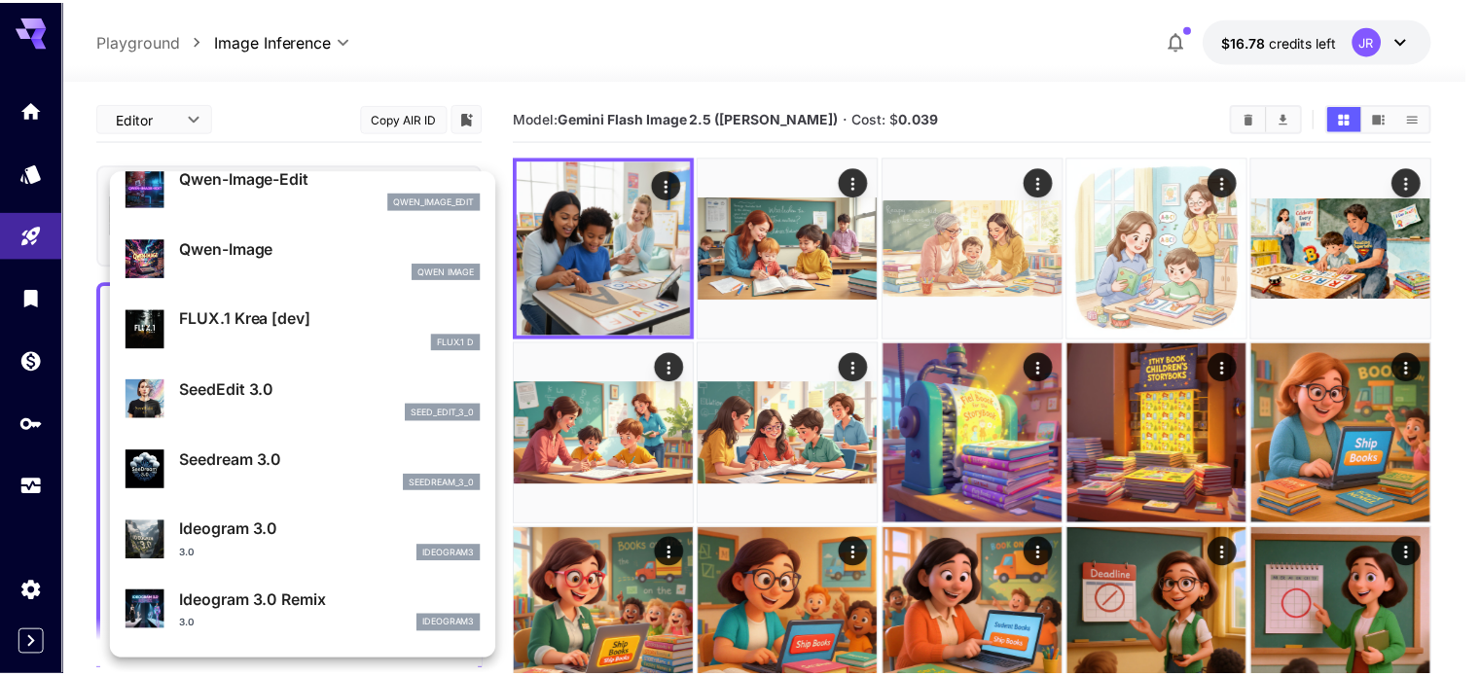
scroll to position [389, 0]
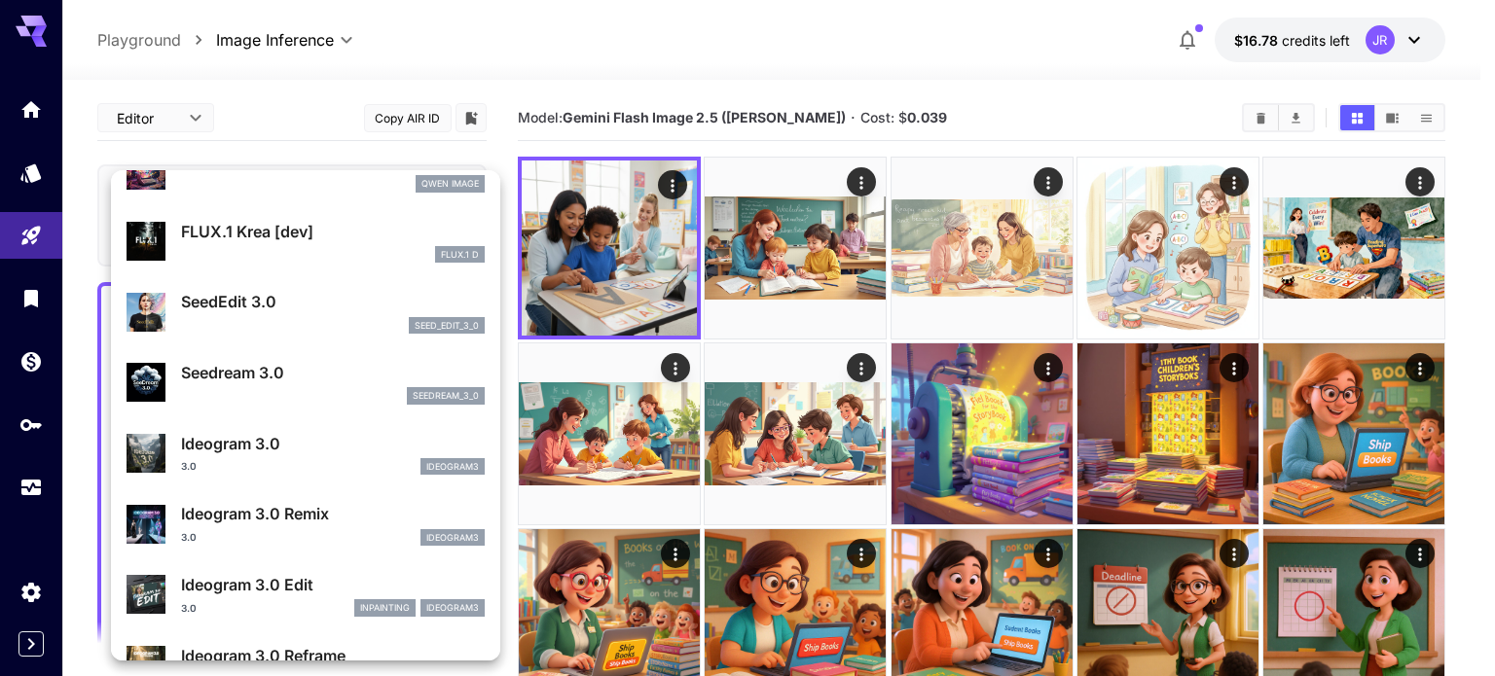
click at [292, 320] on div "seed_edit_3_0" at bounding box center [333, 326] width 304 height 18
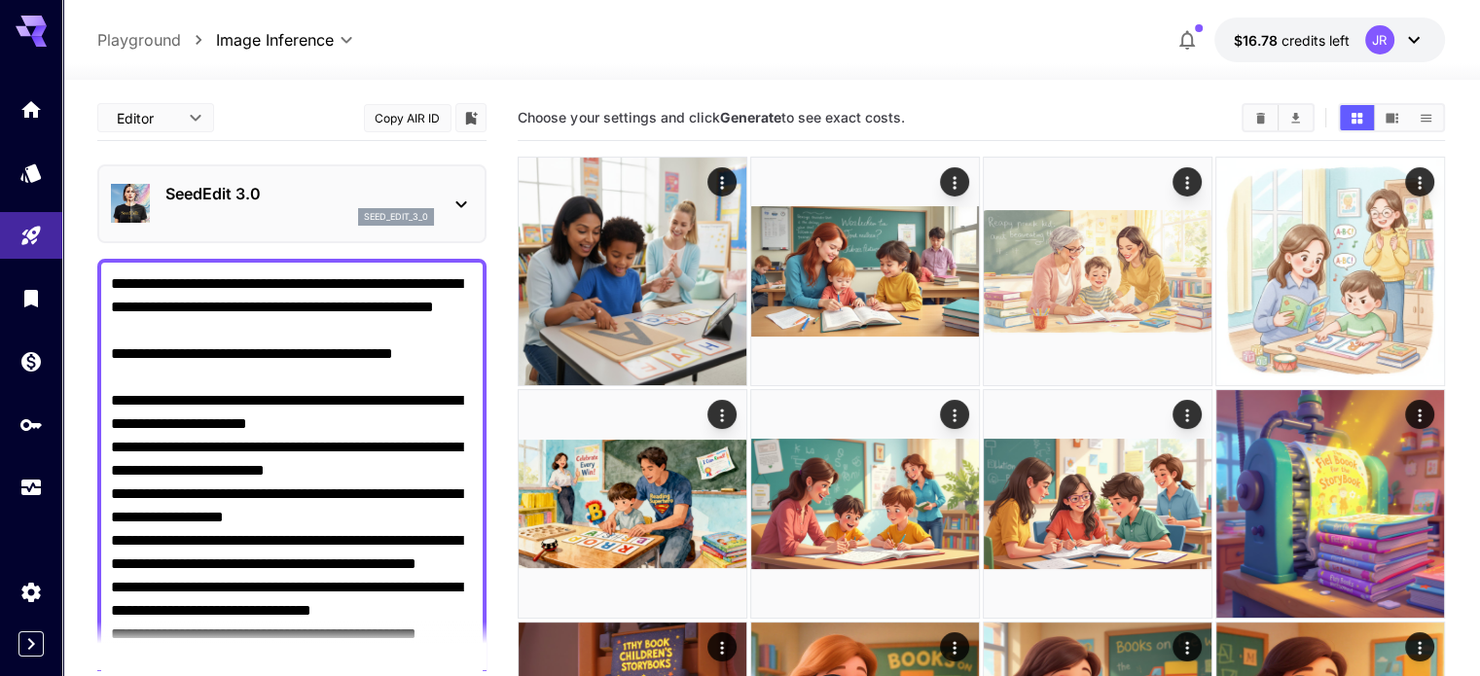
click at [275, 214] on div "seed_edit_3_0" at bounding box center [299, 217] width 269 height 18
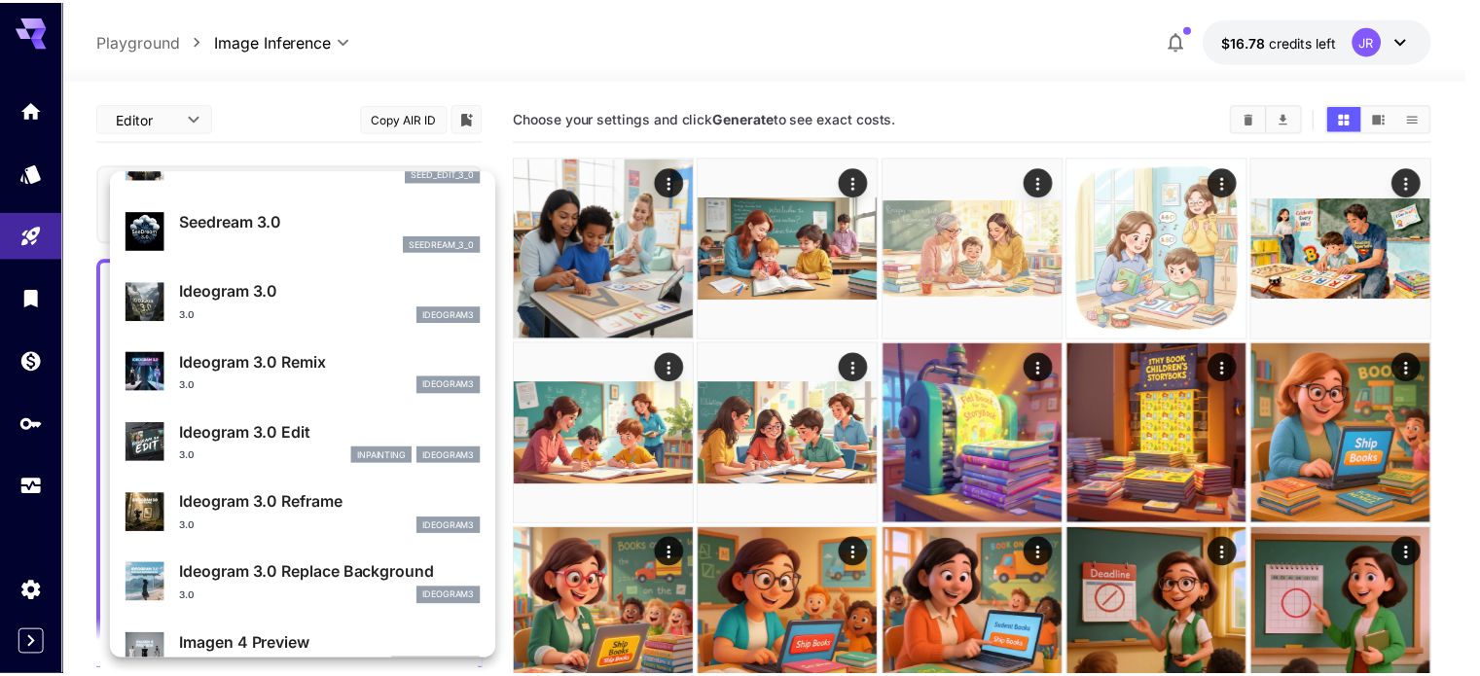
scroll to position [585, 0]
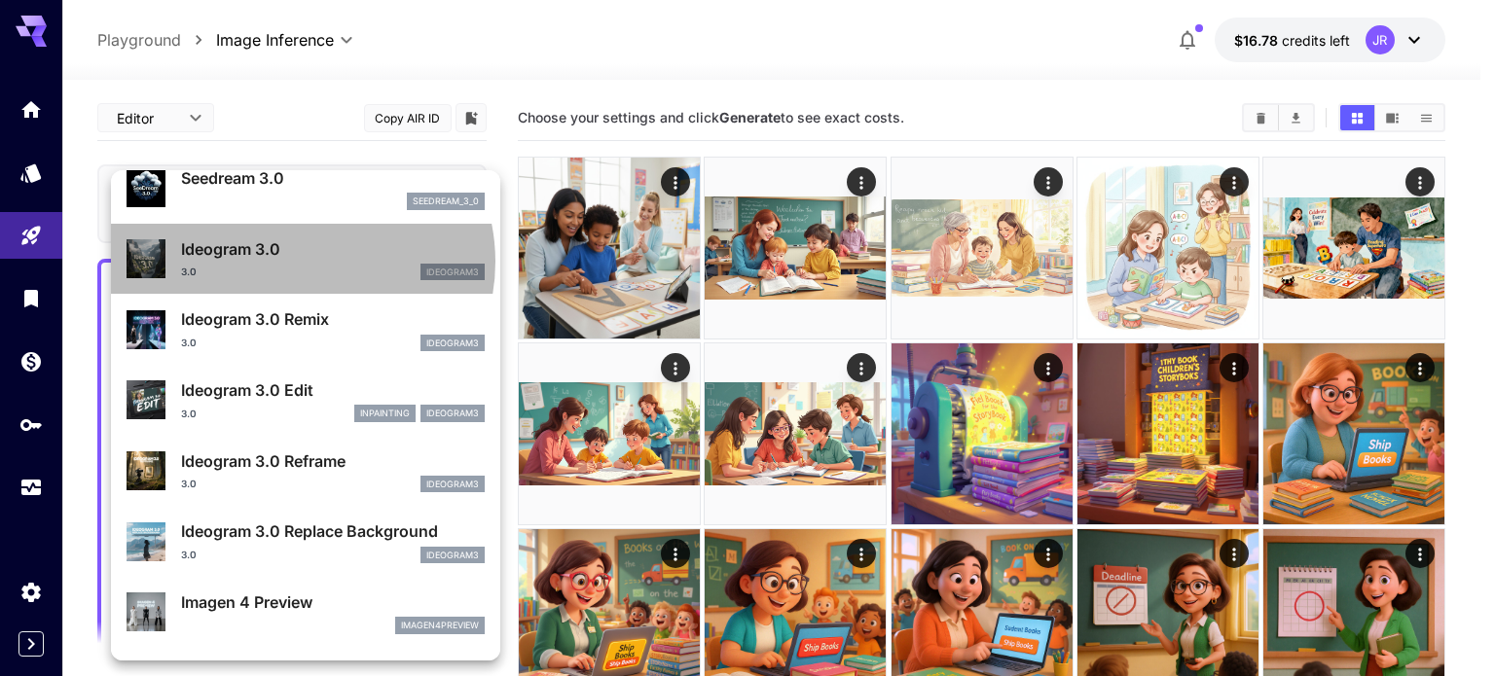
click at [301, 261] on div "Ideogram 3.0 3.0 ideogram3" at bounding box center [333, 259] width 304 height 44
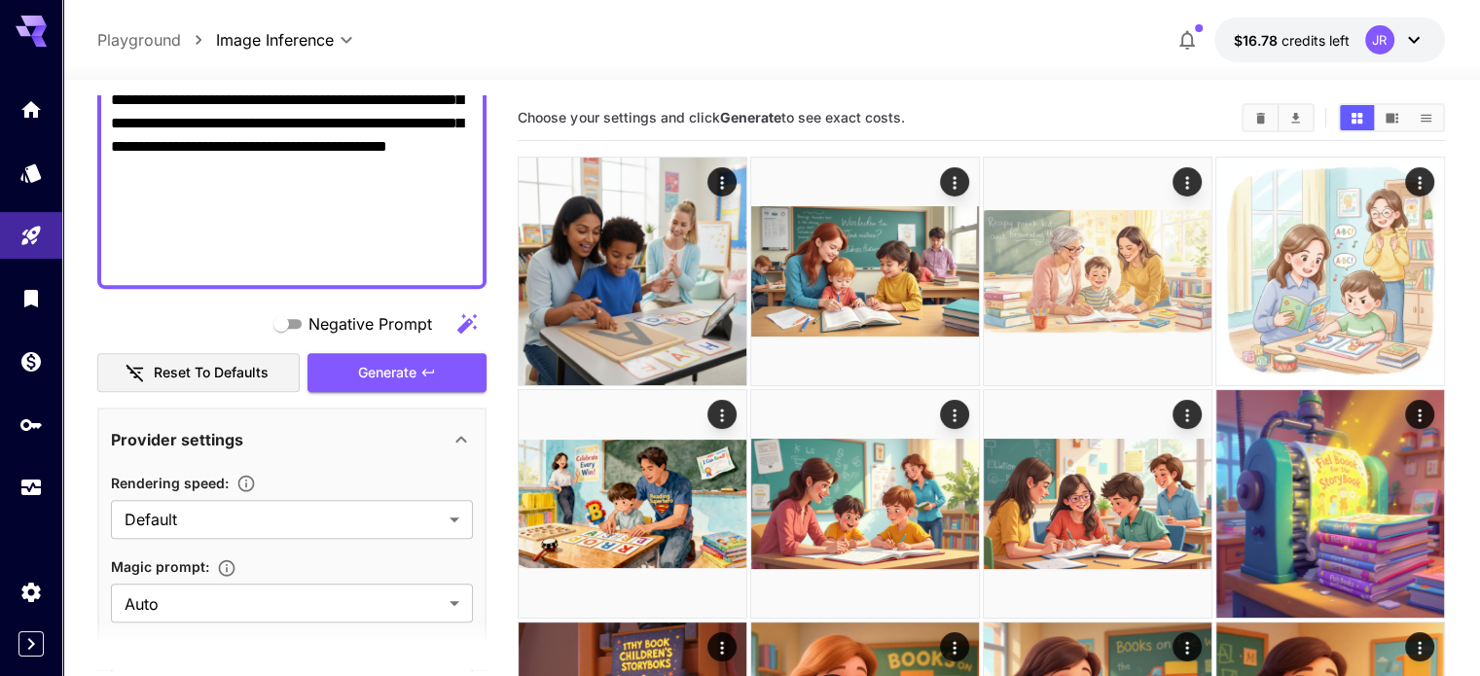
scroll to position [876, 0]
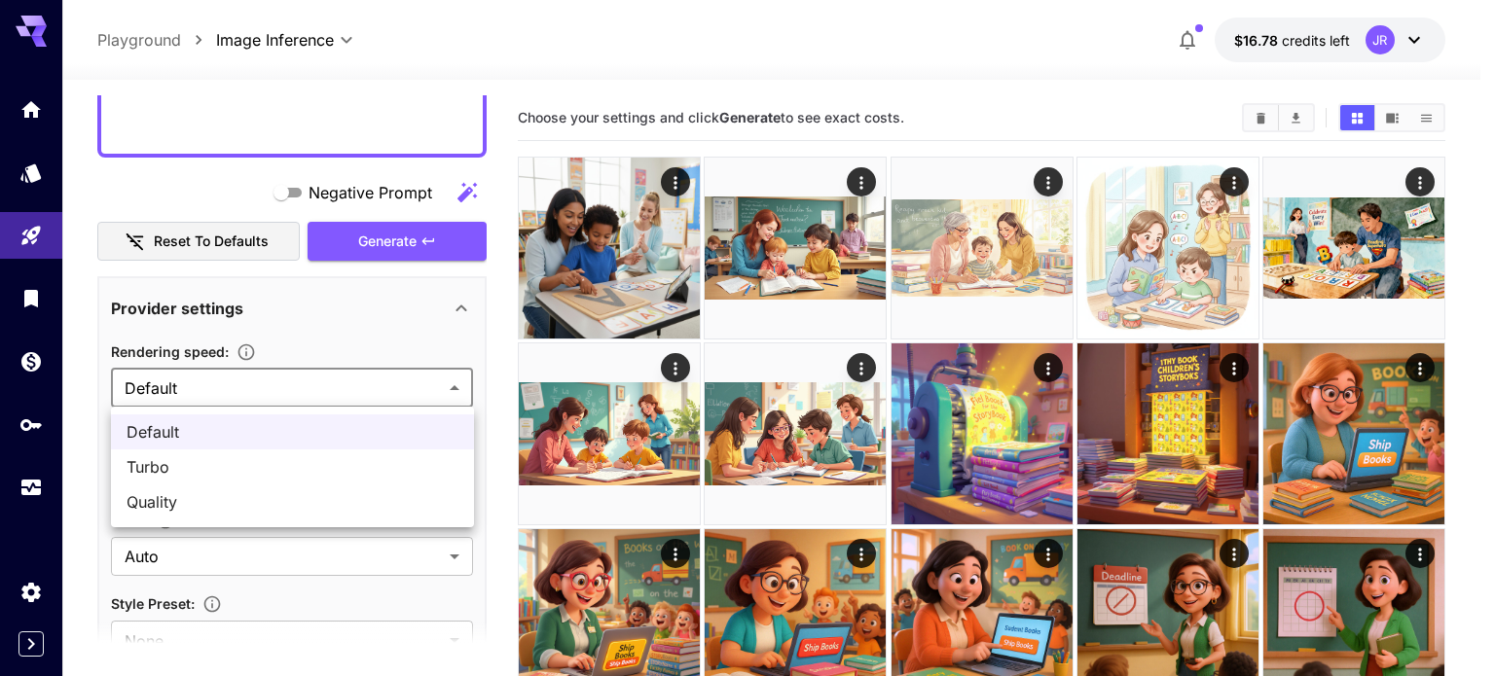
click at [326, 348] on div at bounding box center [747, 338] width 1495 height 676
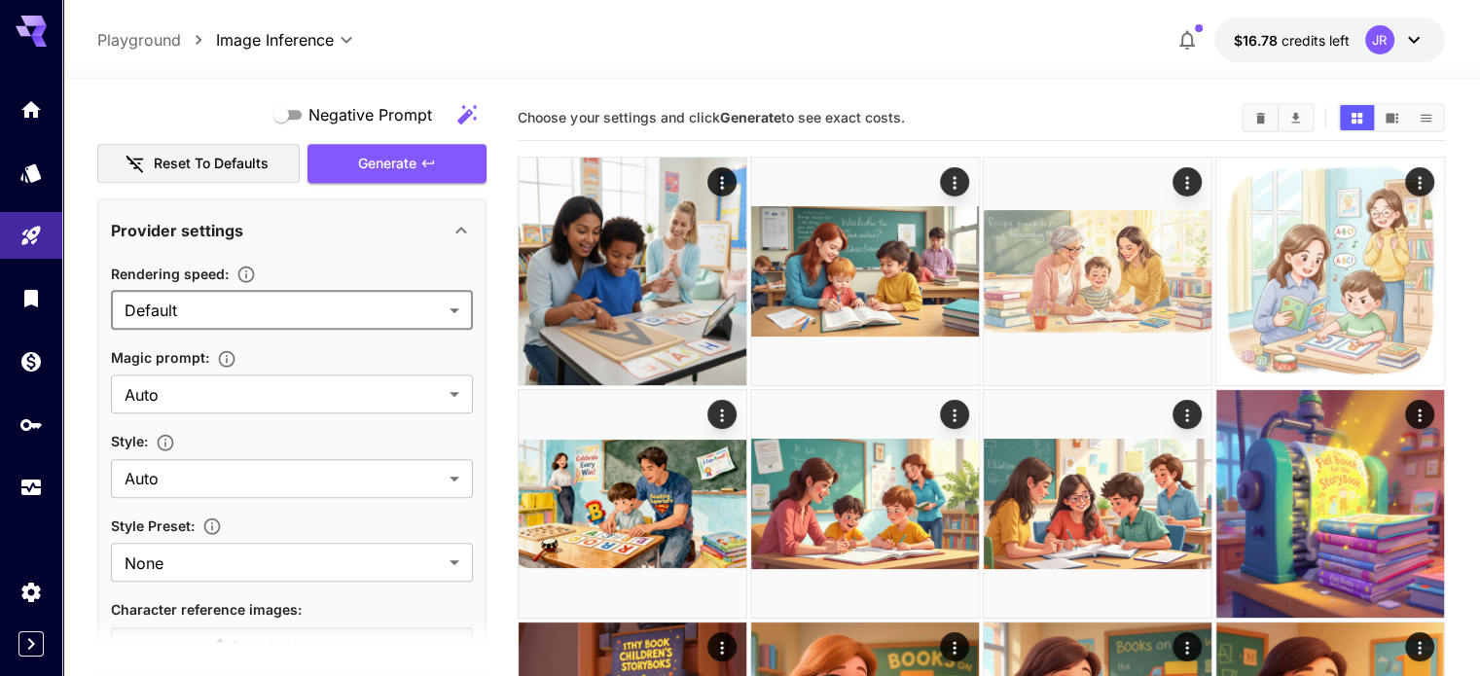
scroll to position [1070, 0]
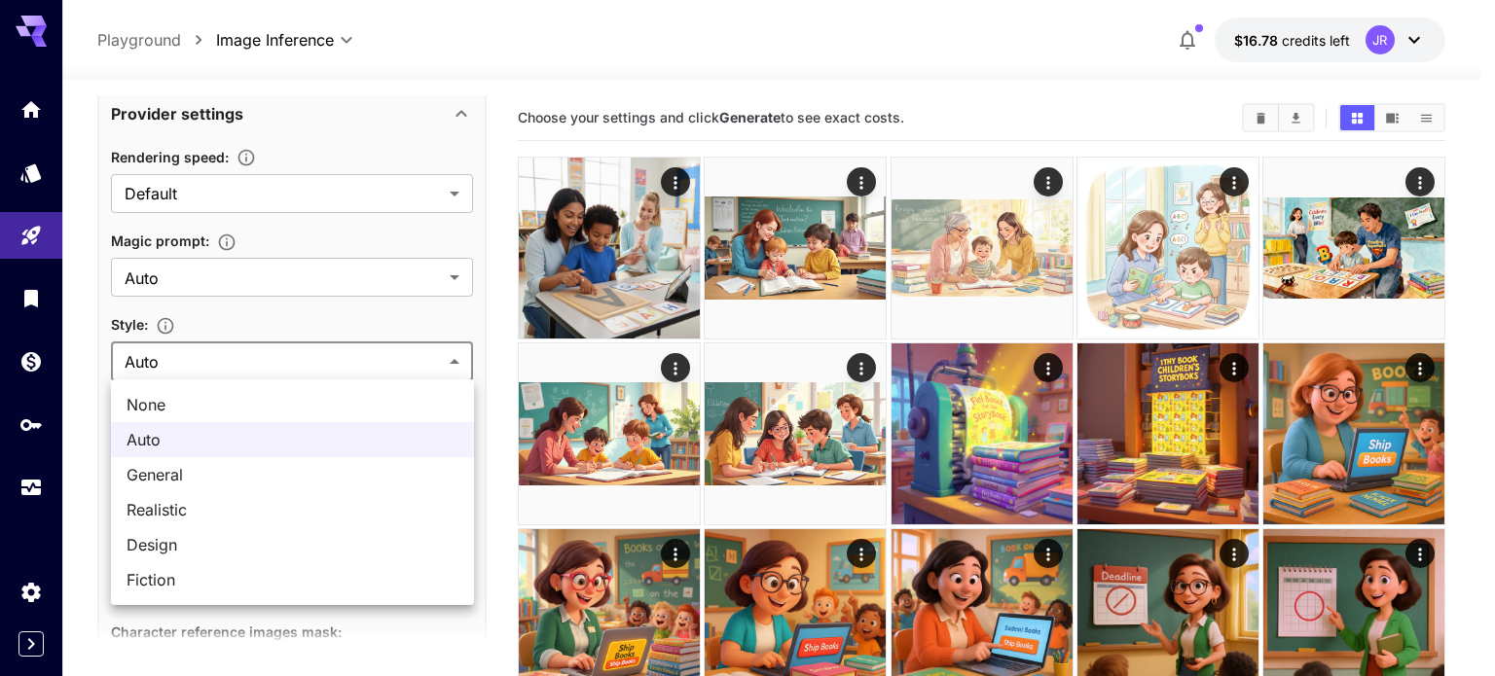
click at [312, 332] on div at bounding box center [747, 338] width 1495 height 676
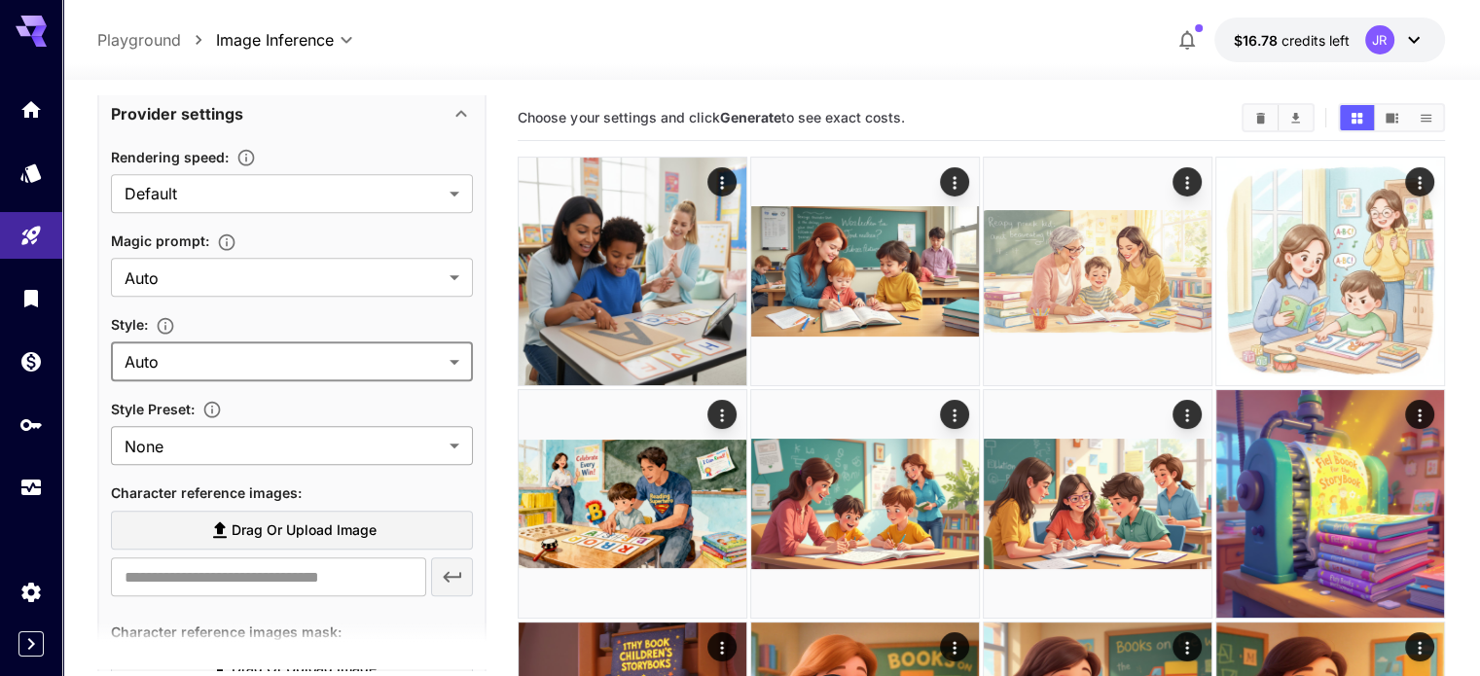
scroll to position [1654, 0]
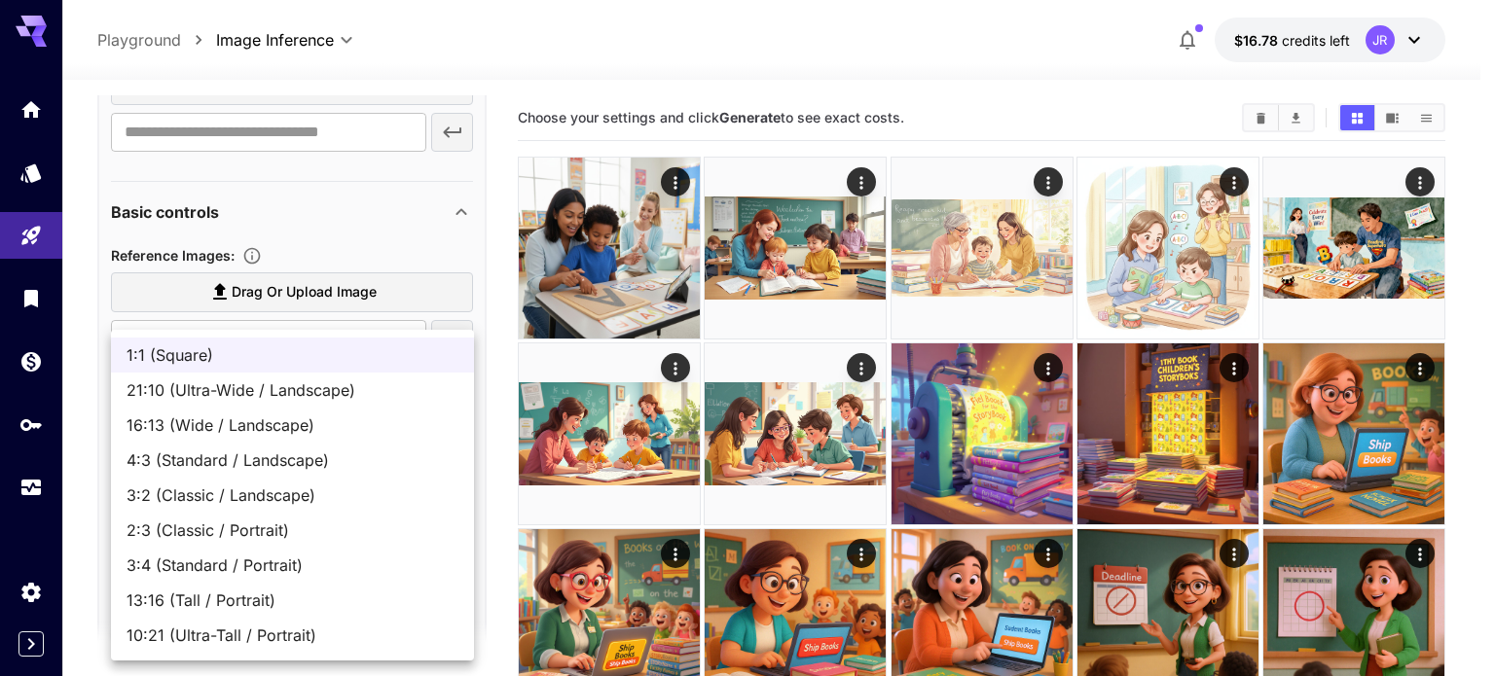
click at [296, 423] on span "16:13 (Wide / Landscape)" at bounding box center [292, 425] width 332 height 23
type input "**********"
type input "***"
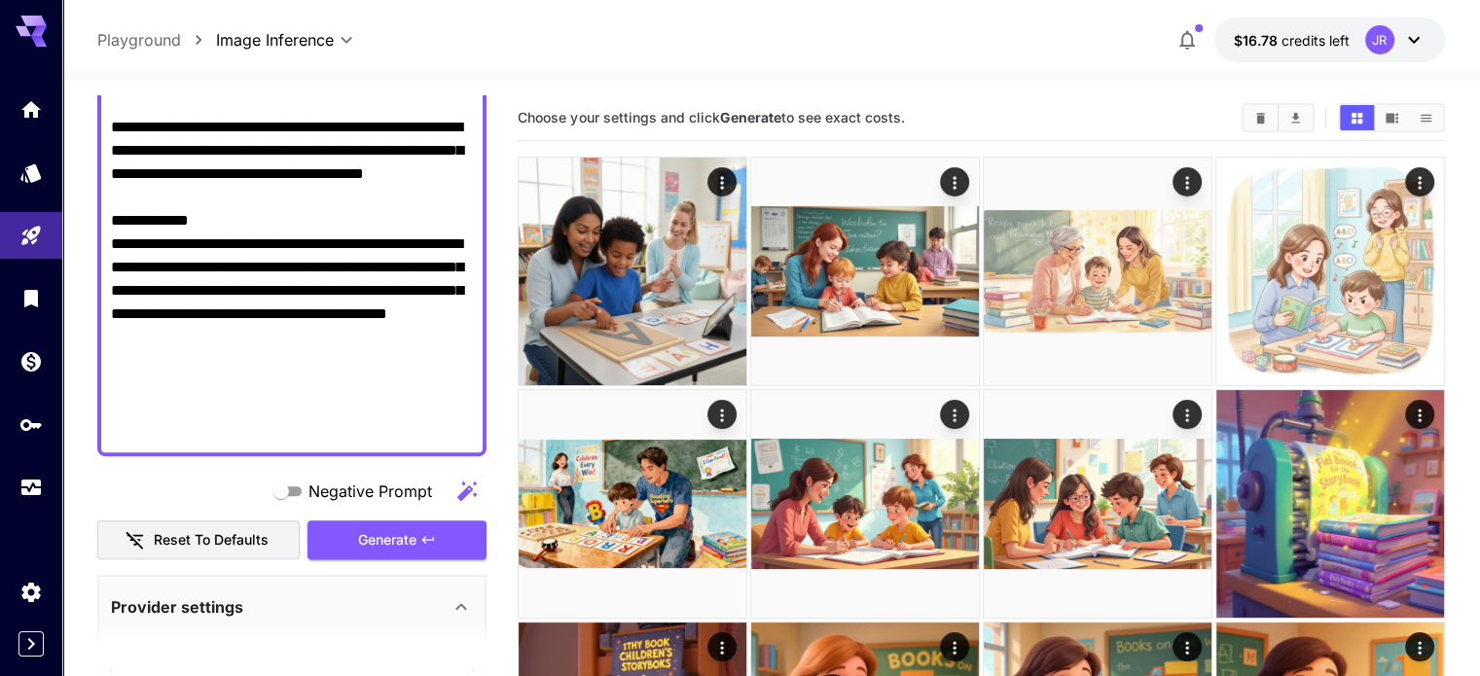
scroll to position [778, 0]
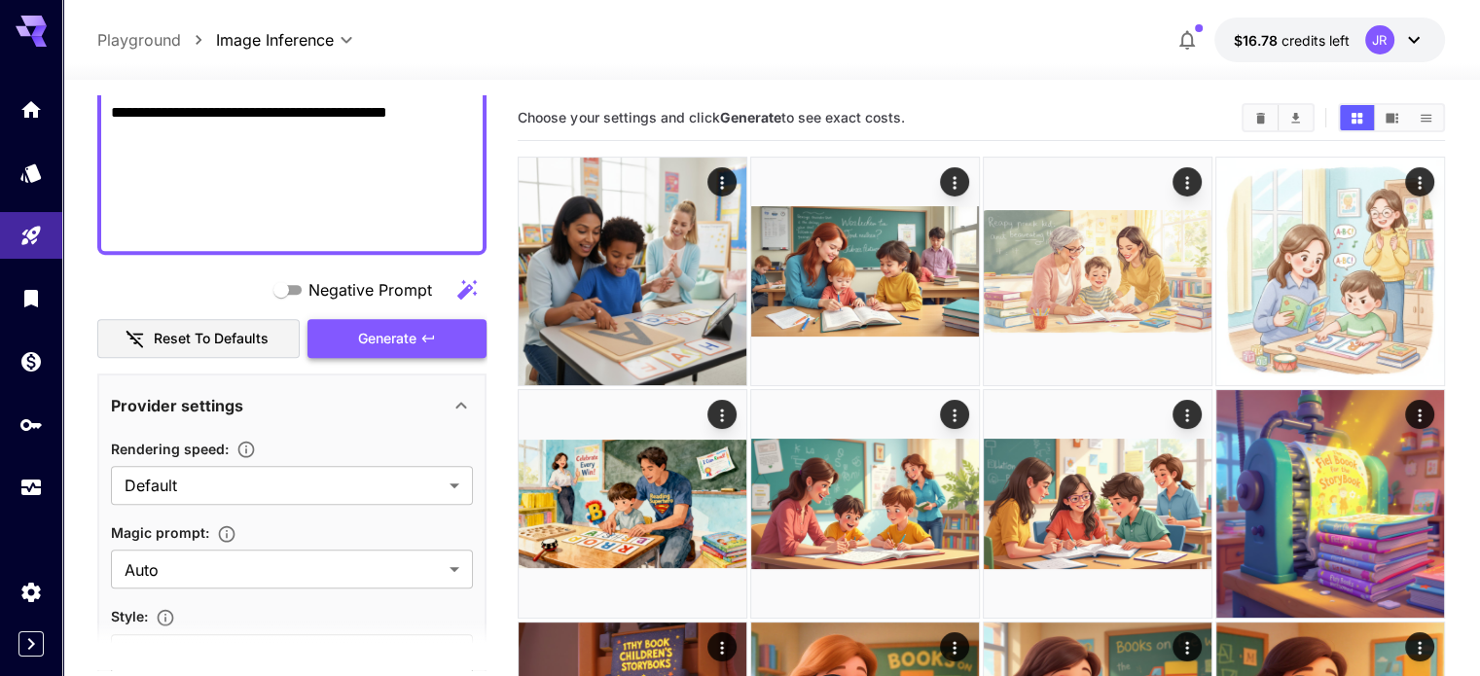
click at [392, 349] on button "Generate" at bounding box center [396, 339] width 179 height 40
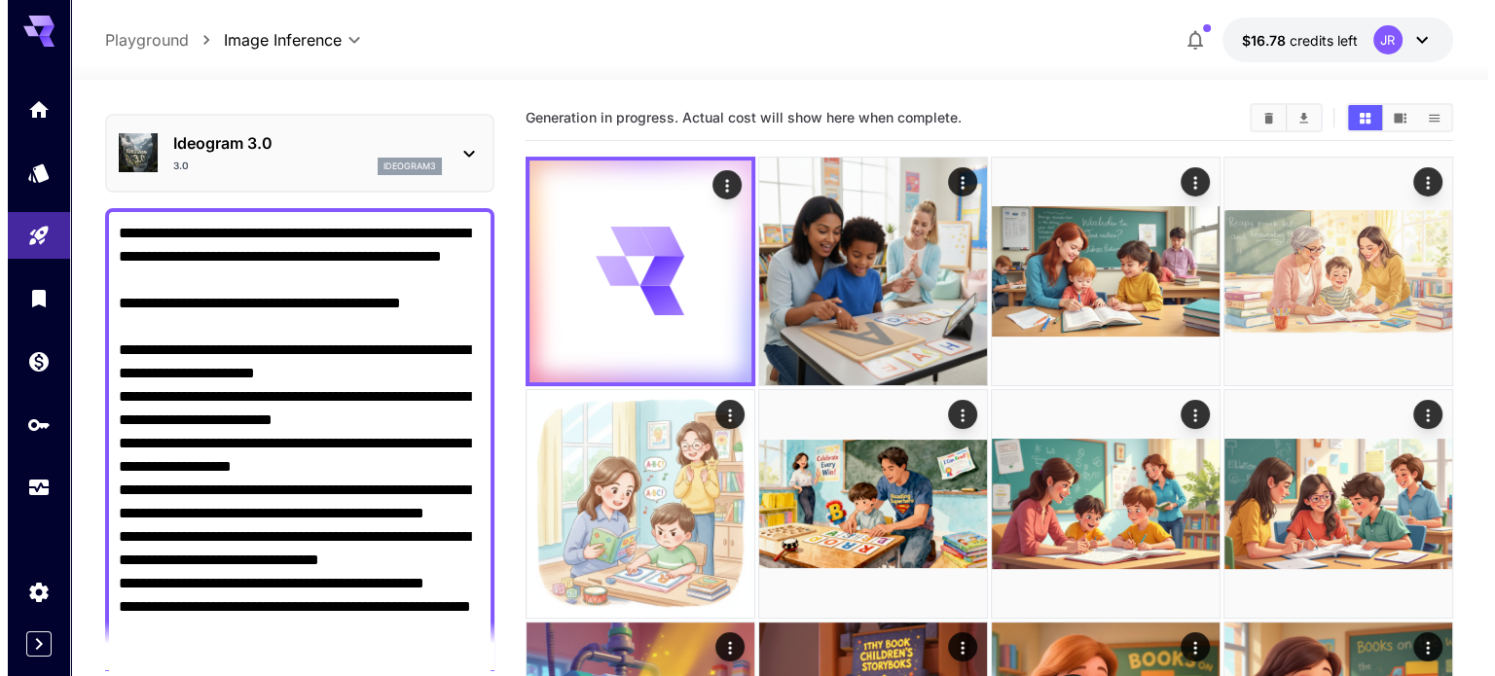
scroll to position [0, 0]
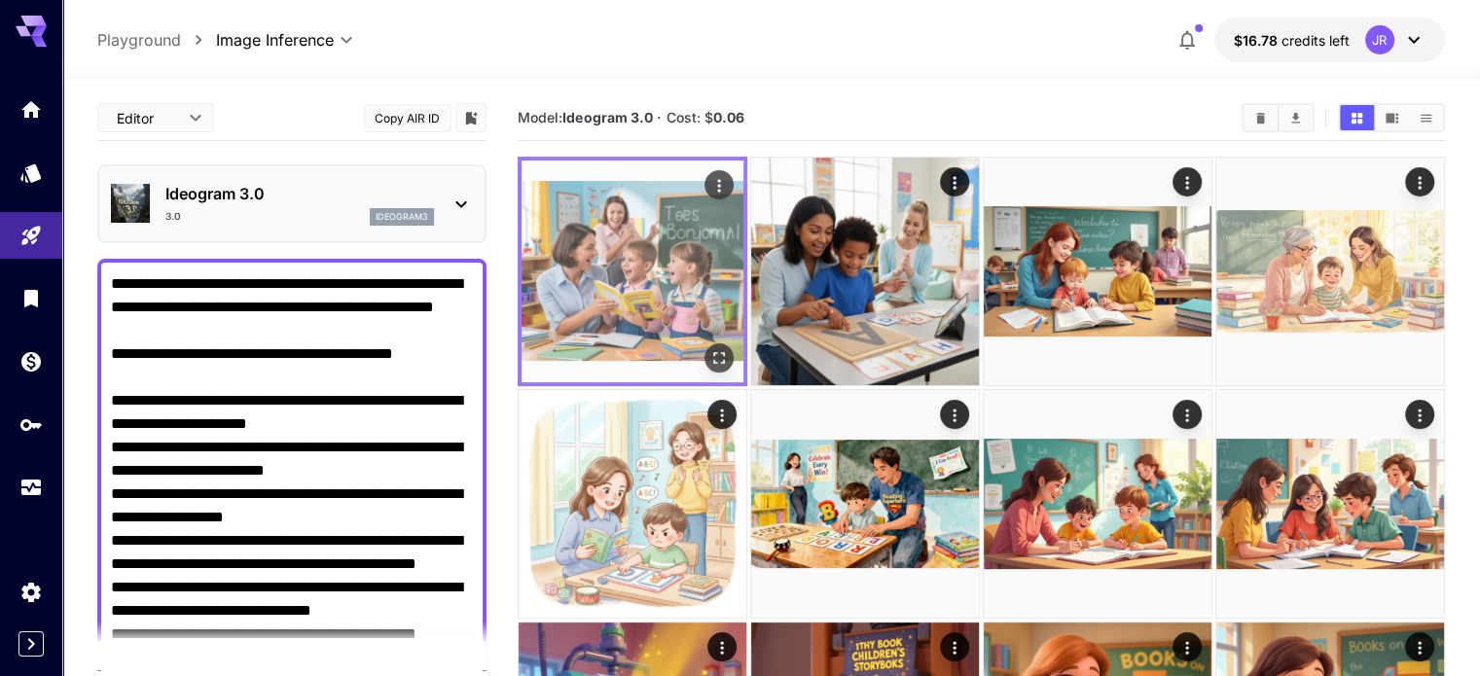
click at [709, 348] on icon "Open in fullscreen" at bounding box center [718, 357] width 19 height 19
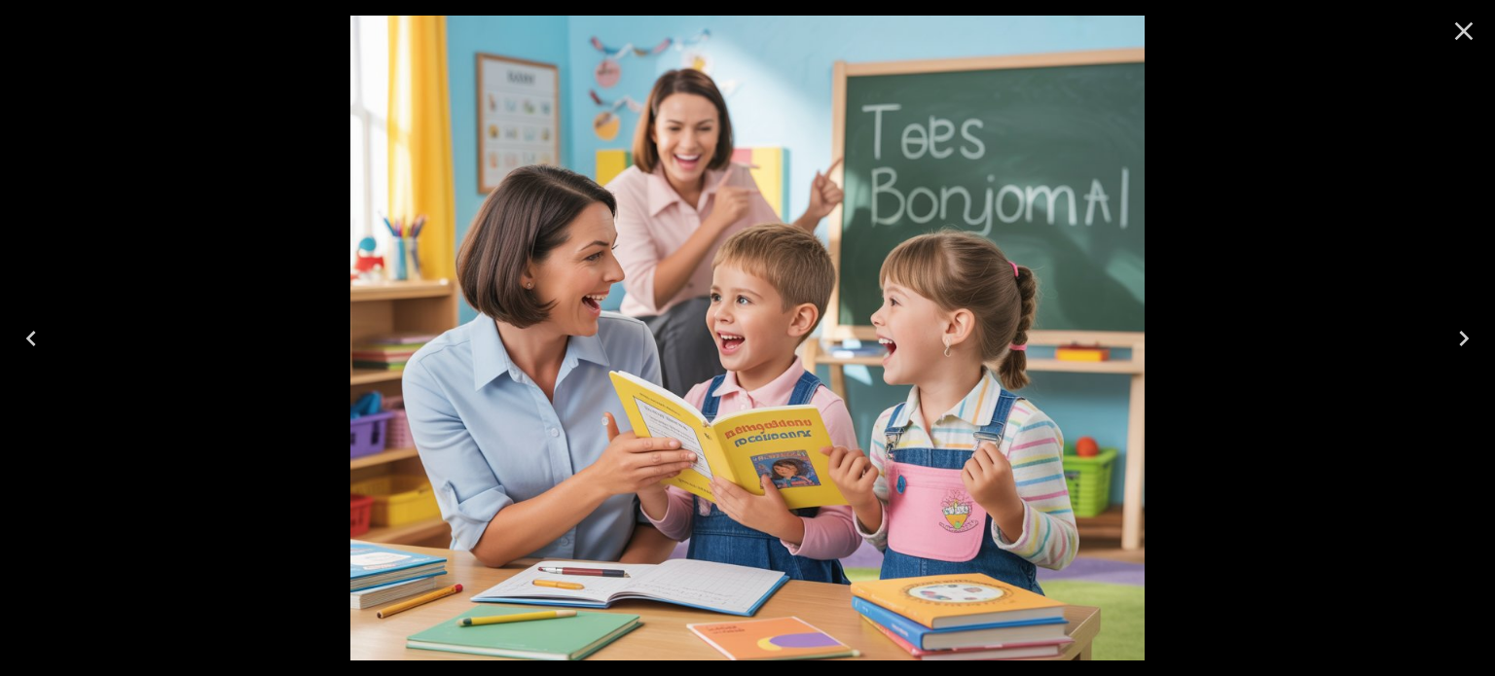
click at [1462, 28] on icon "Close" at bounding box center [1464, 31] width 18 height 18
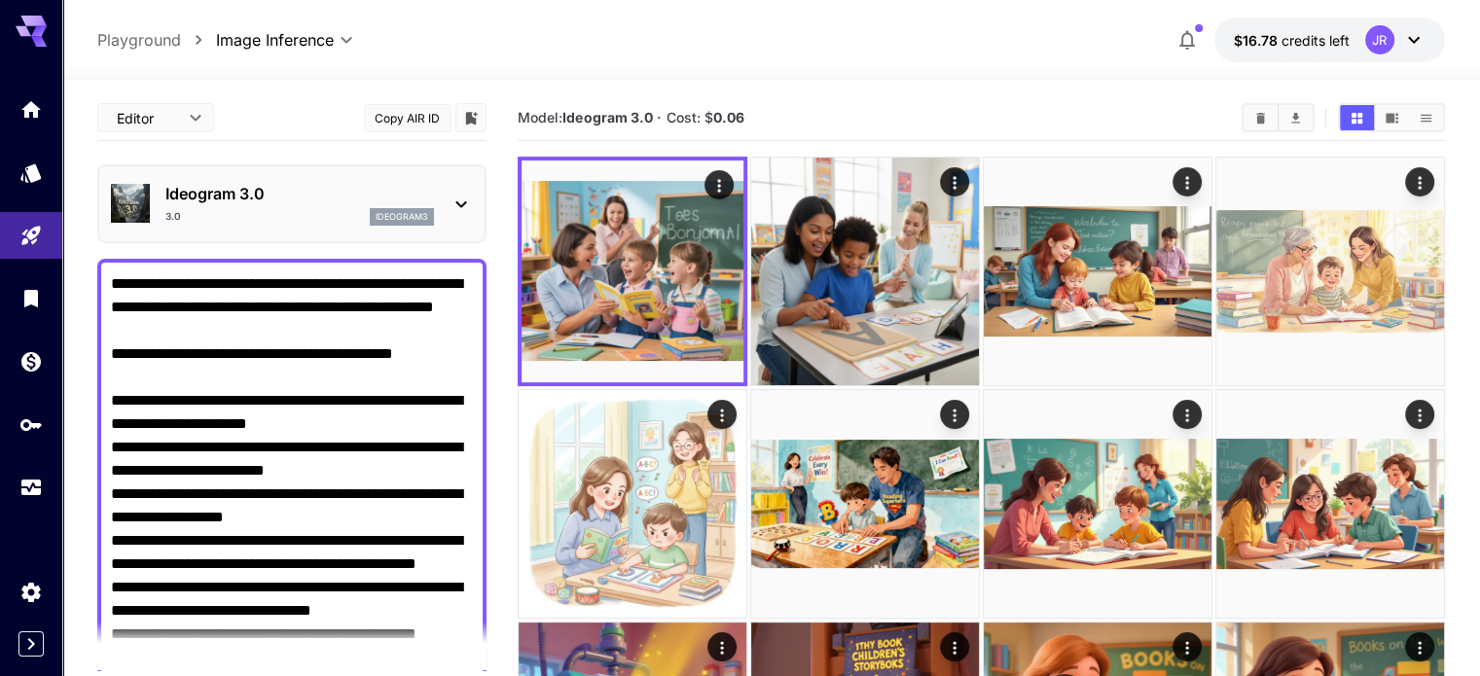
click at [264, 180] on div "Ideogram 3.0 3.0 ideogram3" at bounding box center [292, 203] width 362 height 59
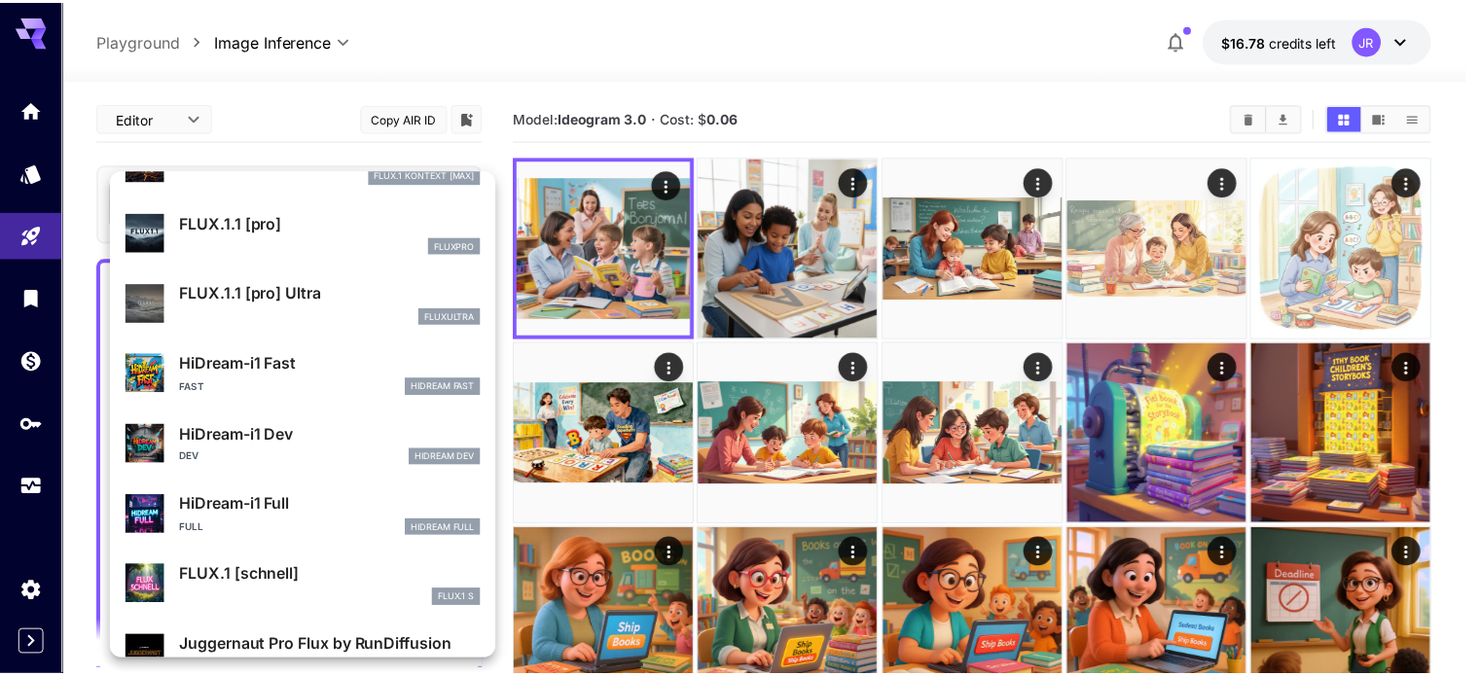
scroll to position [1573, 0]
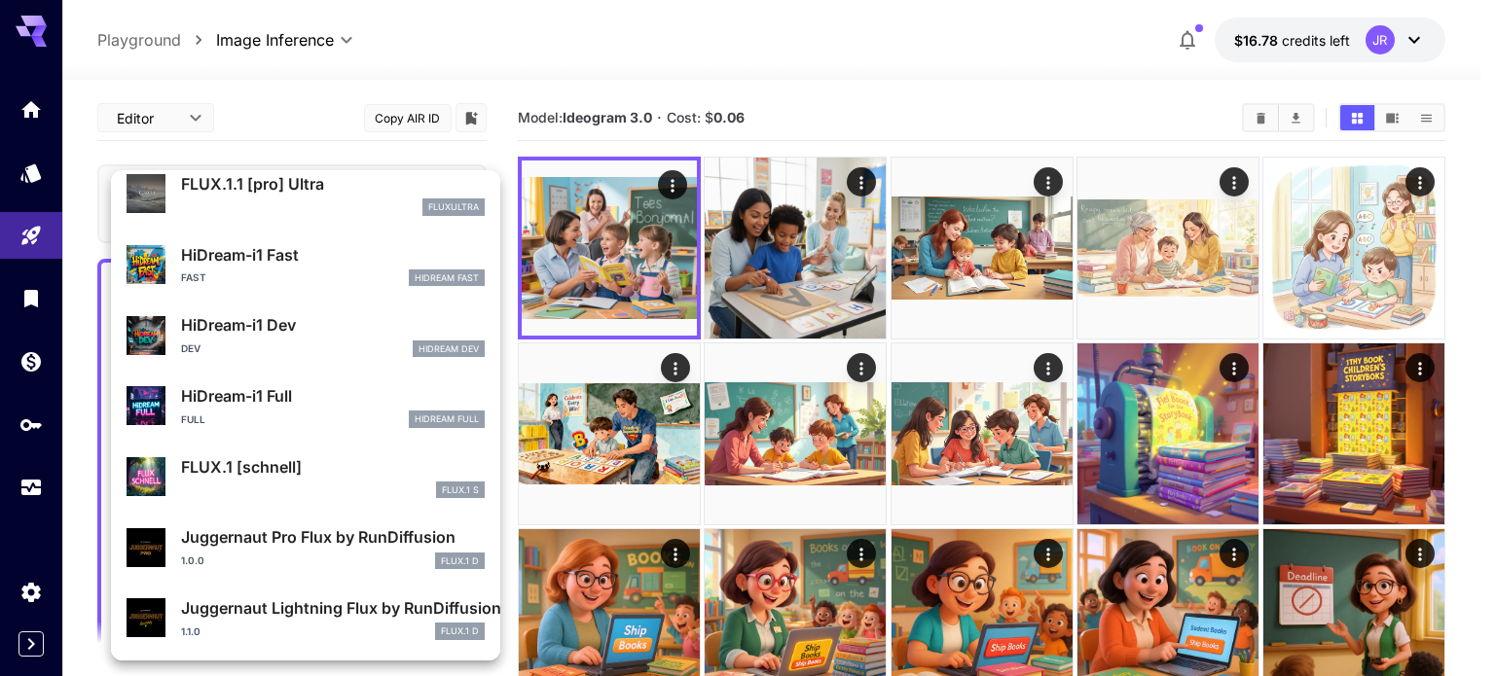
click at [1014, 244] on div at bounding box center [747, 338] width 1495 height 676
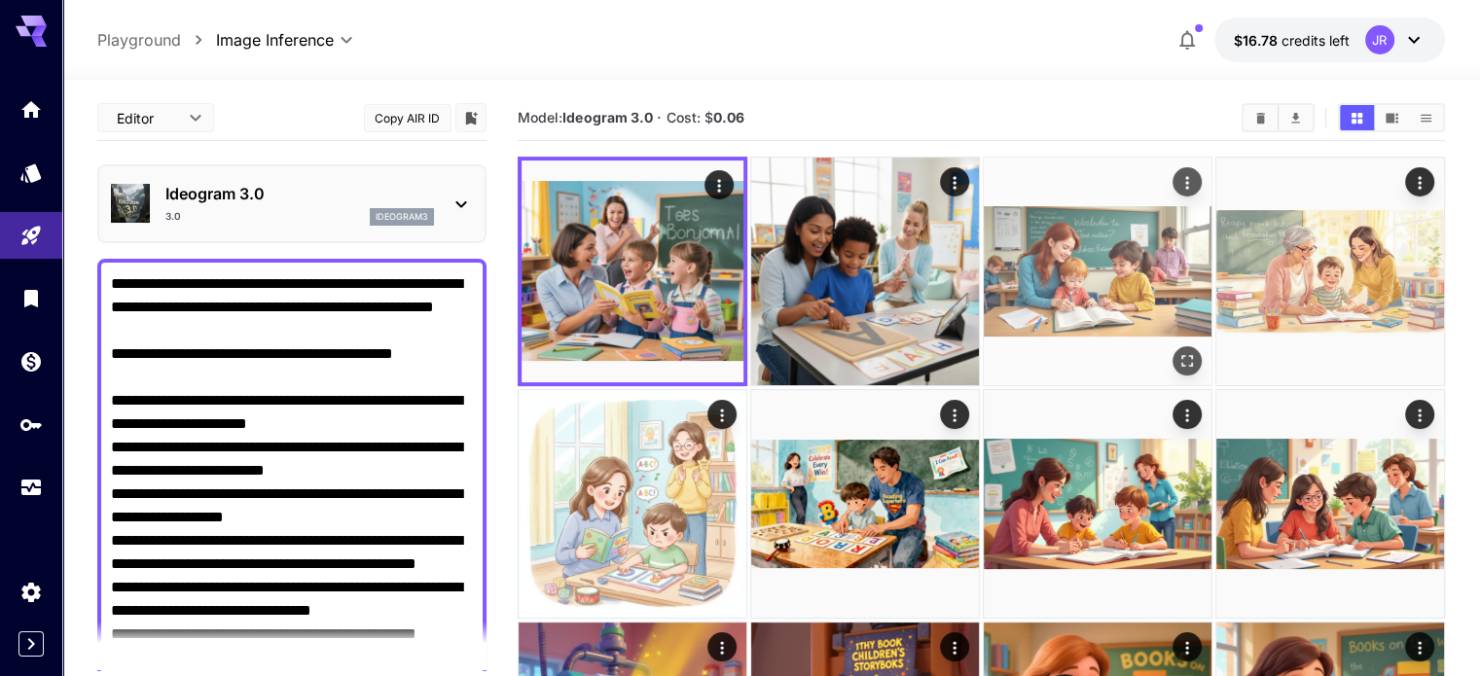
click at [992, 232] on img at bounding box center [1098, 272] width 228 height 228
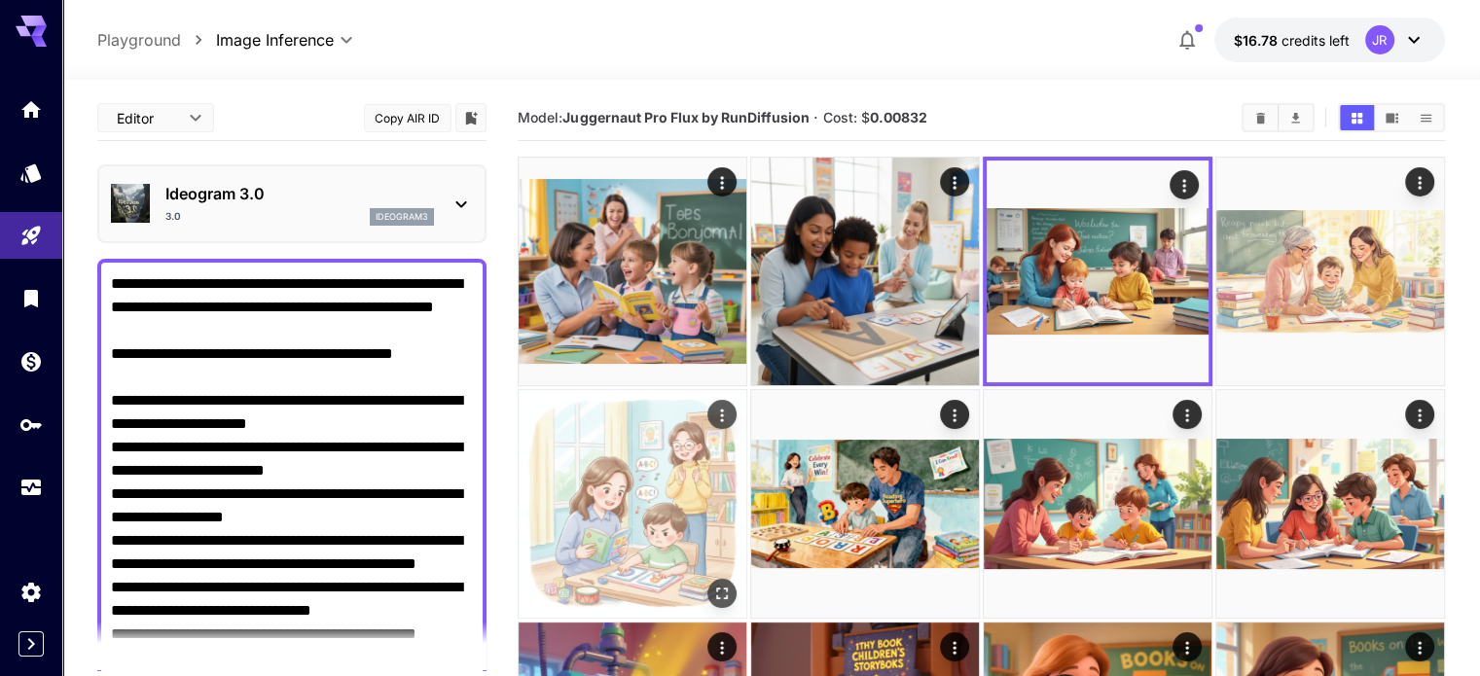
click at [746, 390] on img at bounding box center [633, 504] width 228 height 228
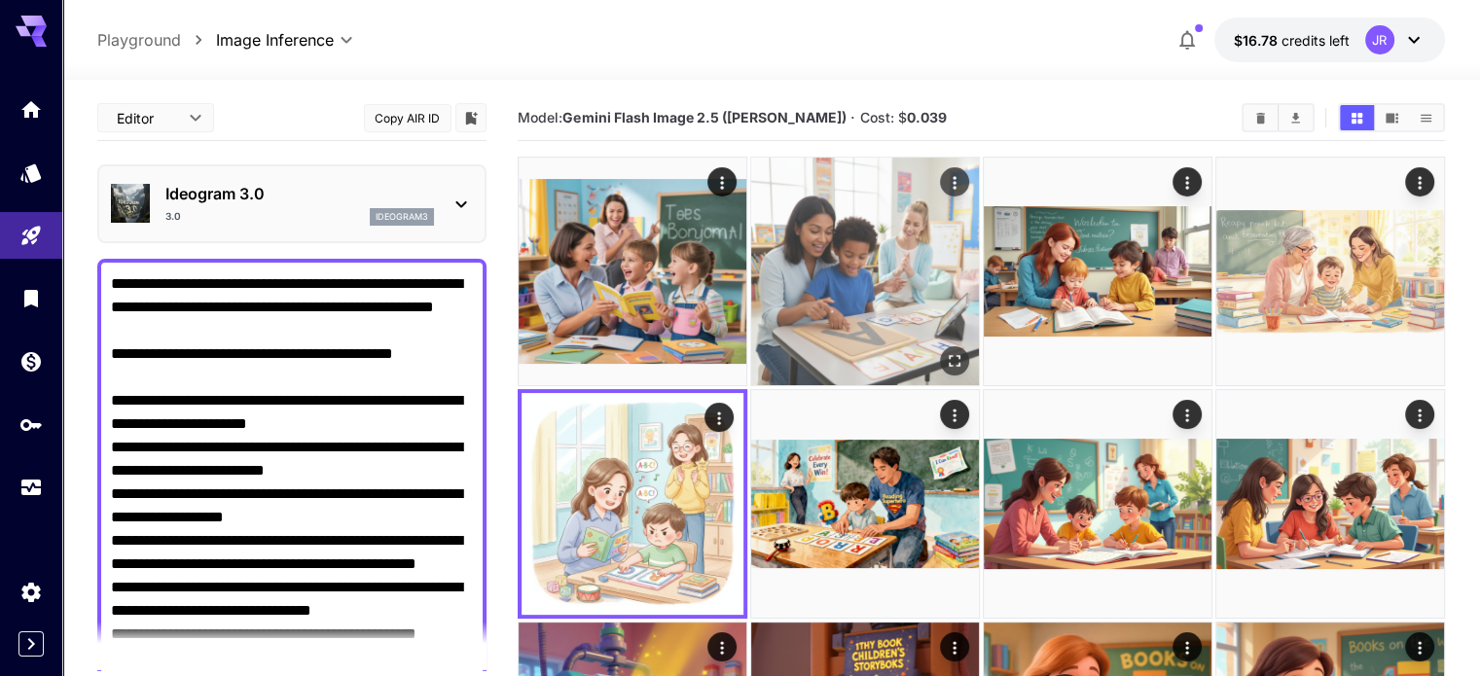
click at [984, 240] on img at bounding box center [1098, 272] width 228 height 228
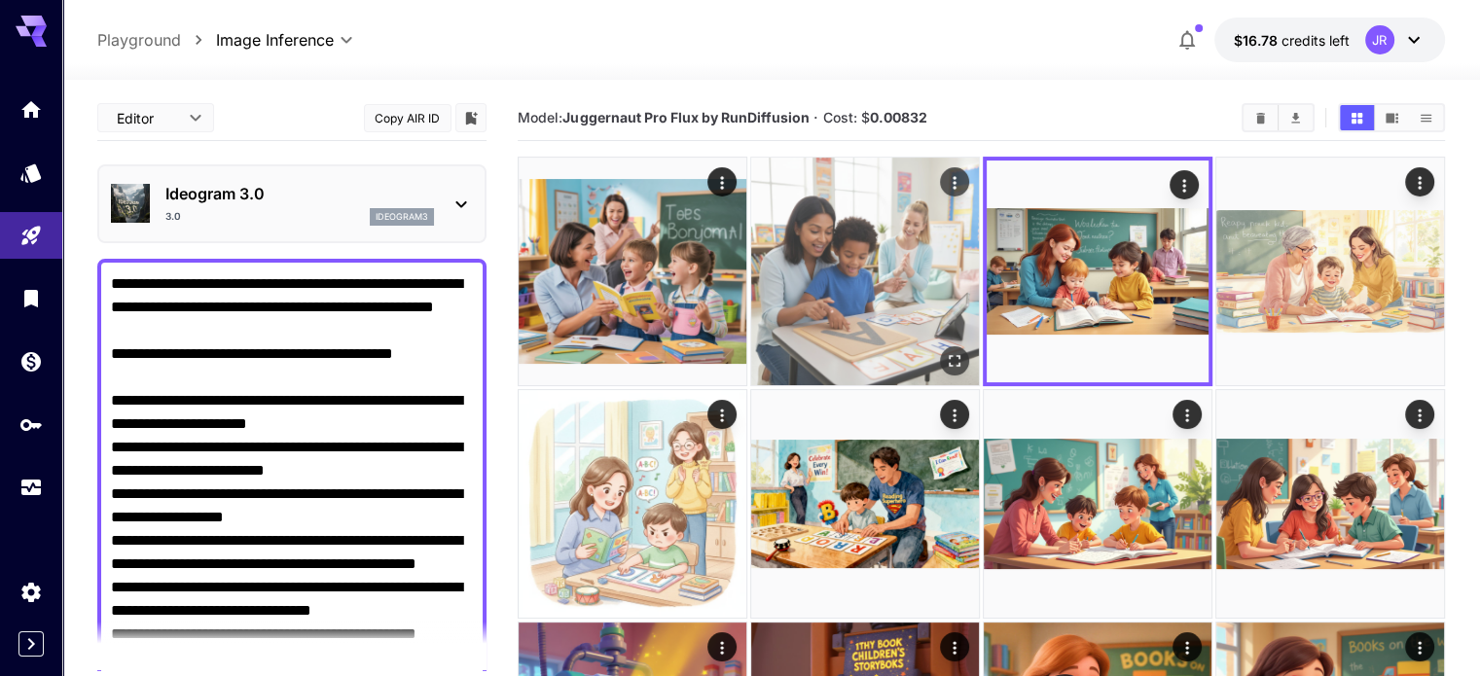
click at [814, 238] on img at bounding box center [865, 272] width 228 height 228
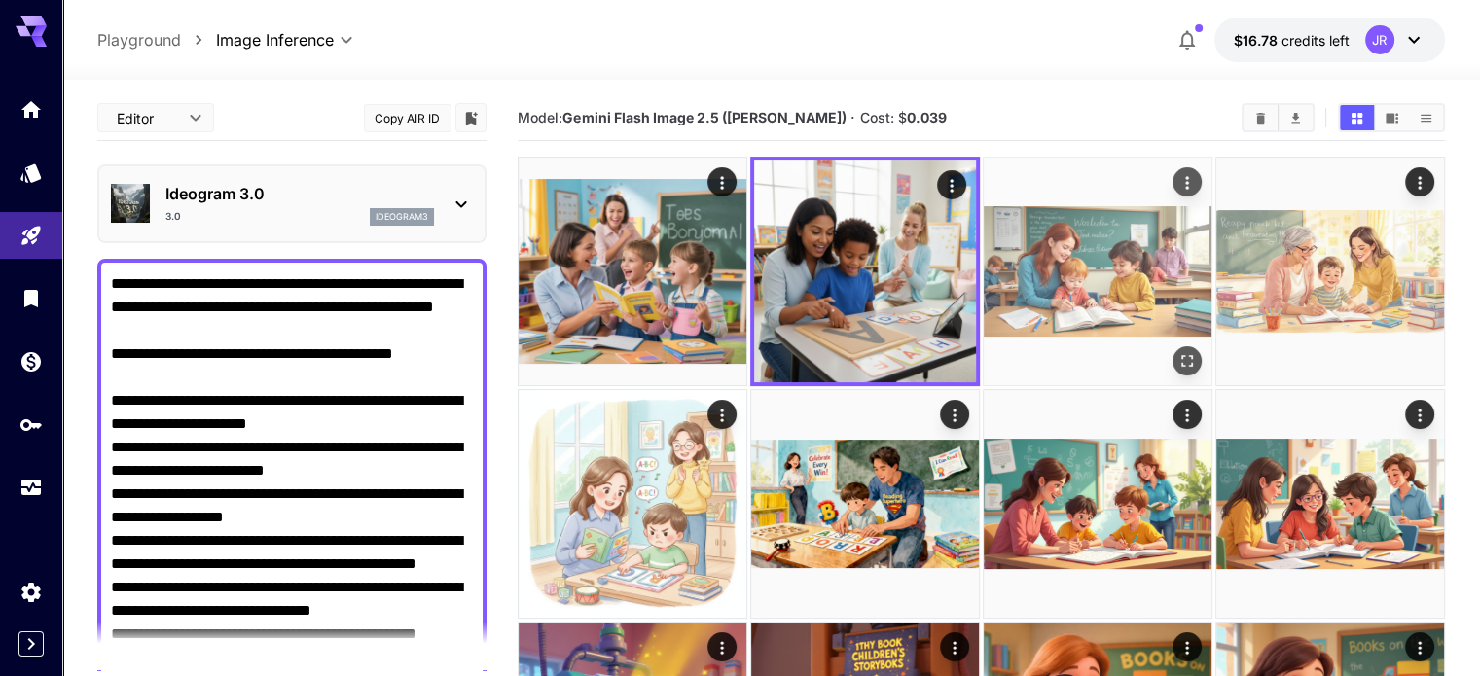
click at [1037, 215] on img at bounding box center [1098, 272] width 228 height 228
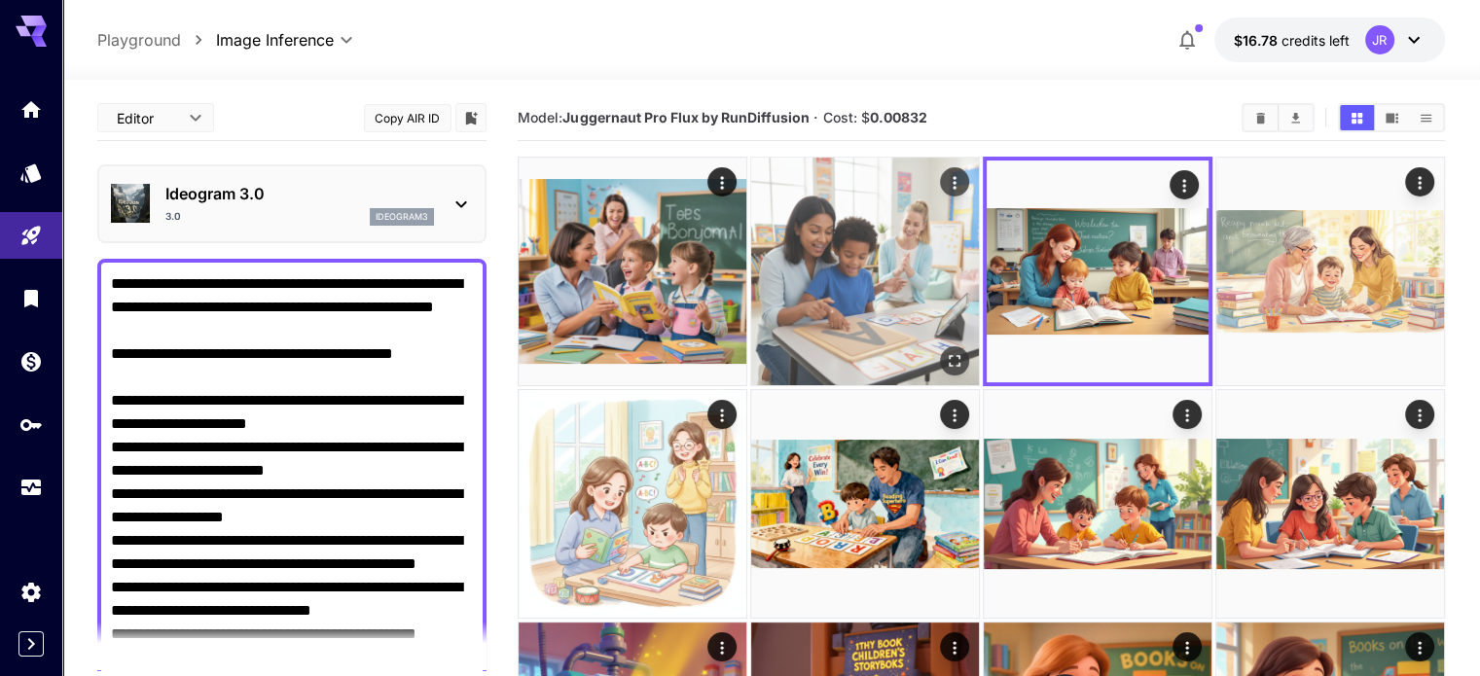
click at [802, 244] on img at bounding box center [865, 272] width 228 height 228
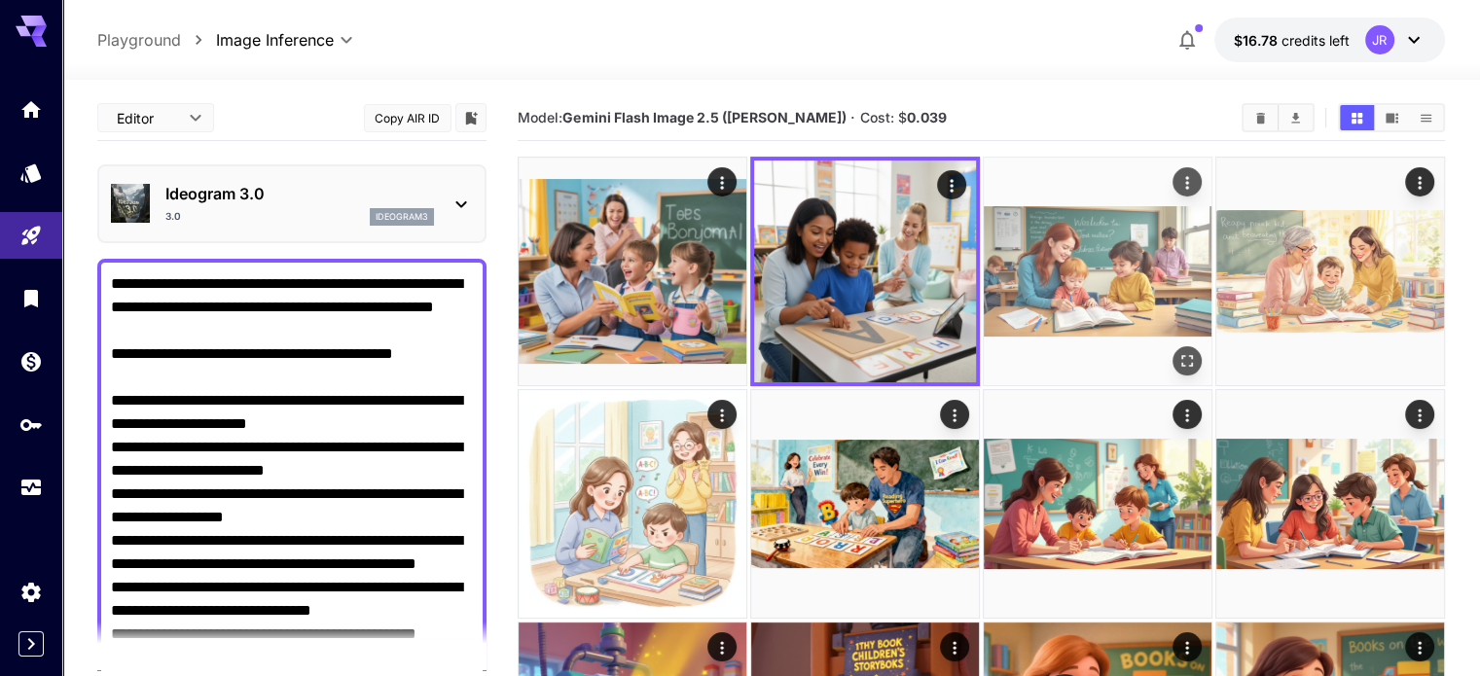
click at [992, 244] on img at bounding box center [1098, 272] width 228 height 228
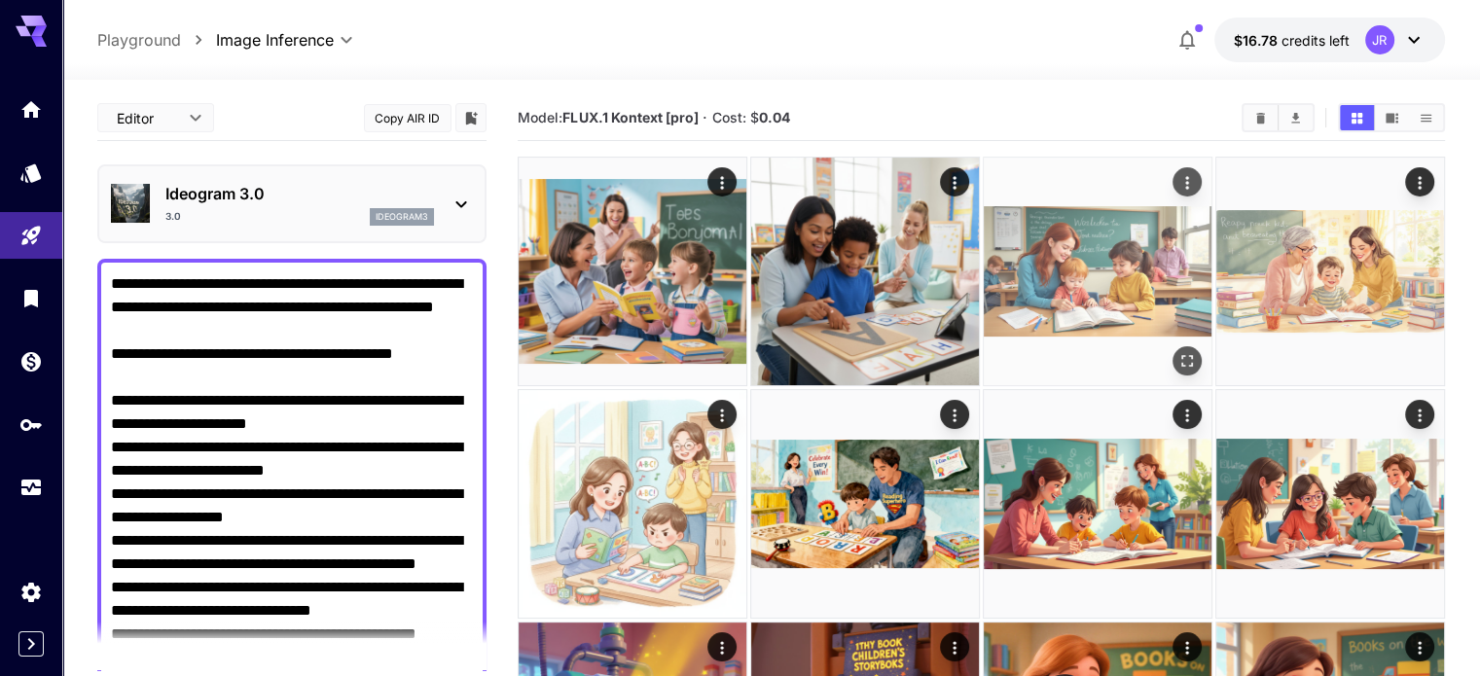
click at [984, 260] on img at bounding box center [1098, 272] width 228 height 228
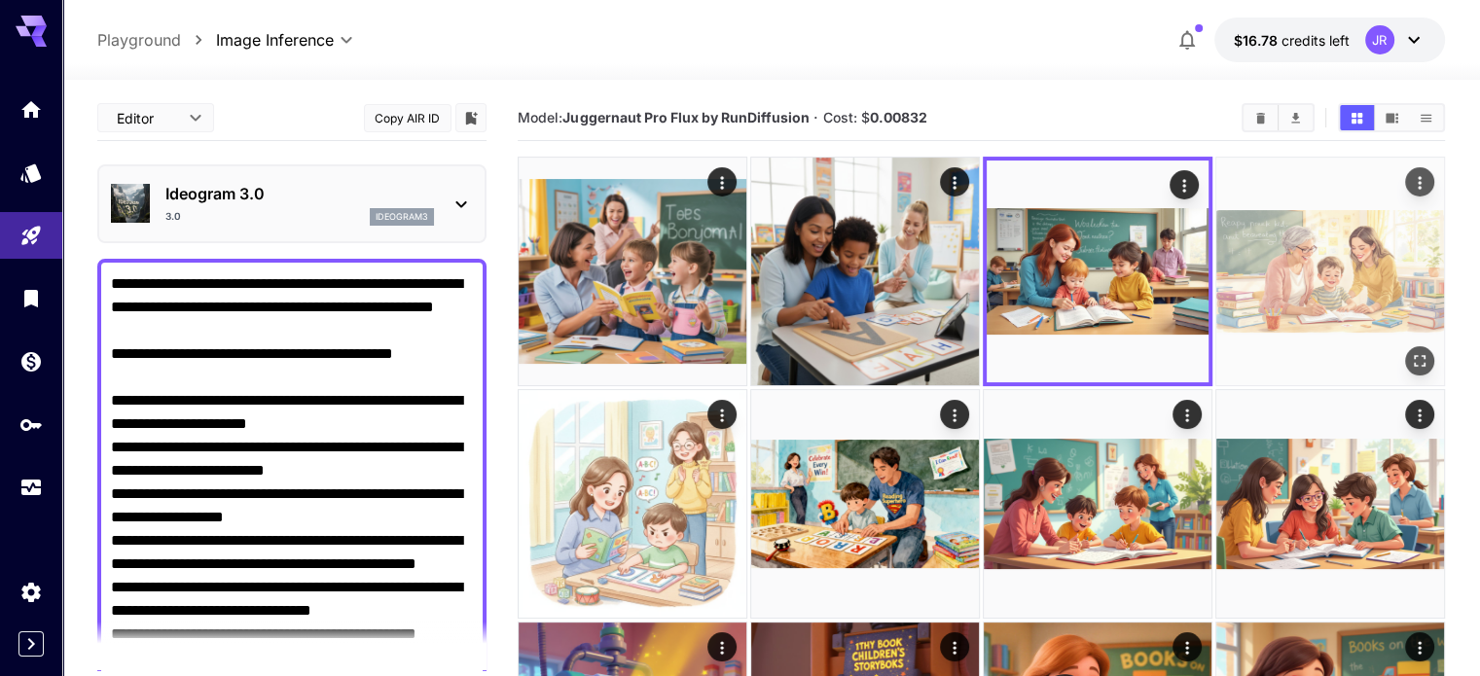
click at [1216, 256] on img at bounding box center [1330, 272] width 228 height 228
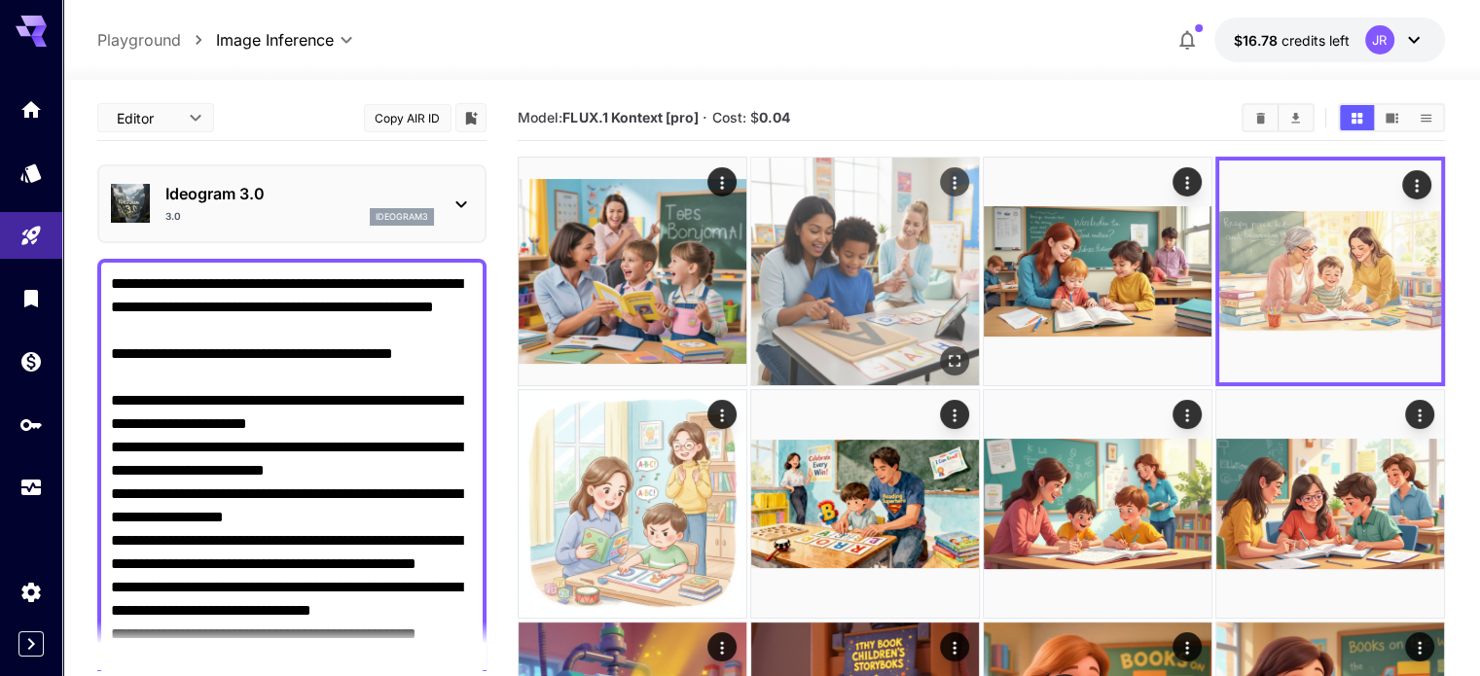
click at [836, 252] on img at bounding box center [865, 272] width 228 height 228
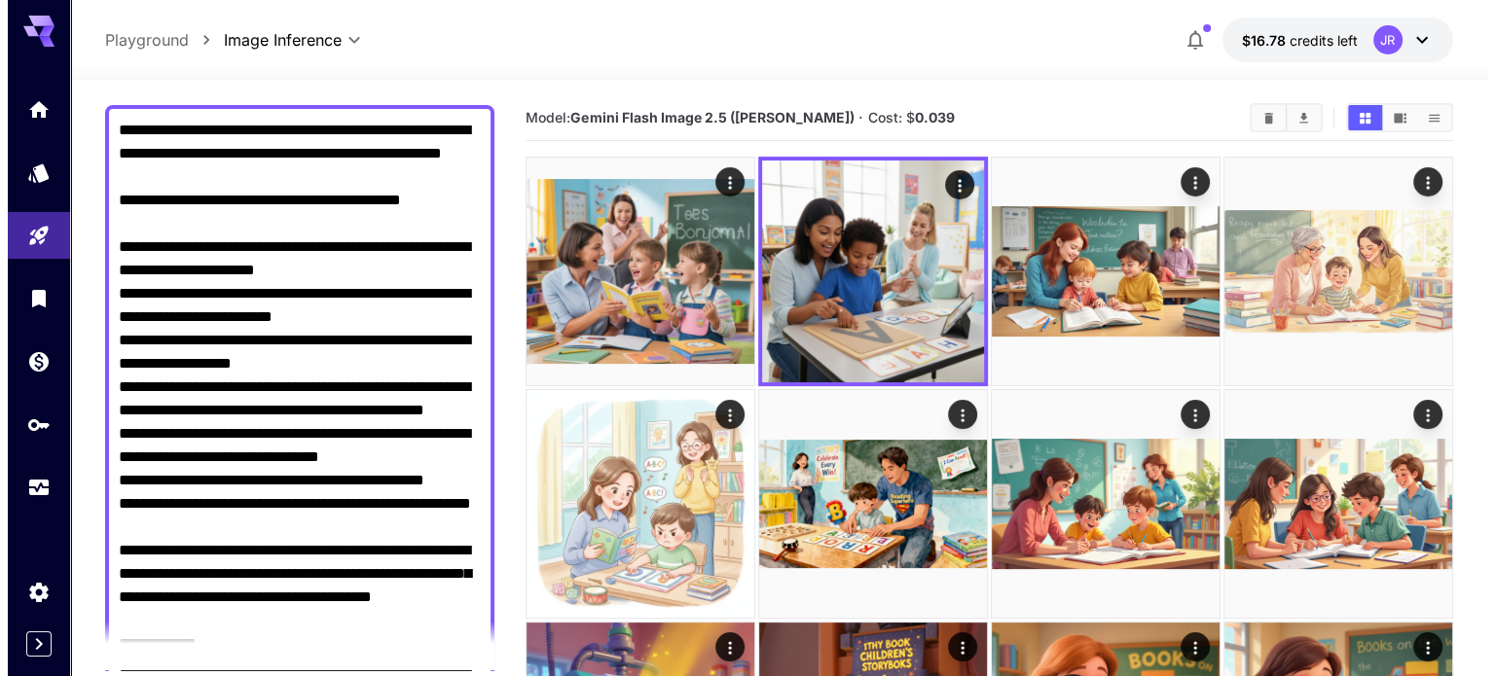
scroll to position [0, 0]
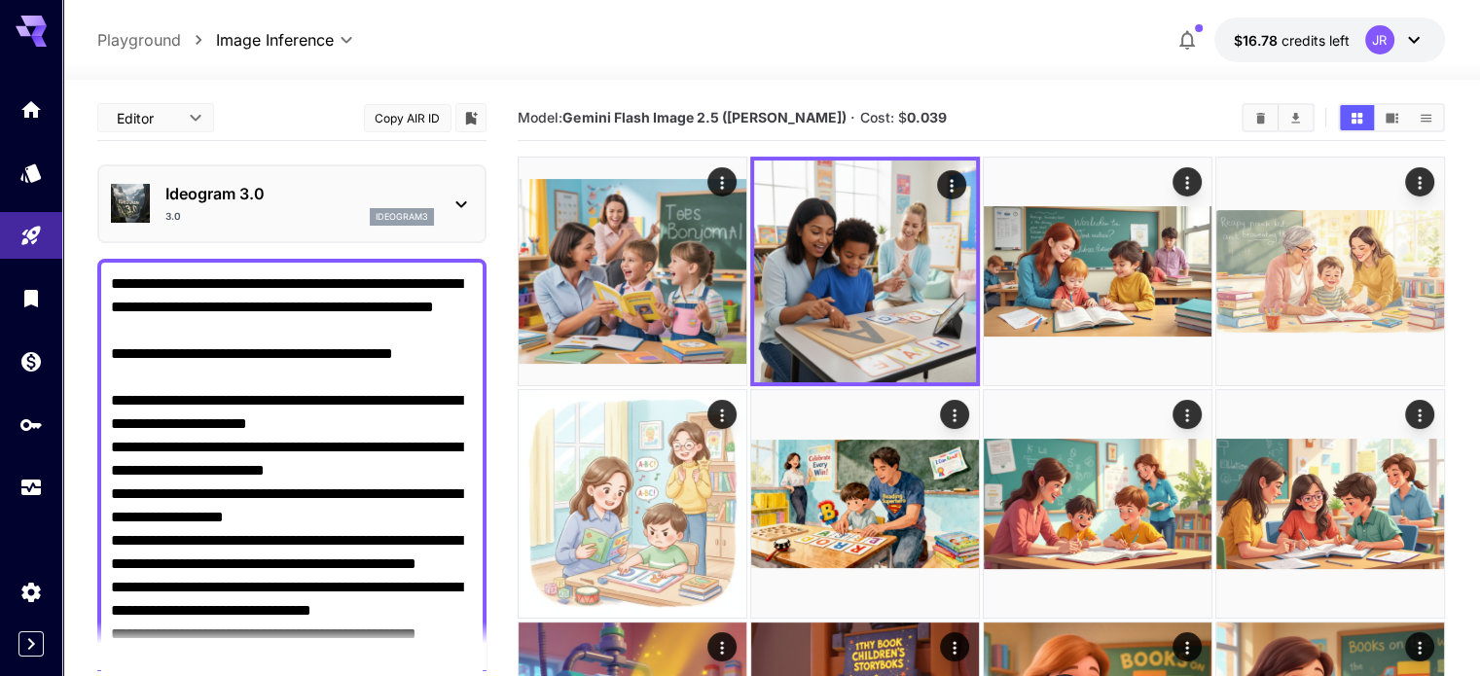
click at [320, 208] on div "3.0 ideogram3" at bounding box center [299, 217] width 269 height 18
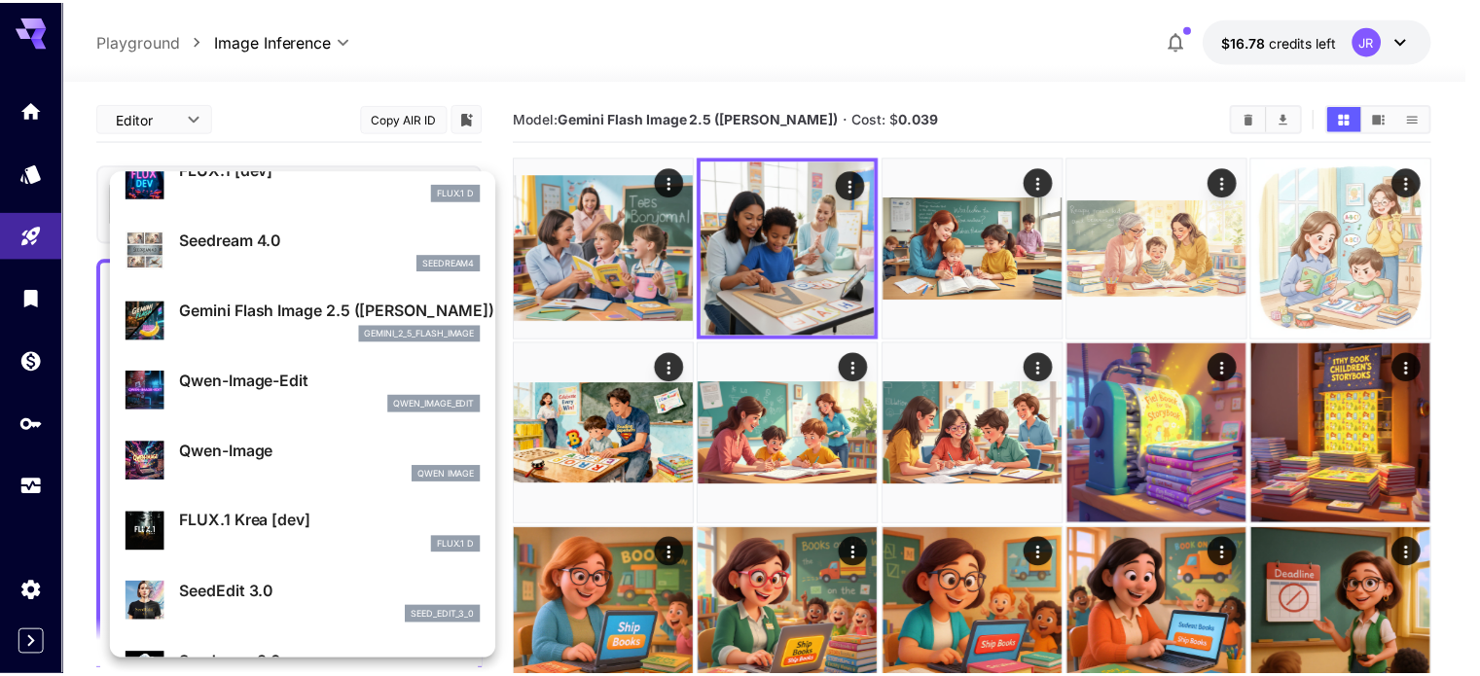
scroll to position [97, 0]
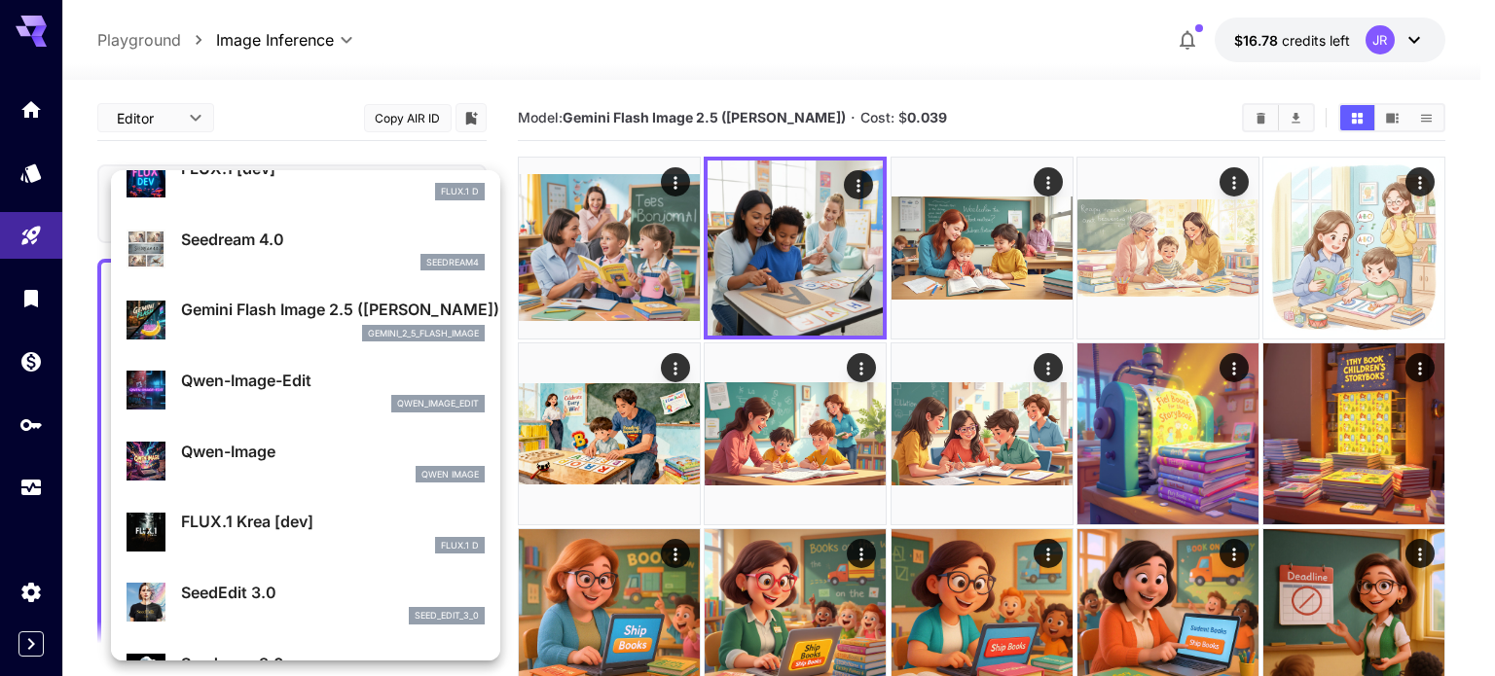
click at [316, 320] on p "Gemini Flash Image 2.5 ([PERSON_NAME])" at bounding box center [333, 309] width 304 height 23
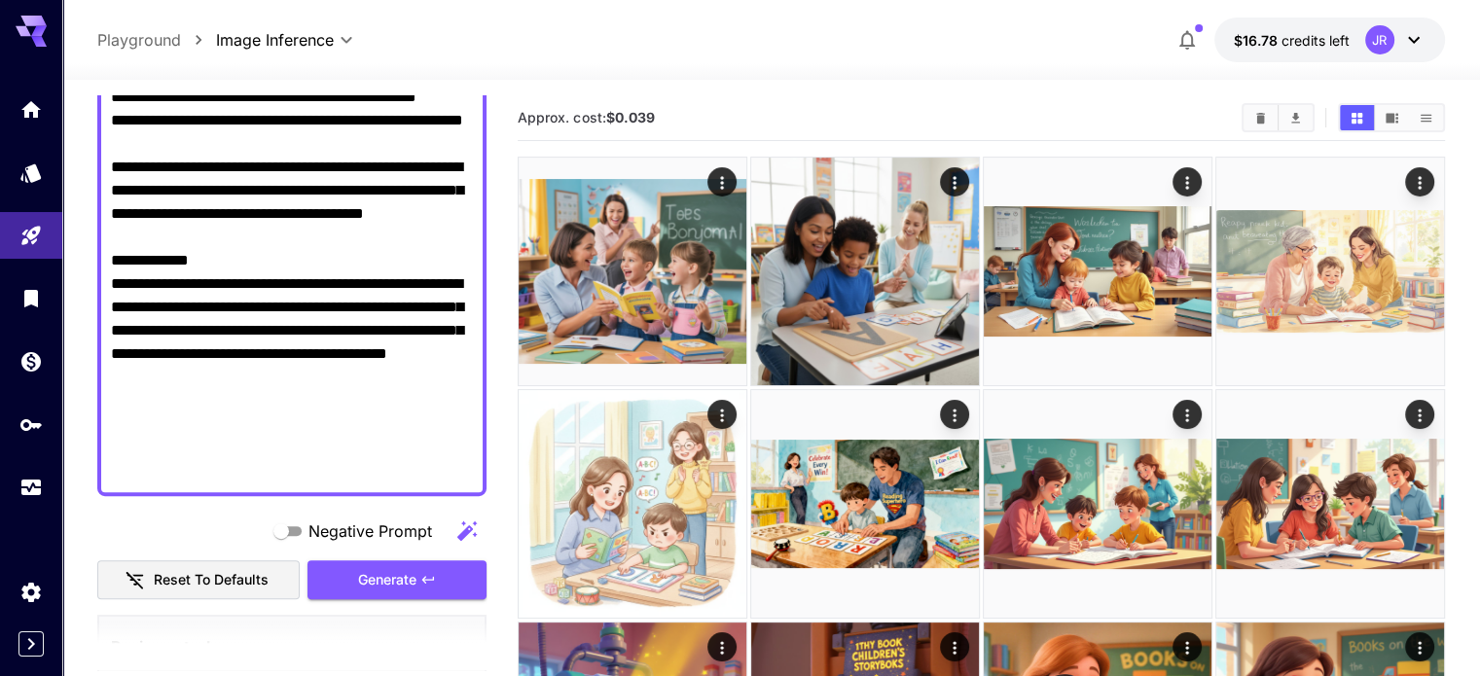
scroll to position [584, 0]
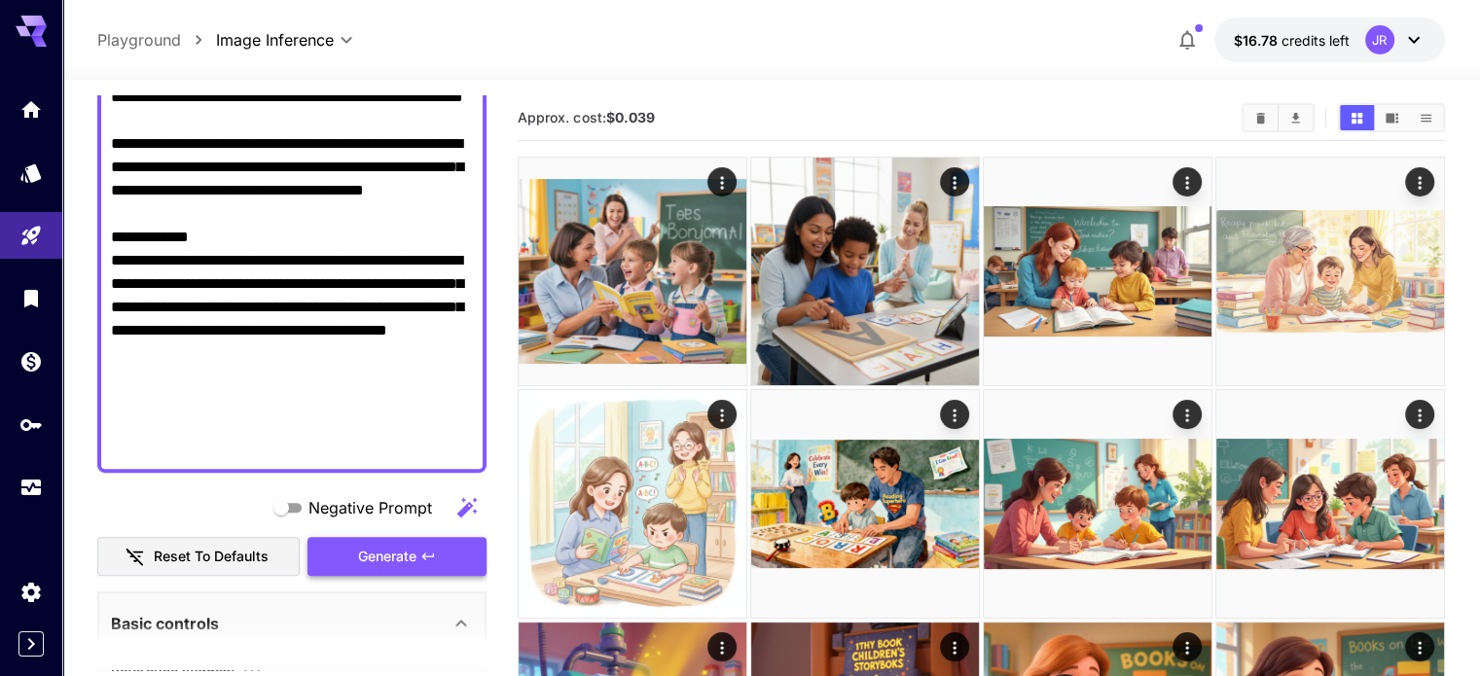
click at [389, 556] on span "Generate" at bounding box center [387, 557] width 58 height 24
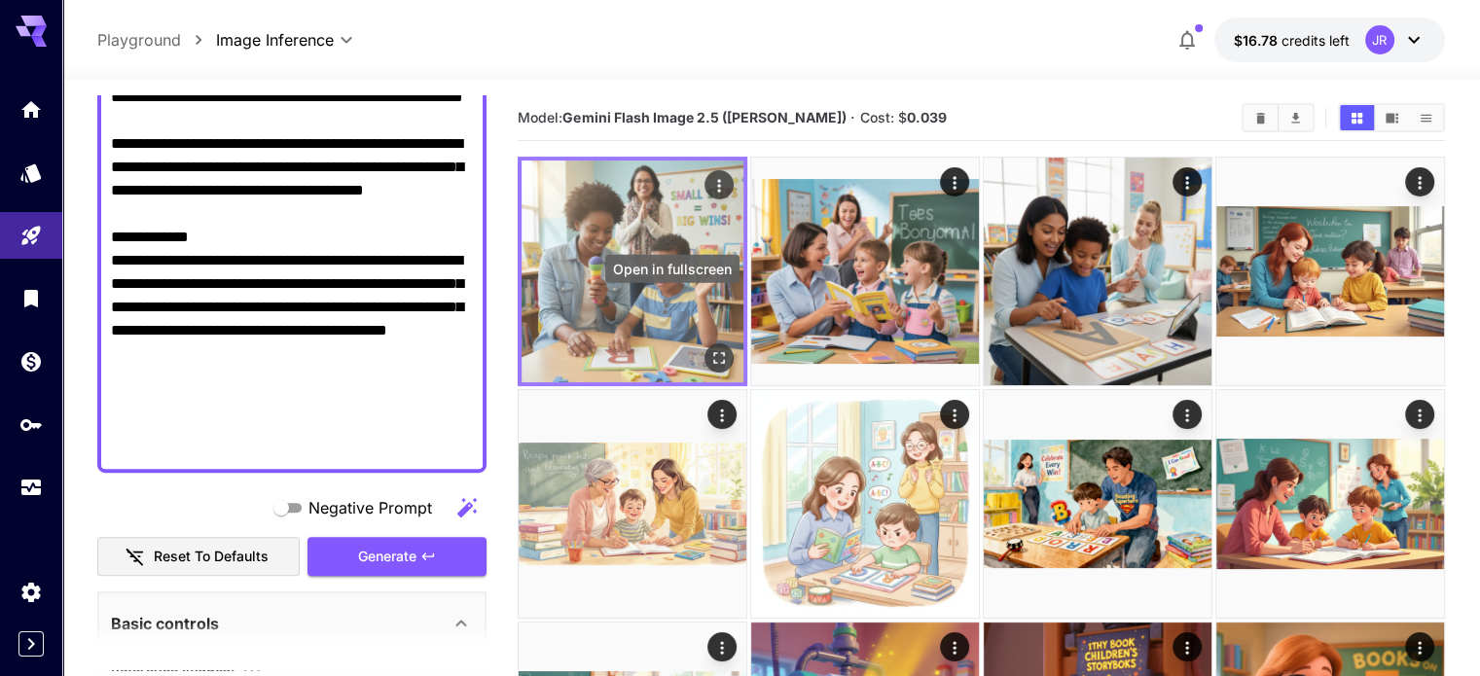
click at [713, 352] on icon "Open in fullscreen" at bounding box center [719, 358] width 12 height 12
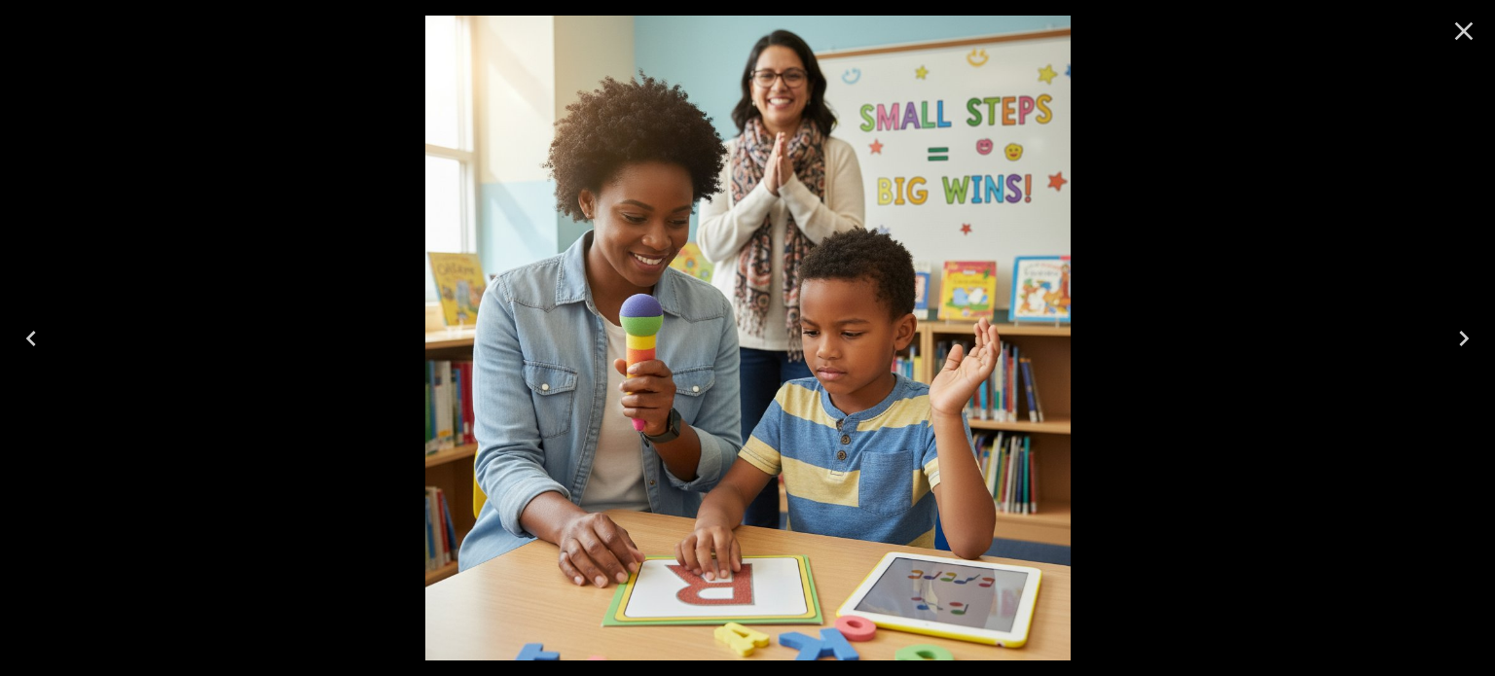
click at [1464, 25] on icon "Close" at bounding box center [1463, 31] width 31 height 31
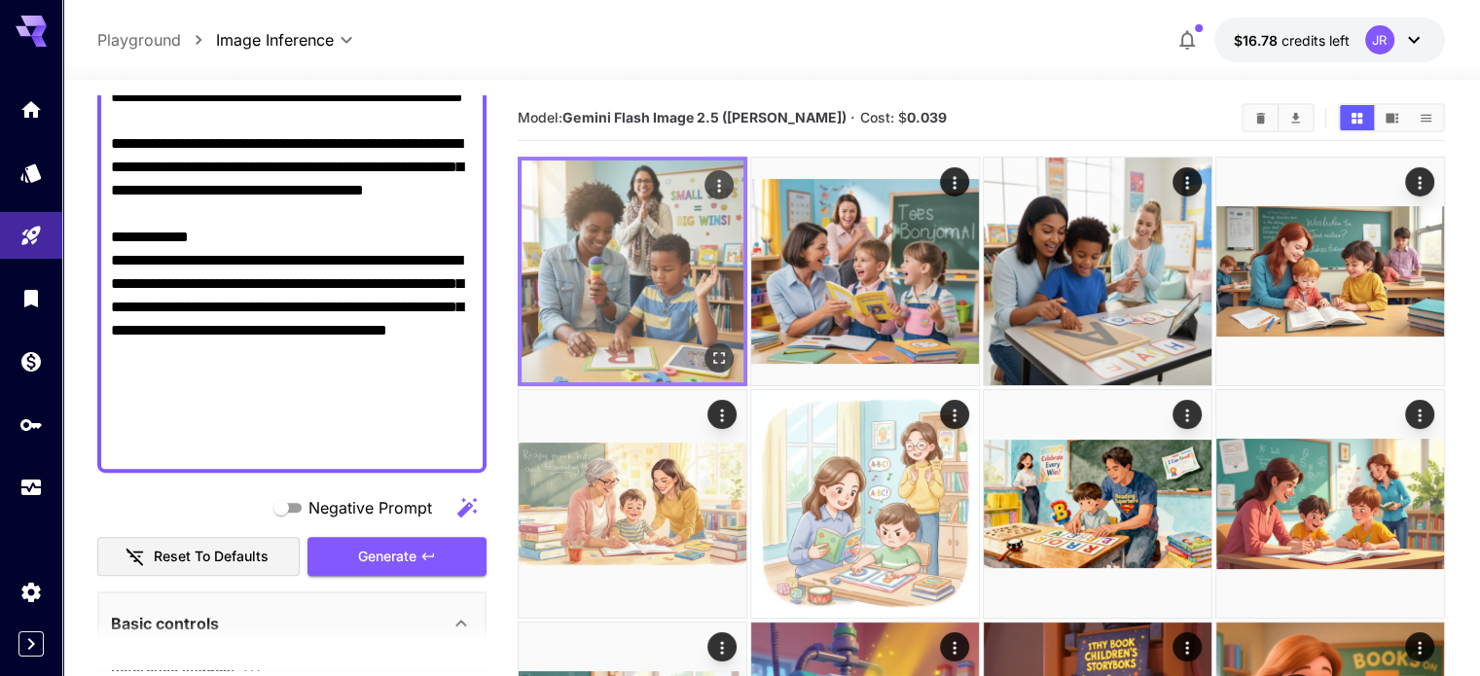
click at [709, 348] on icon "Open in fullscreen" at bounding box center [718, 357] width 19 height 19
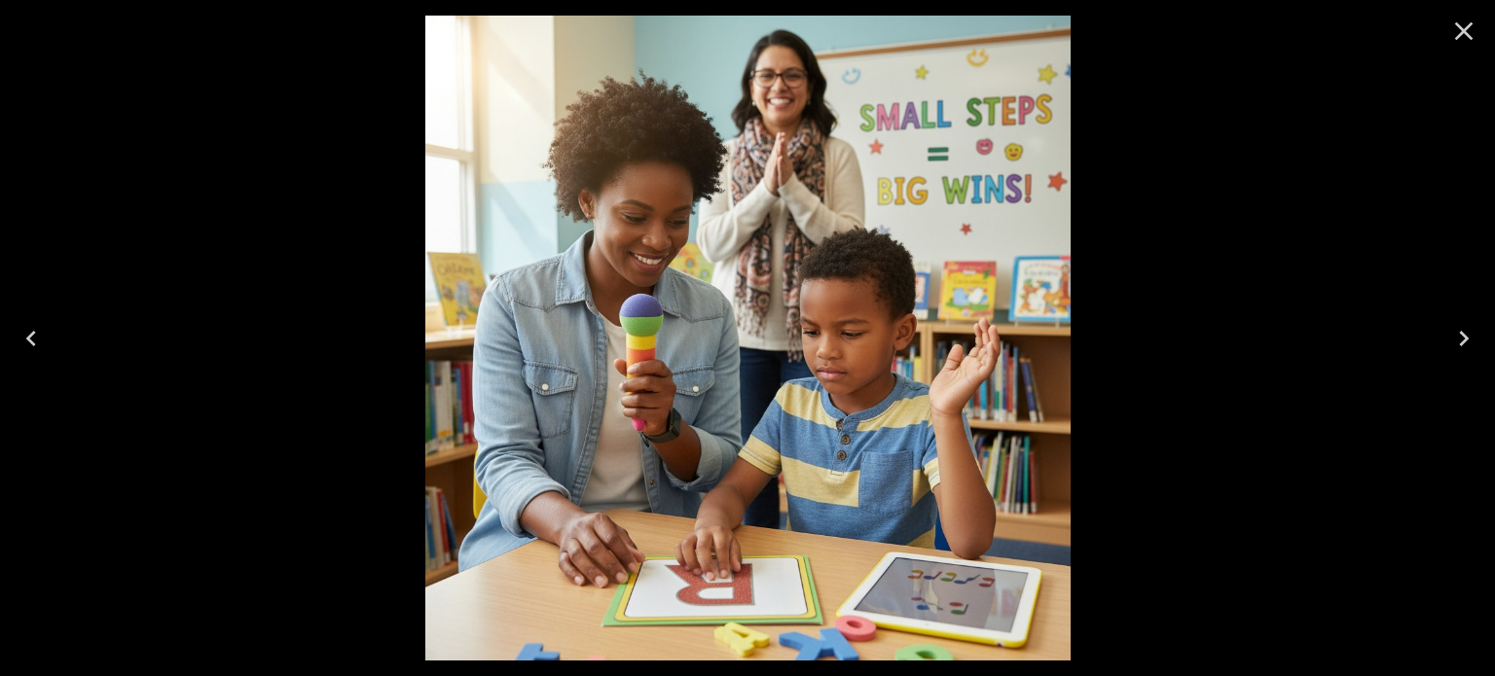
click at [1463, 22] on icon "Close" at bounding box center [1463, 31] width 31 height 31
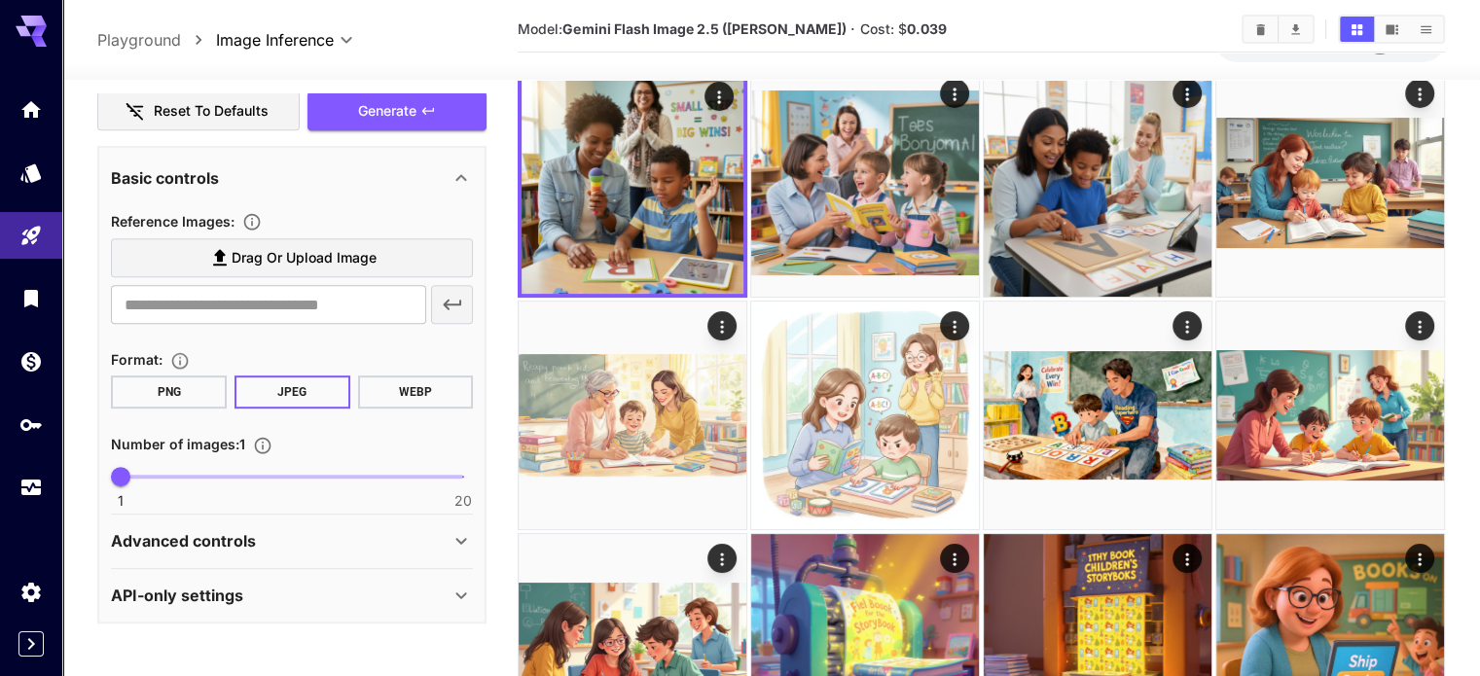
scroll to position [195, 0]
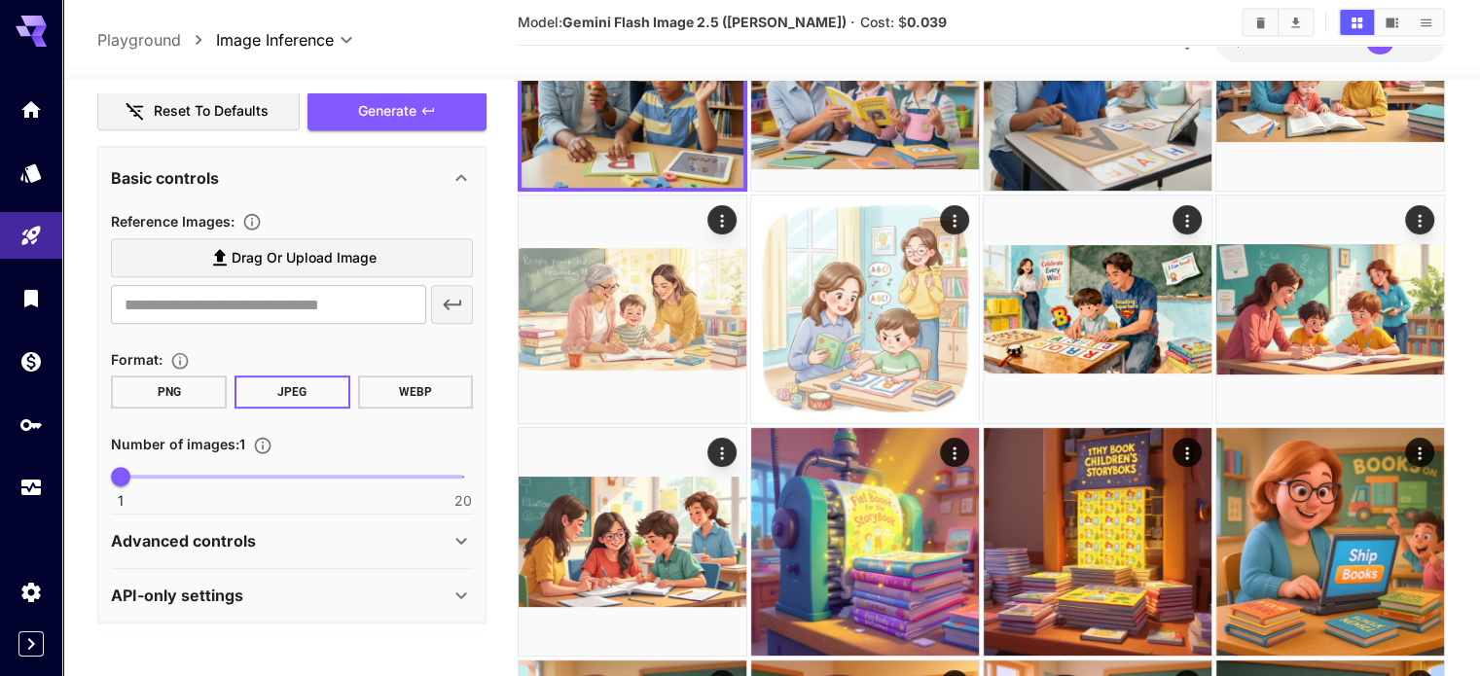
click at [442, 537] on div "Advanced controls" at bounding box center [280, 540] width 339 height 23
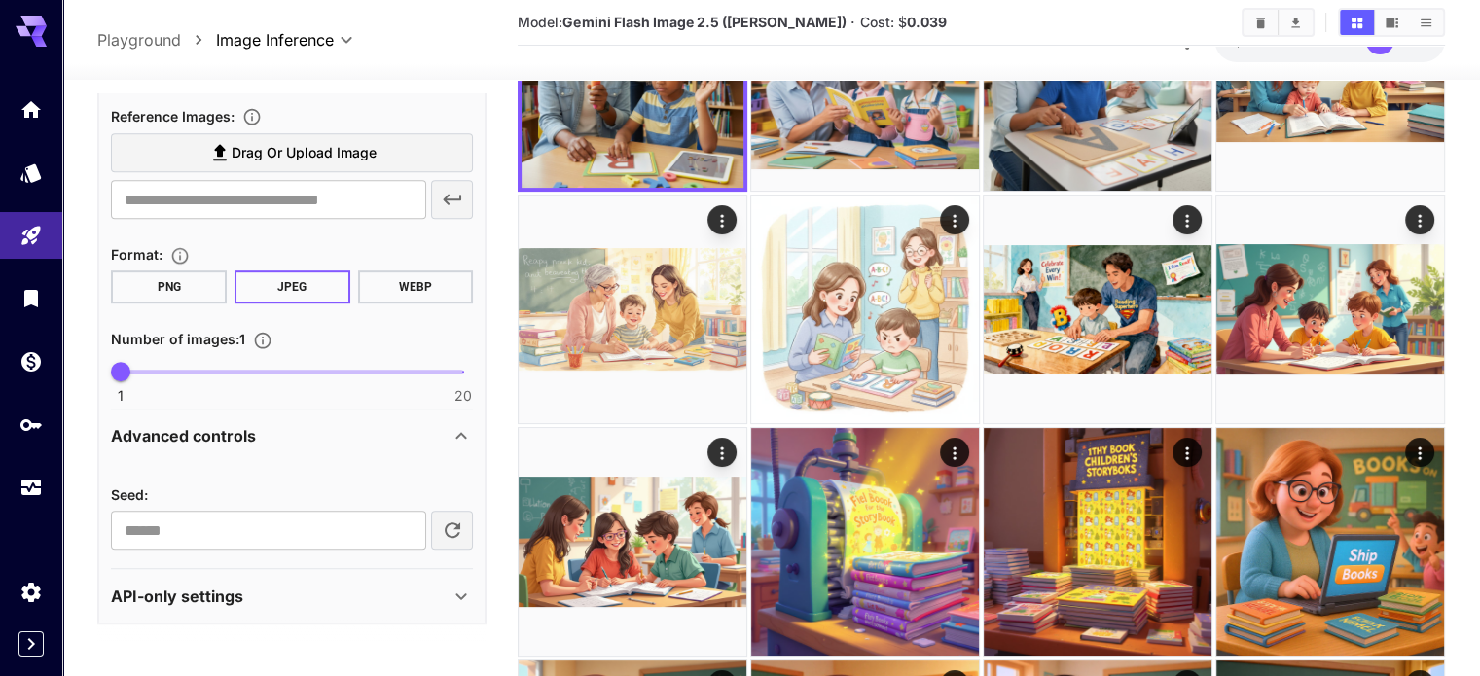
click at [397, 595] on div "API-only settings" at bounding box center [280, 596] width 339 height 23
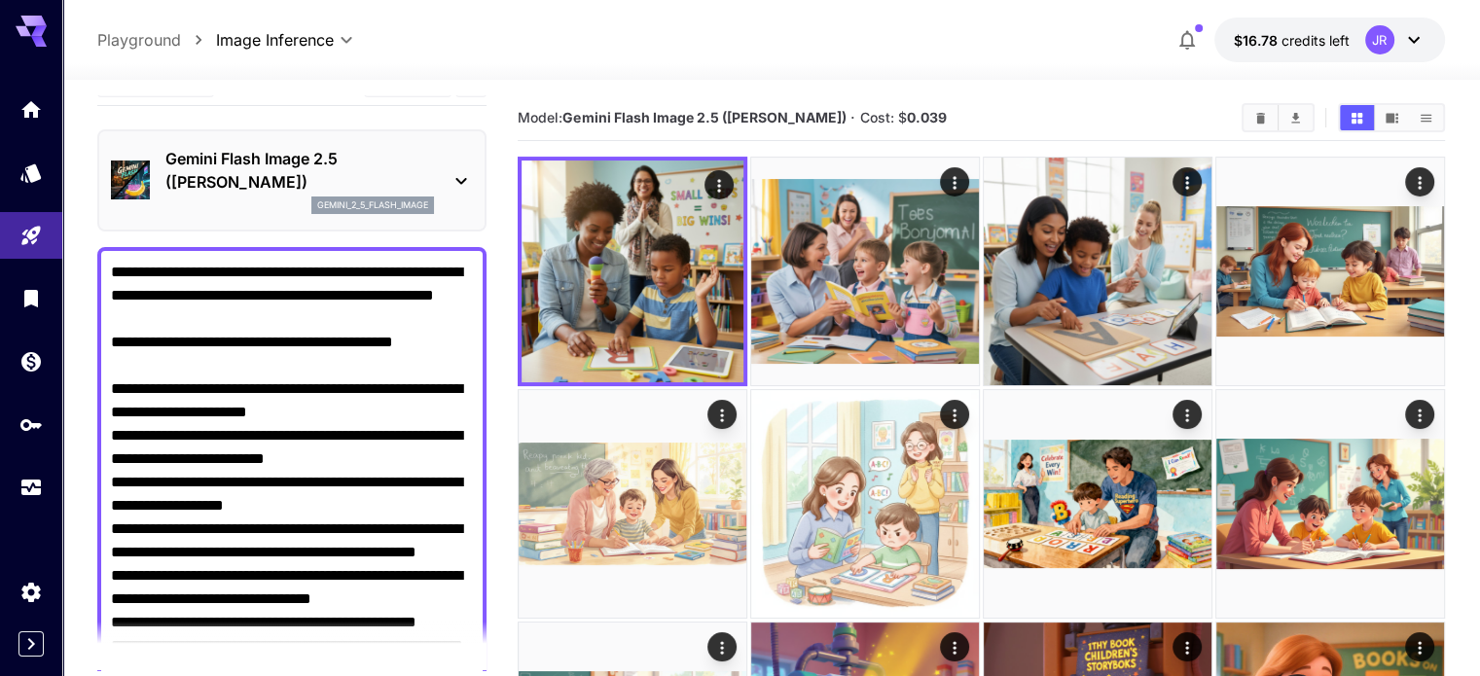
scroll to position [32, 0]
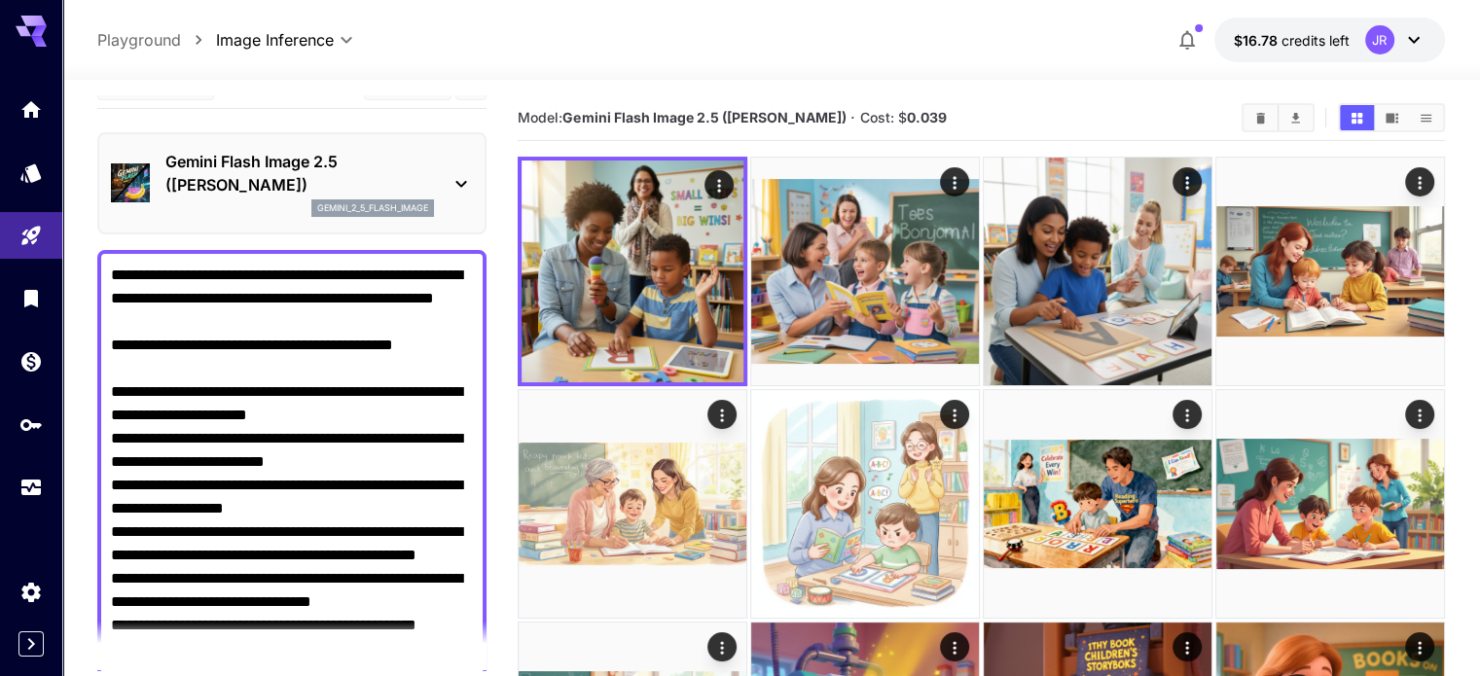
click at [319, 341] on textarea "Negative Prompt" at bounding box center [292, 637] width 362 height 747
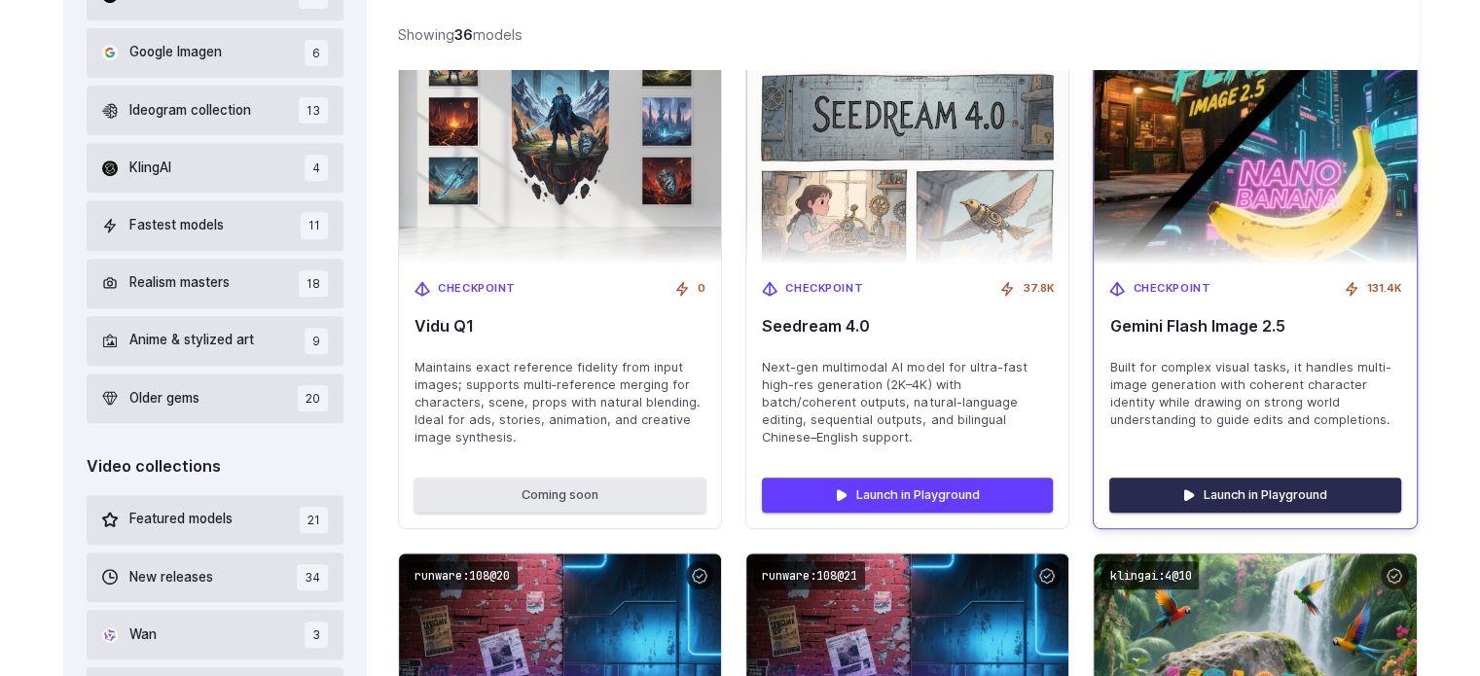
scroll to position [876, 0]
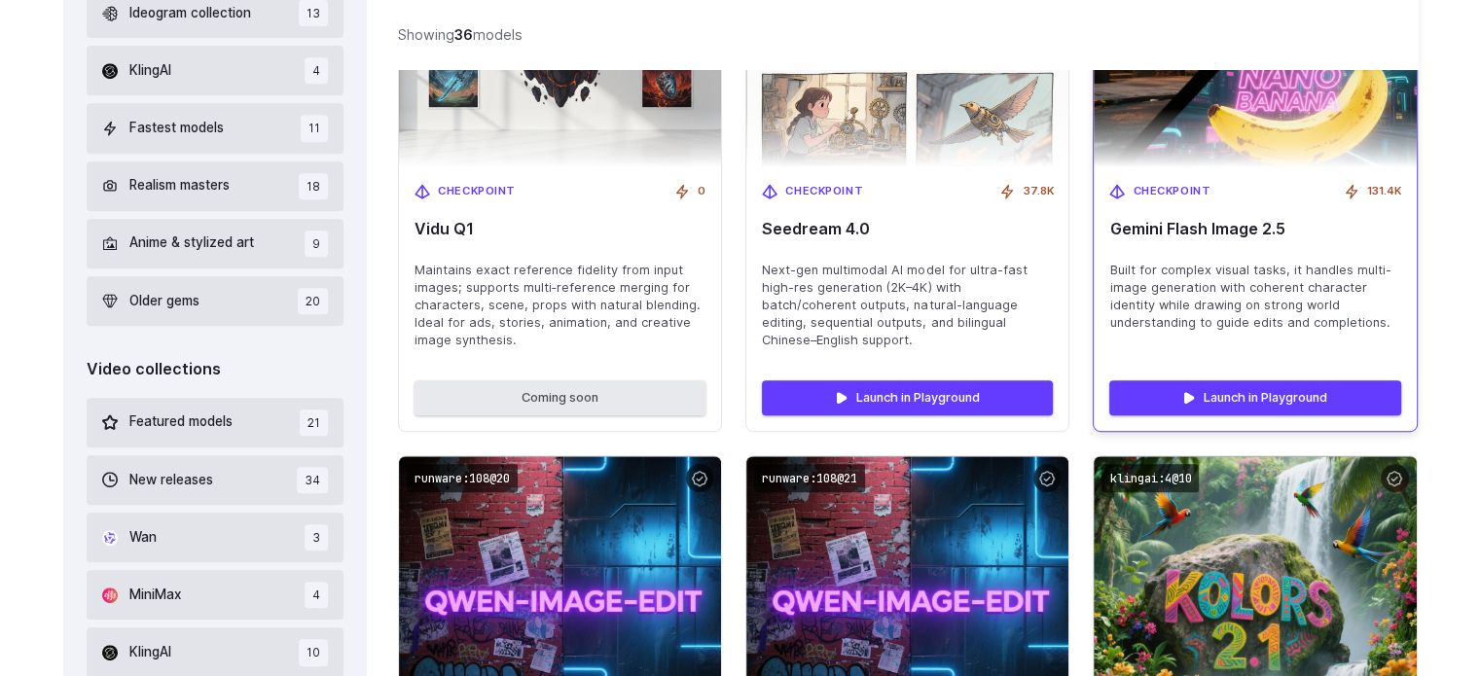
click at [1249, 223] on span "Gemini Flash Image 2.5" at bounding box center [1254, 229] width 291 height 18
click at [1238, 159] on img at bounding box center [1255, 21] width 354 height 322
click at [1207, 178] on div "Checkpoint 131.4K Gemini Flash Image 2.5 Built for complex visual tasks, it han…" at bounding box center [1255, 266] width 322 height 198
click at [1208, 177] on div "Checkpoint 131.4K Gemini Flash Image 2.5 Built for complex visual tasks, it han…" at bounding box center [1255, 266] width 322 height 198
click at [1354, 160] on img at bounding box center [1255, 21] width 354 height 322
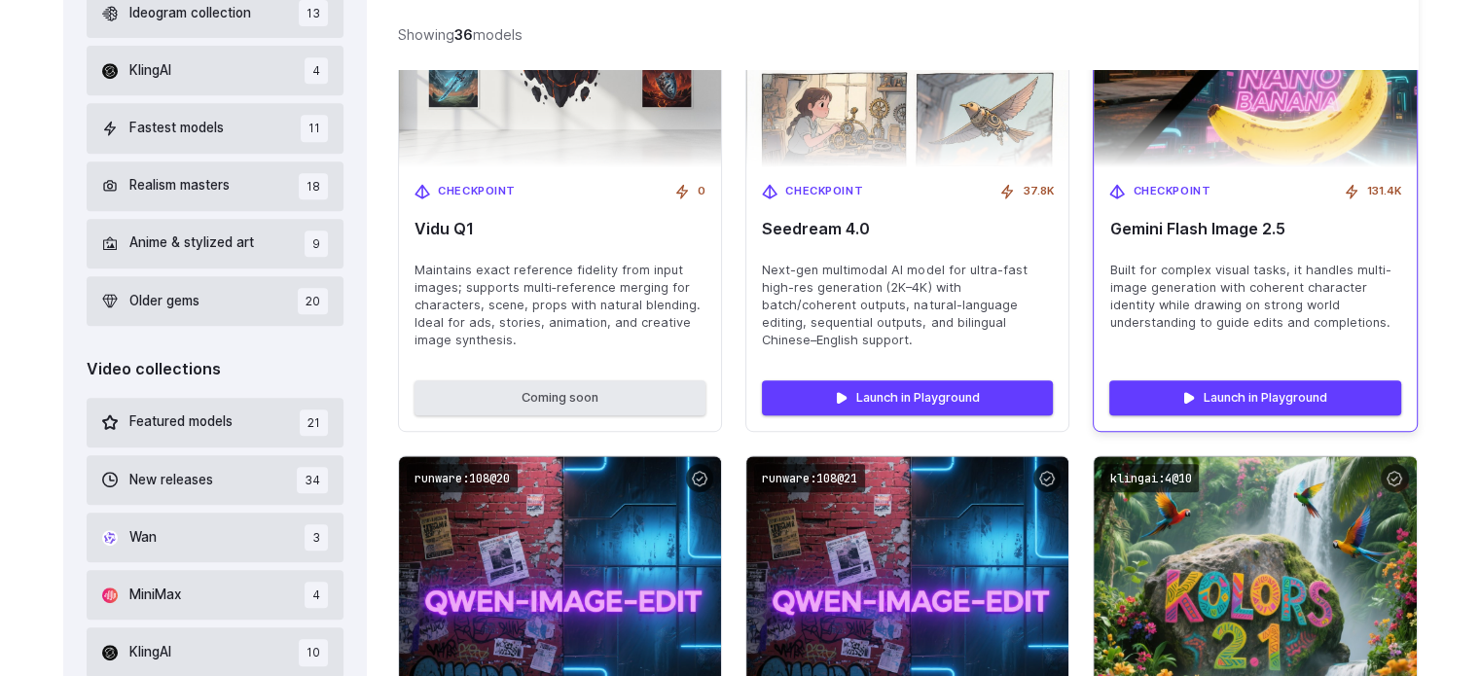
scroll to position [681, 0]
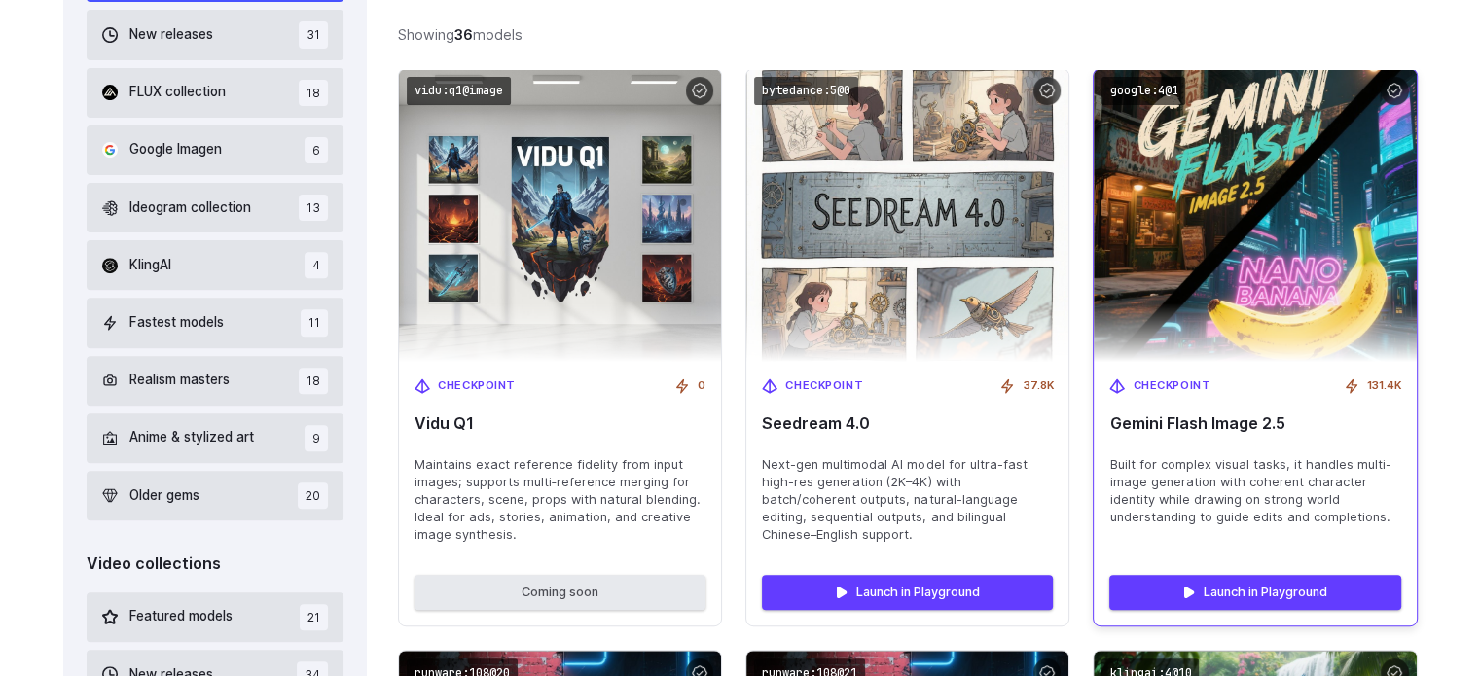
click at [1302, 244] on img at bounding box center [1255, 215] width 354 height 322
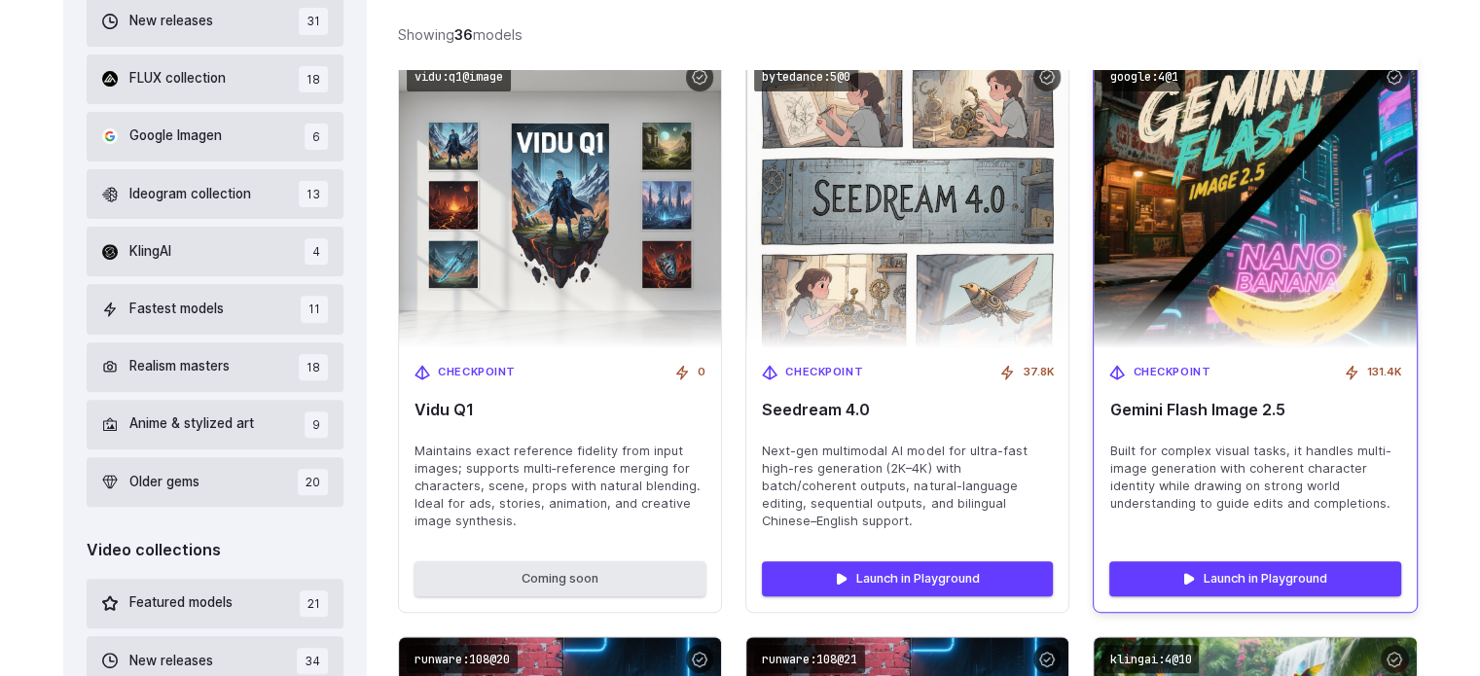
scroll to position [778, 0]
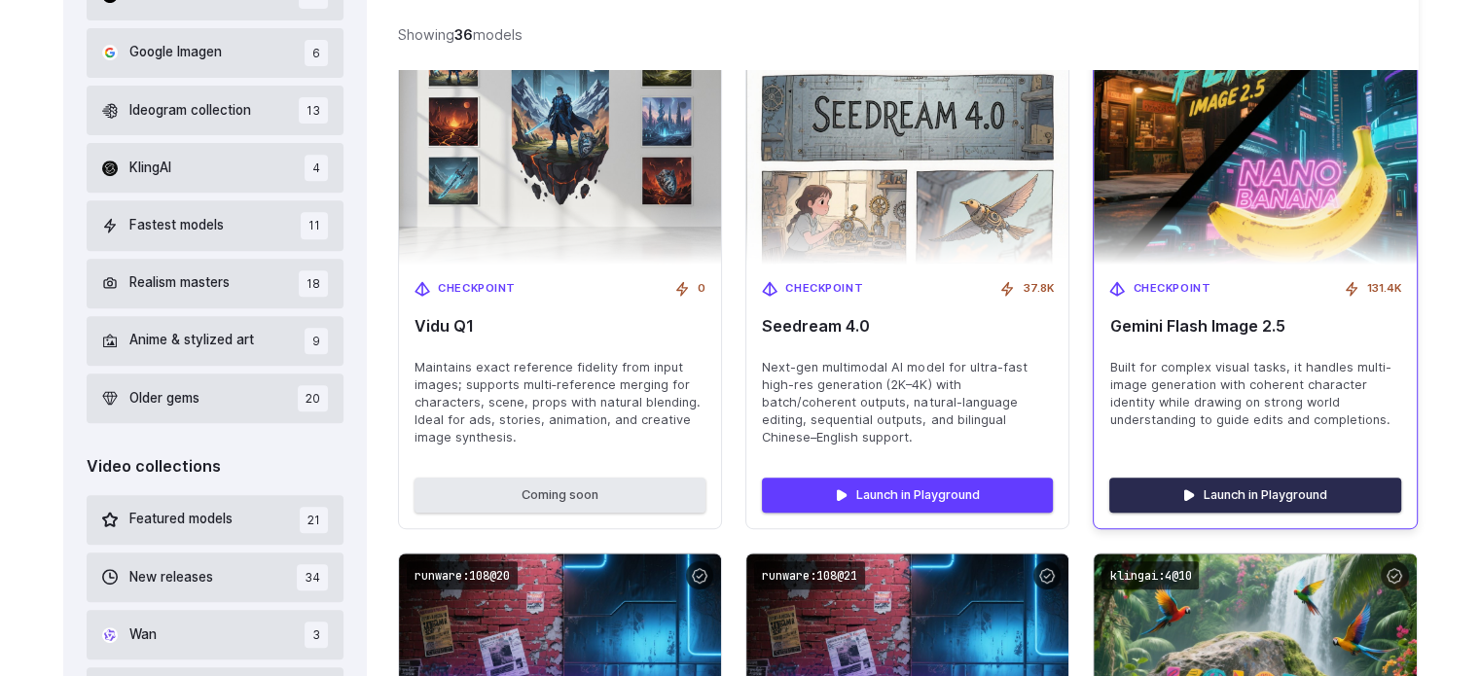
click at [1237, 493] on link "Launch in Playground" at bounding box center [1254, 495] width 291 height 35
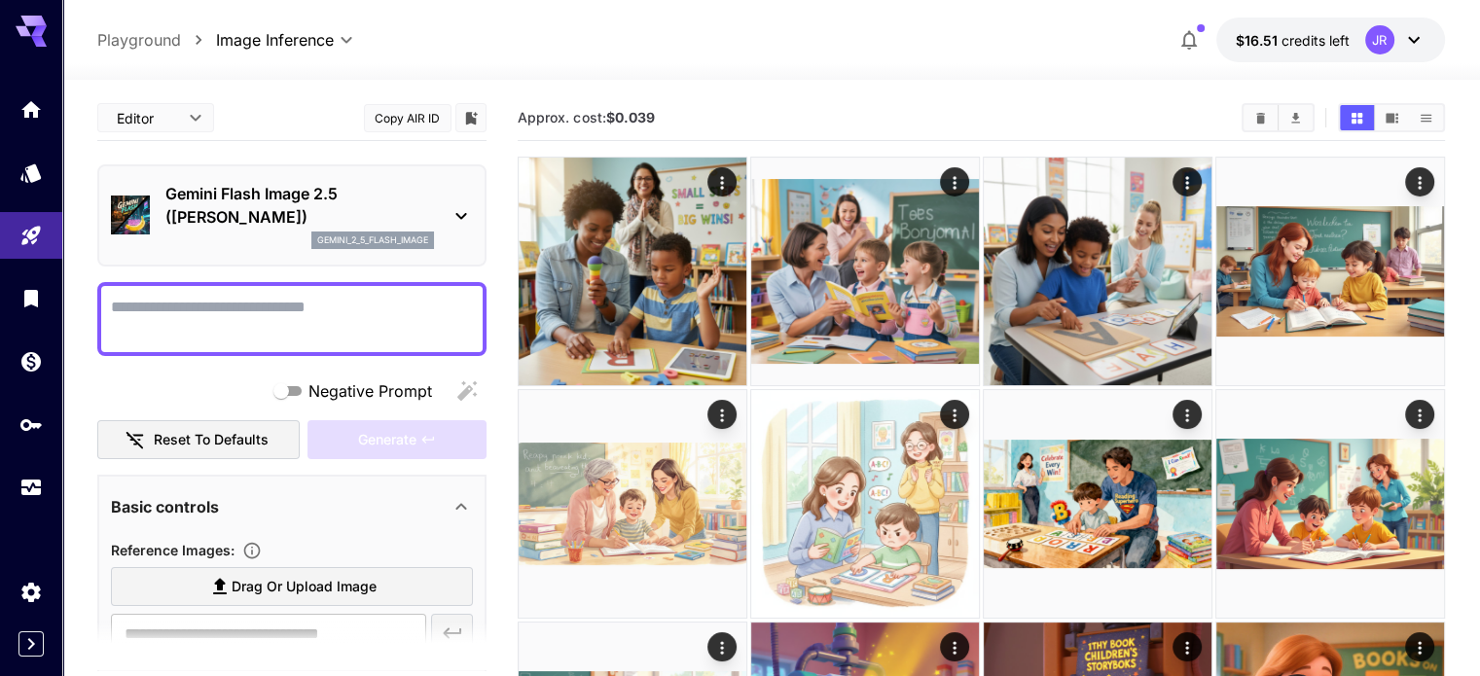
click at [424, 117] on button "Copy AIR ID" at bounding box center [408, 118] width 88 height 28
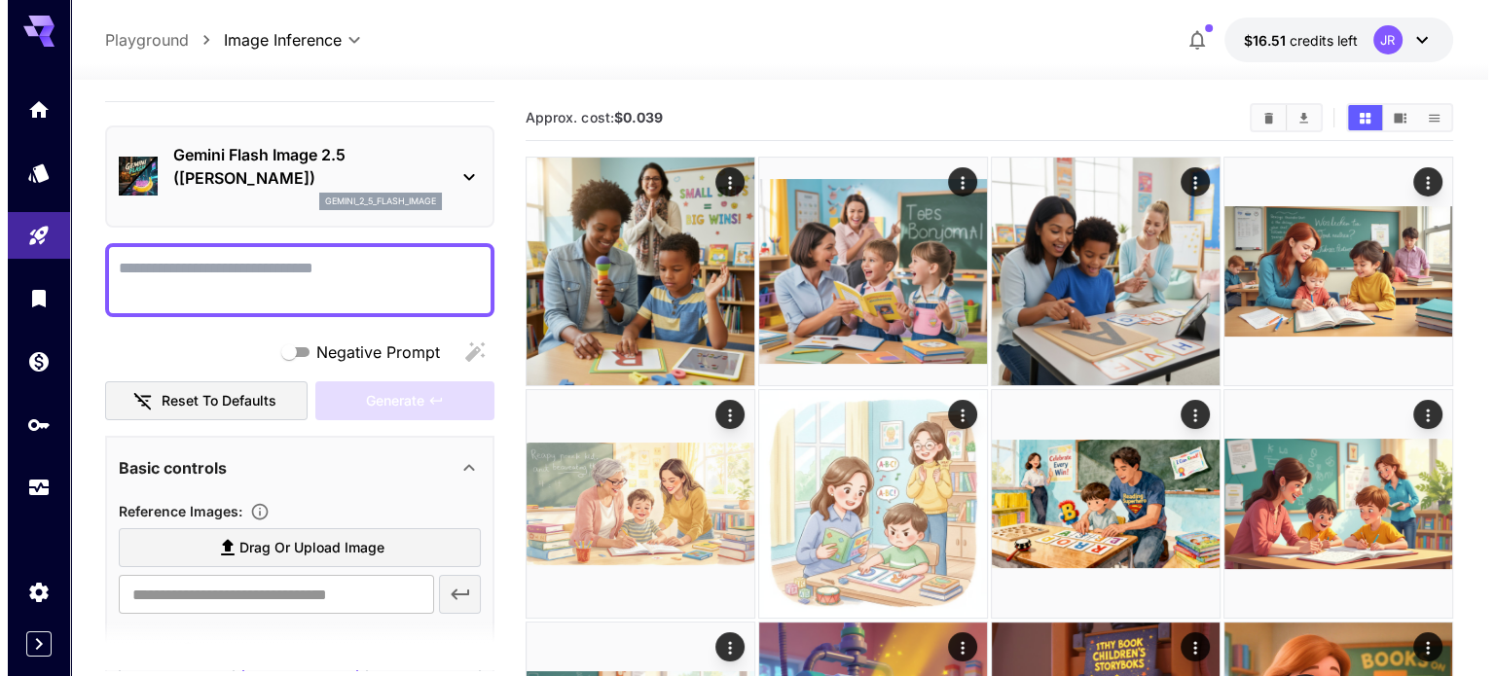
scroll to position [35, 0]
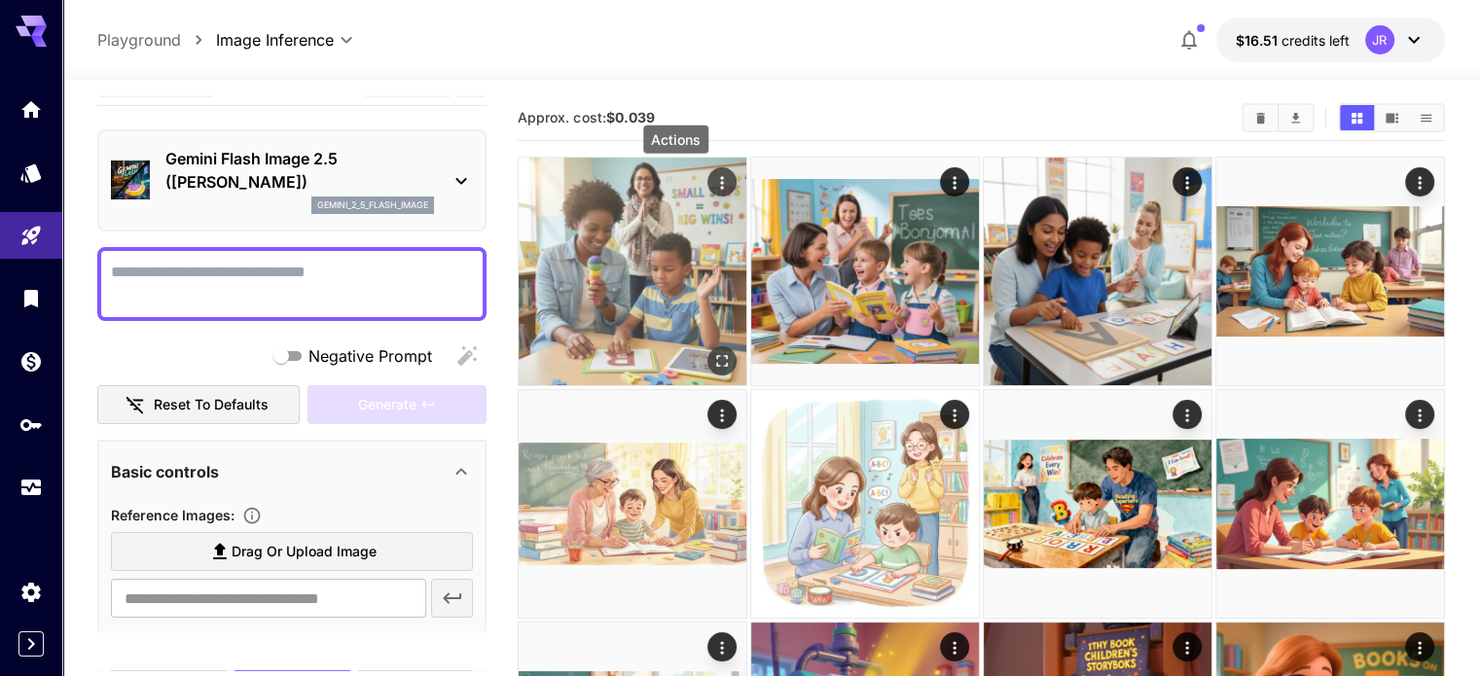
click at [712, 181] on icon "Actions" at bounding box center [721, 182] width 19 height 19
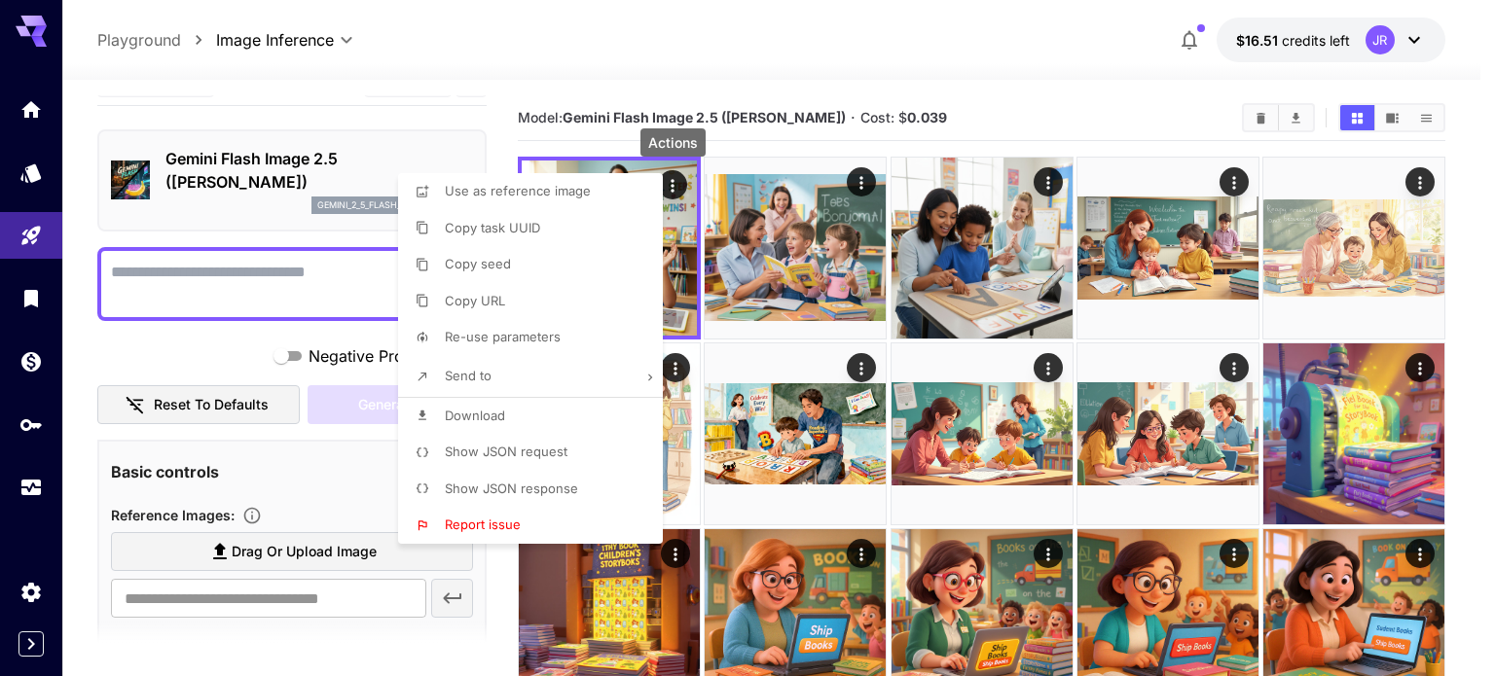
click at [676, 173] on div at bounding box center [747, 338] width 1495 height 676
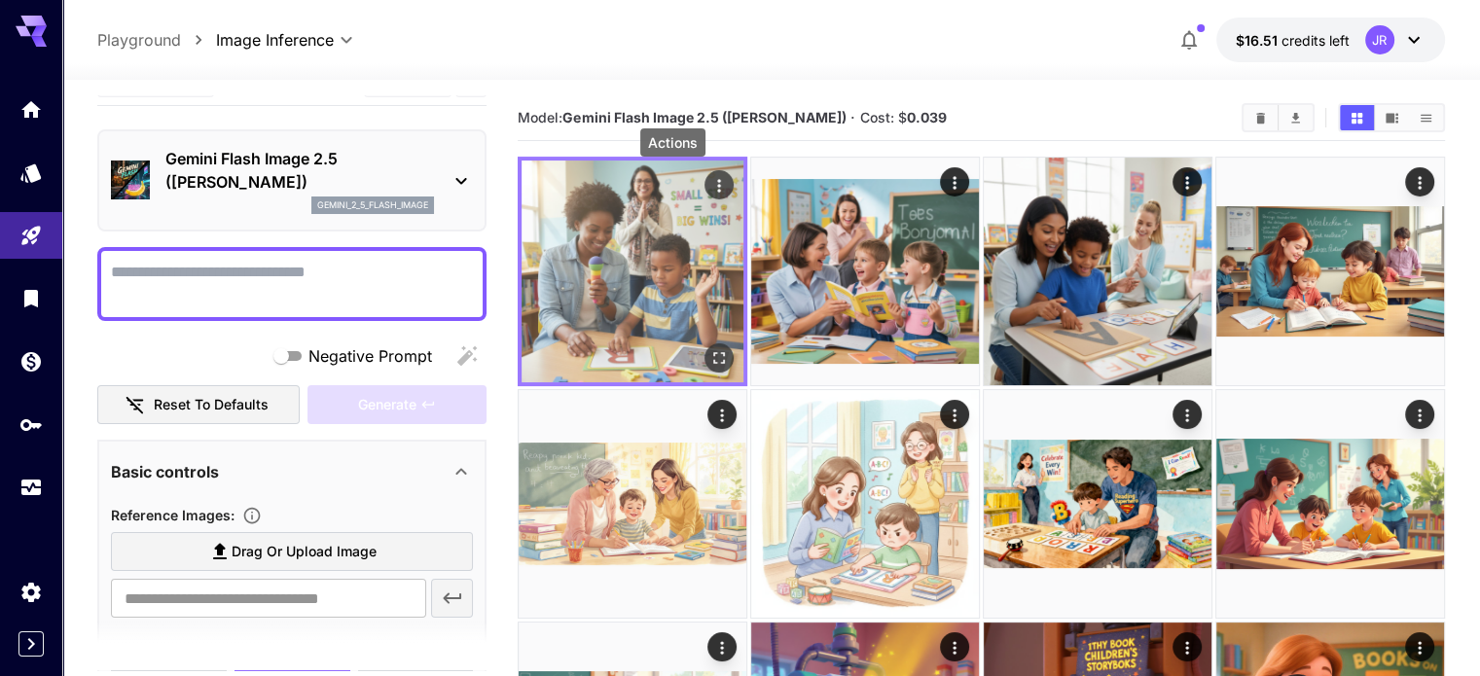
click at [709, 195] on icon "Actions" at bounding box center [718, 185] width 19 height 19
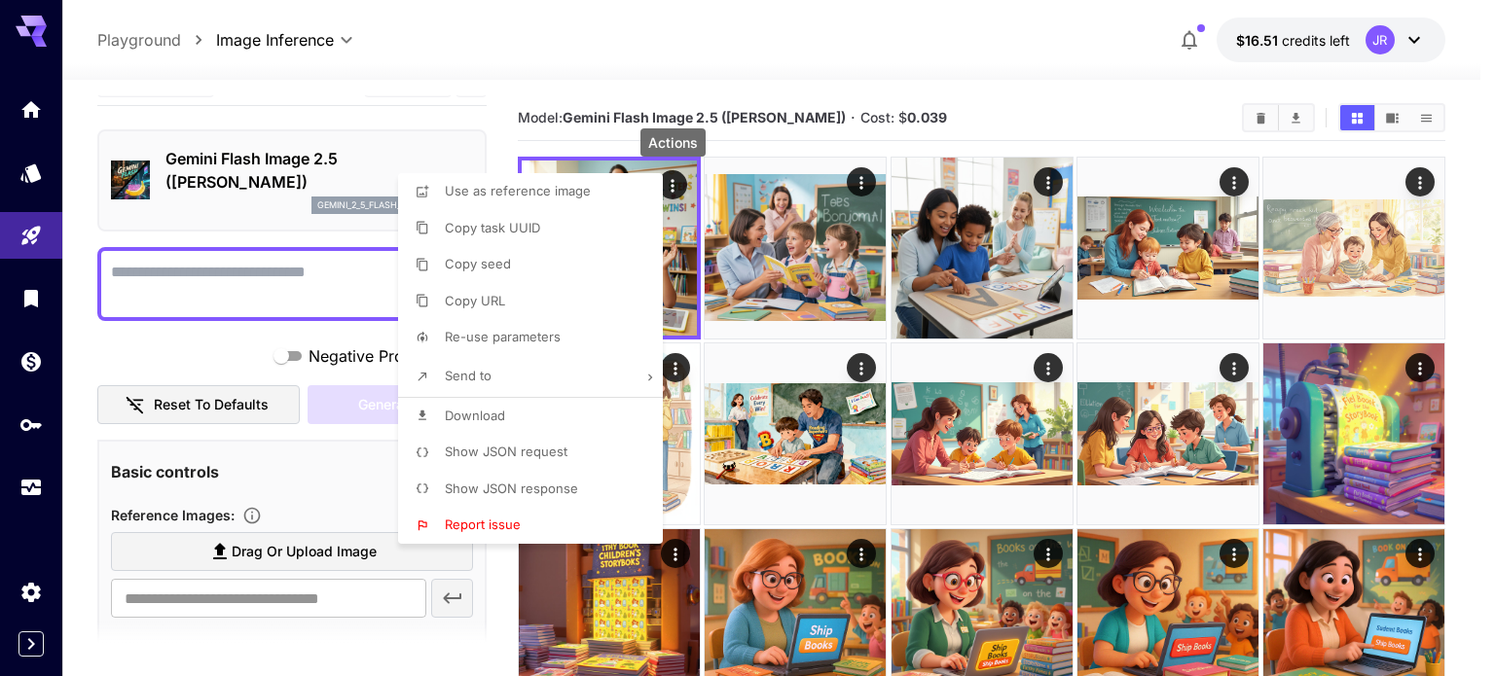
click at [529, 410] on li "Download" at bounding box center [536, 416] width 276 height 37
